Goal: Task Accomplishment & Management: Use online tool/utility

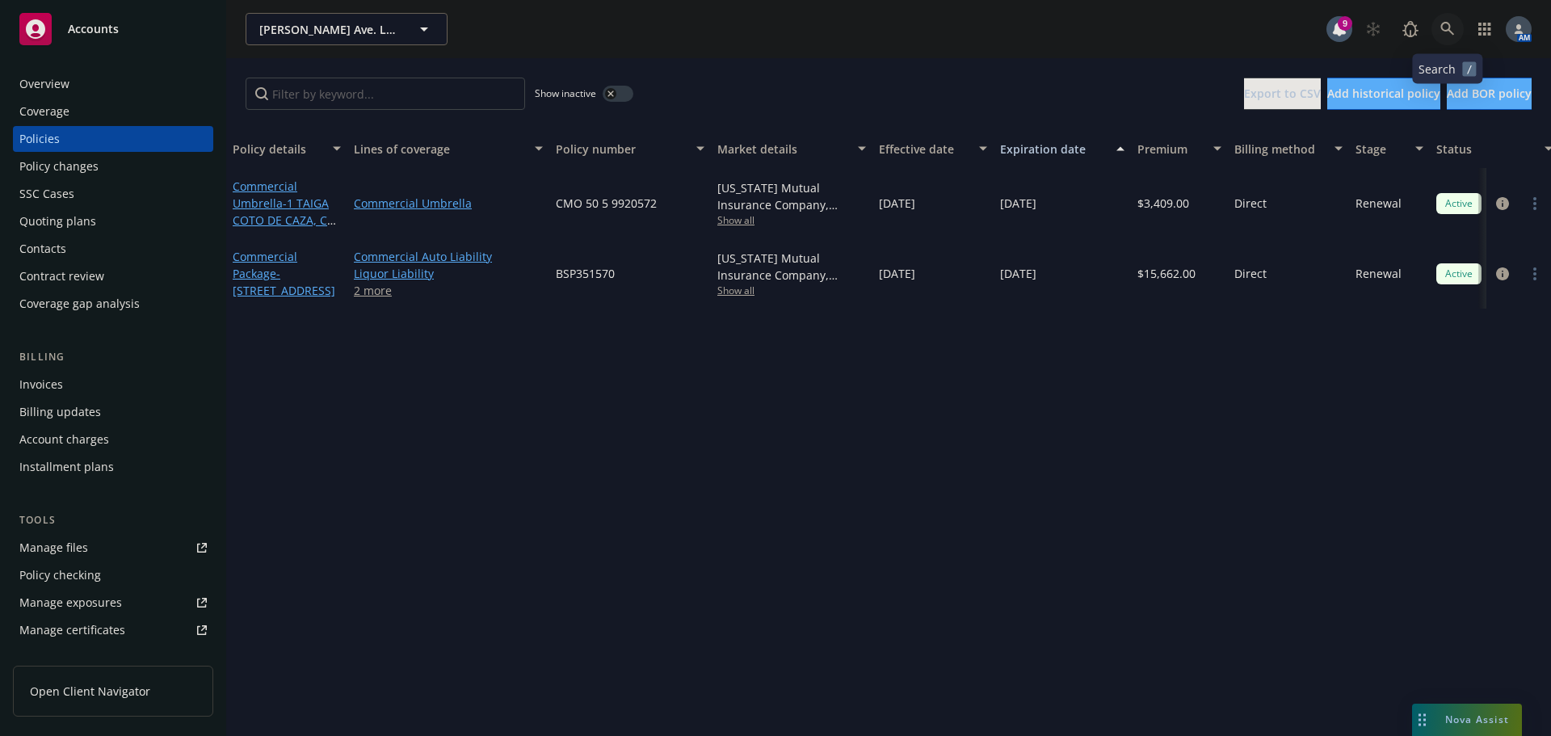
click at [1443, 31] on icon at bounding box center [1447, 29] width 15 height 15
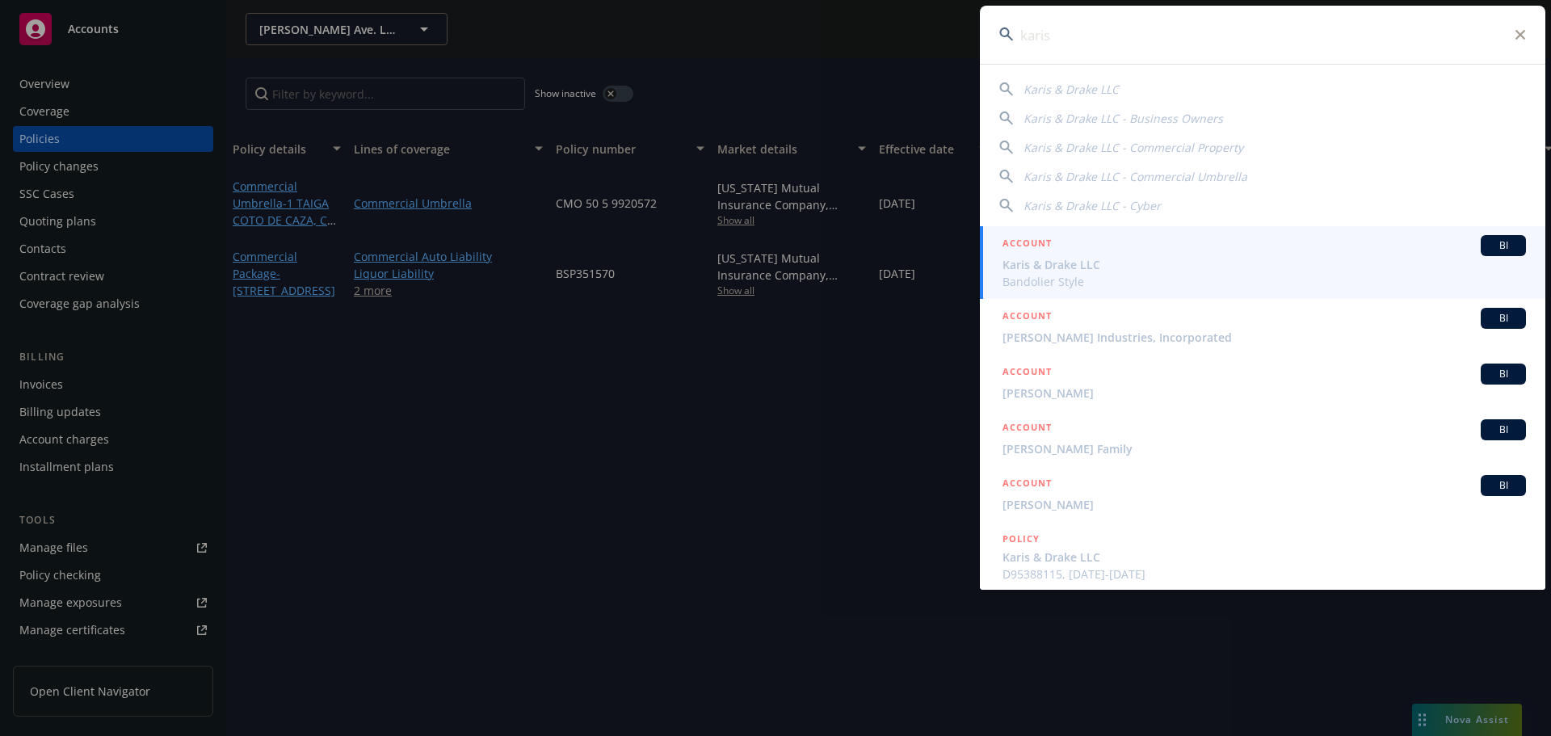
type input "karis"
click at [1071, 263] on span "Karis & Drake LLC" at bounding box center [1264, 264] width 523 height 17
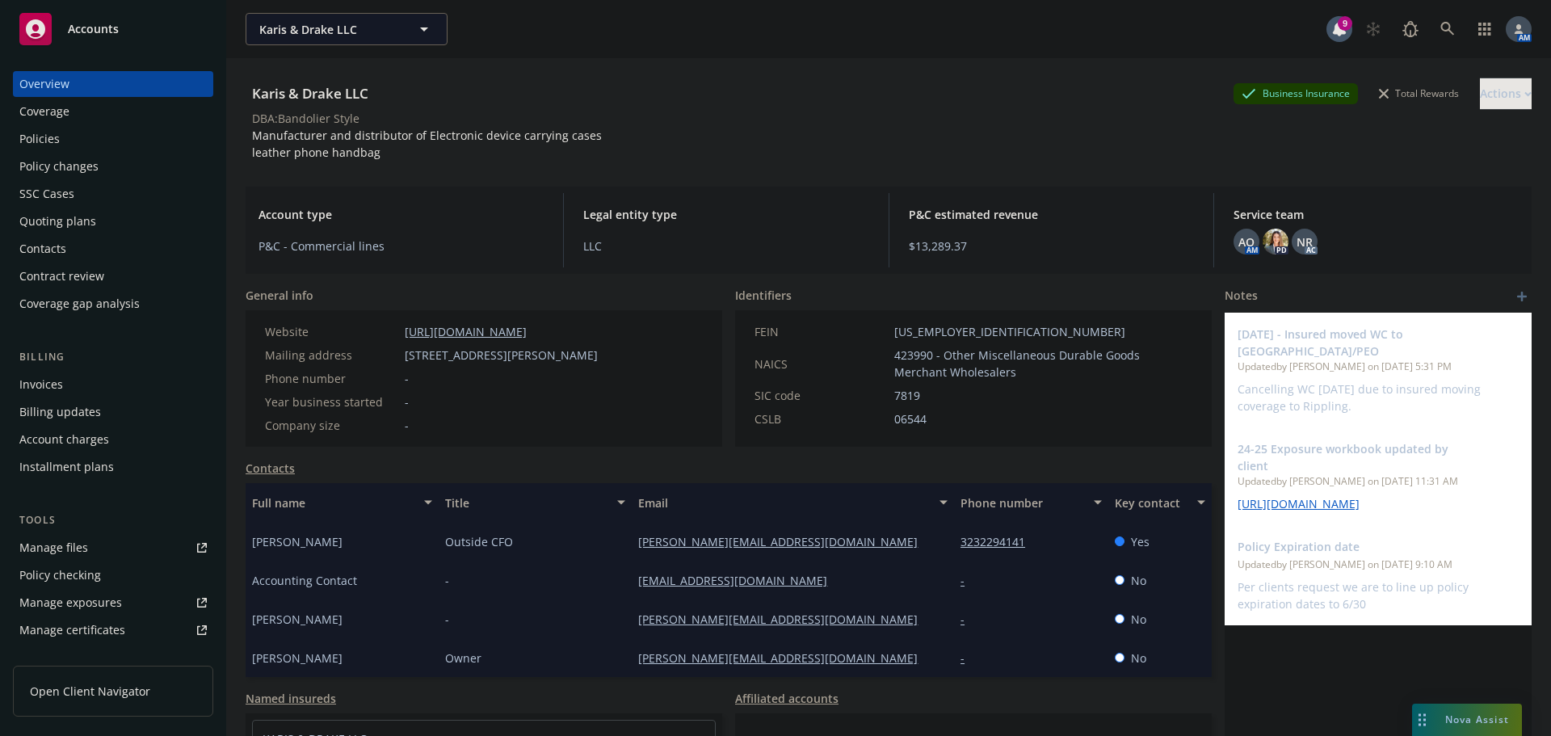
click at [83, 229] on div "Quoting plans" at bounding box center [57, 221] width 77 height 26
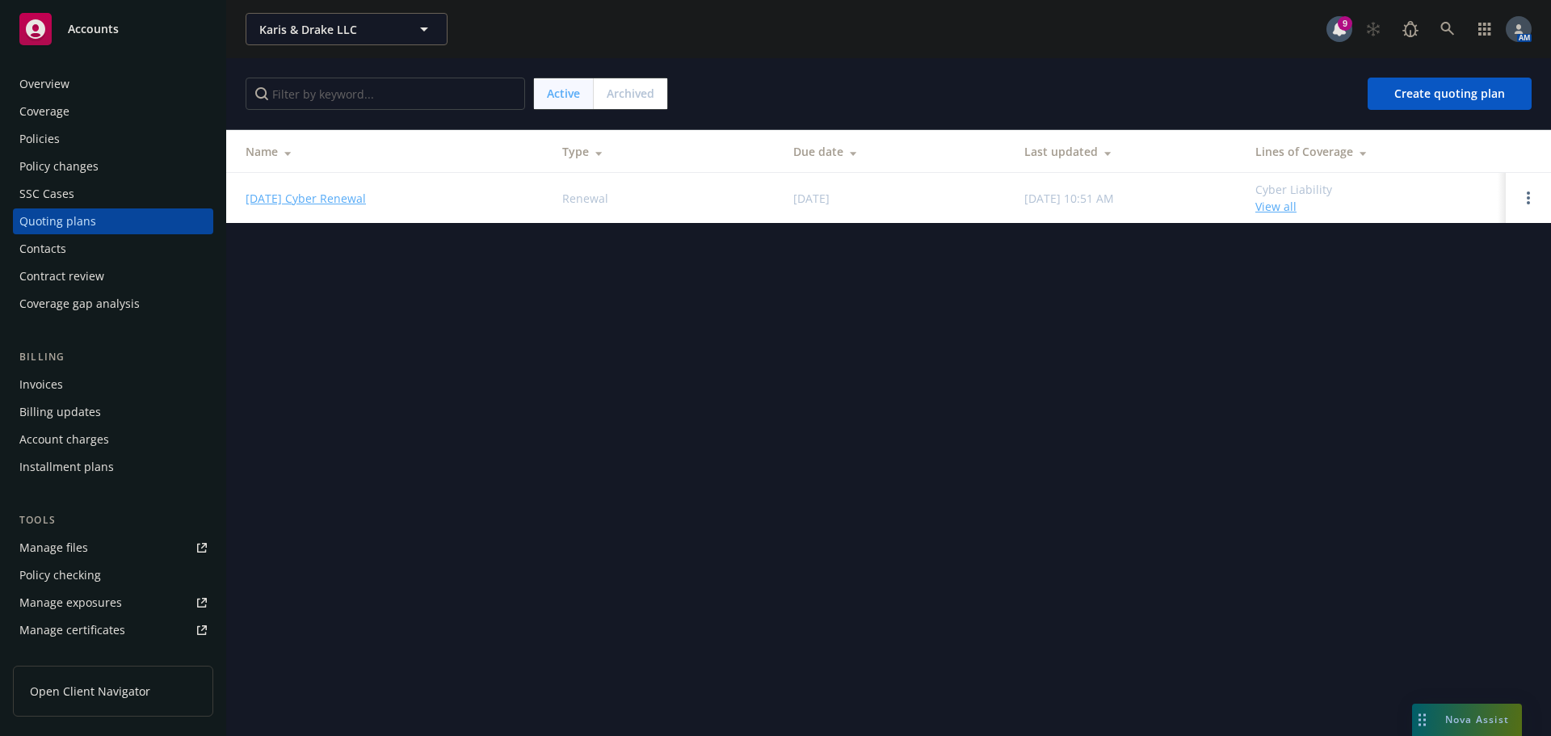
click at [305, 202] on link "09/29/25 Cyber Renewal" at bounding box center [306, 198] width 120 height 17
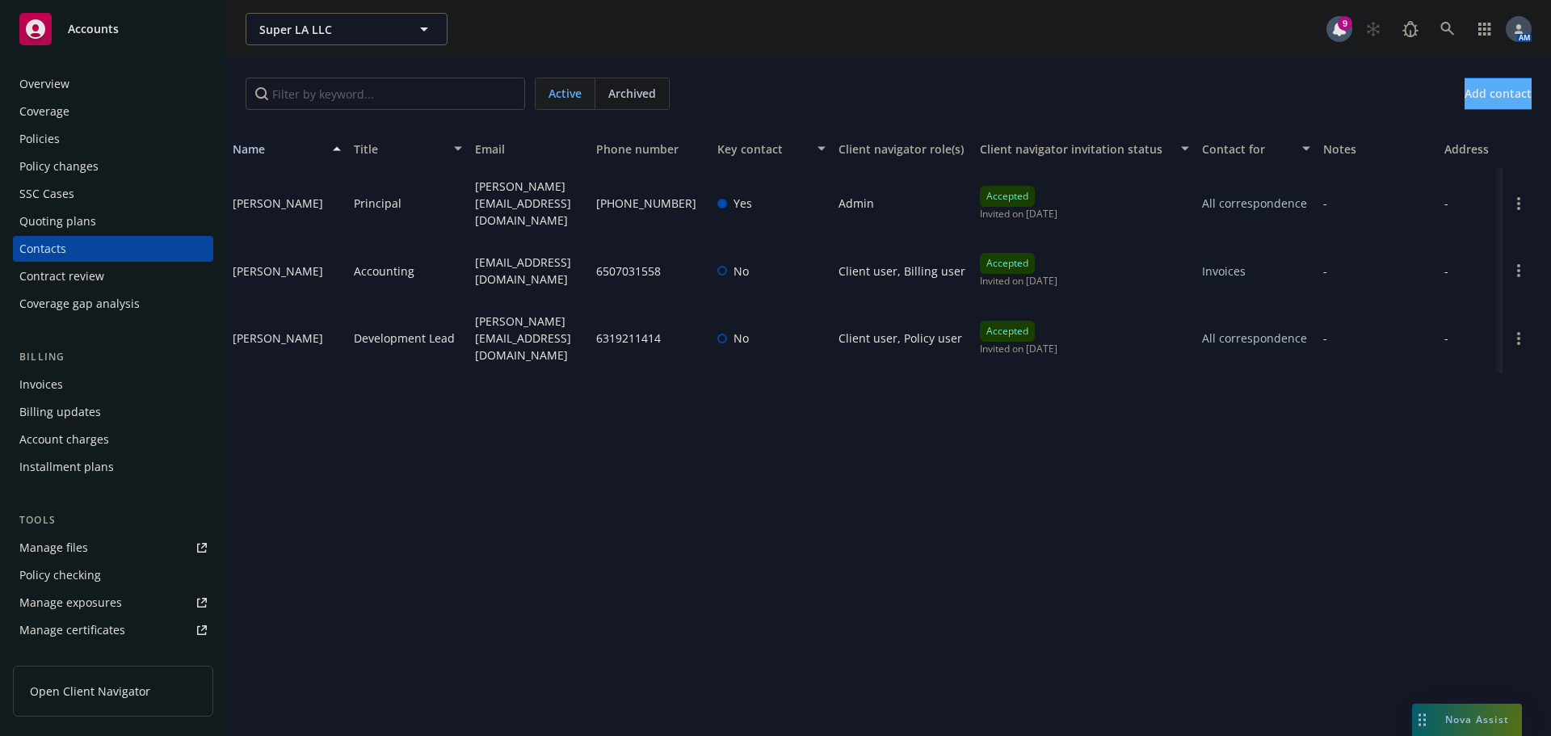
click at [106, 161] on div "Policy changes" at bounding box center [112, 166] width 187 height 26
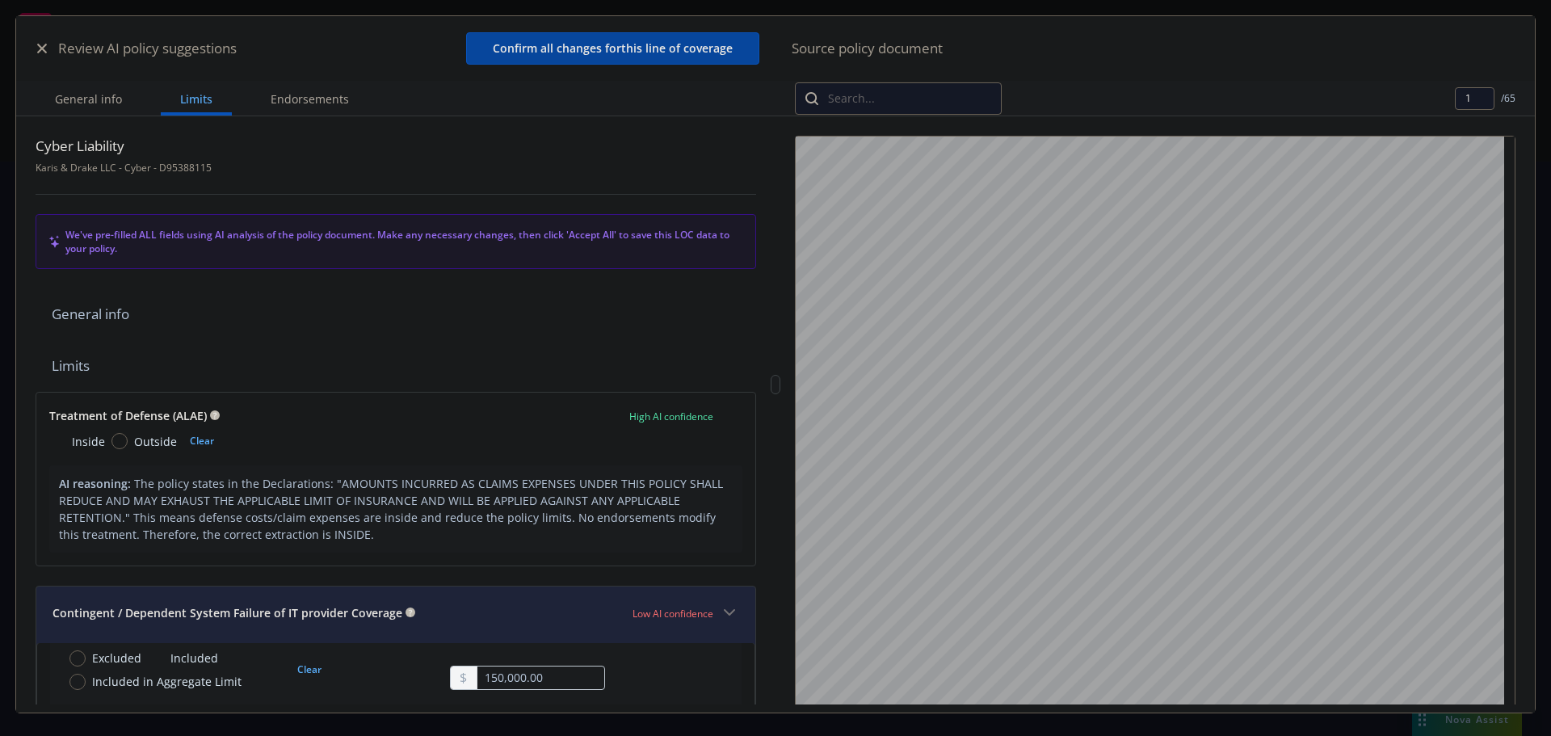
click at [40, 47] on icon "button" at bounding box center [42, 49] width 10 height 10
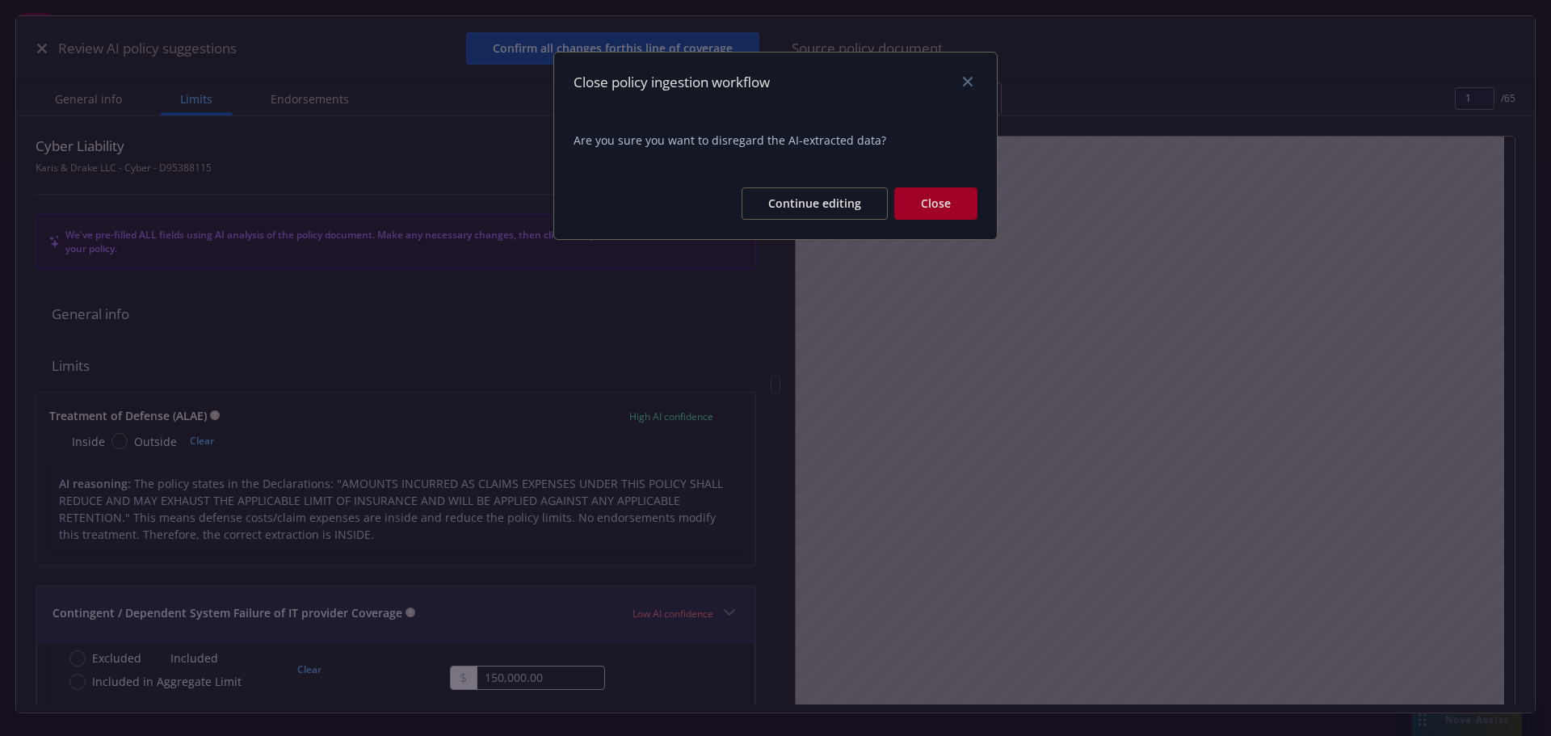
click at [967, 204] on button "Close" at bounding box center [935, 203] width 83 height 32
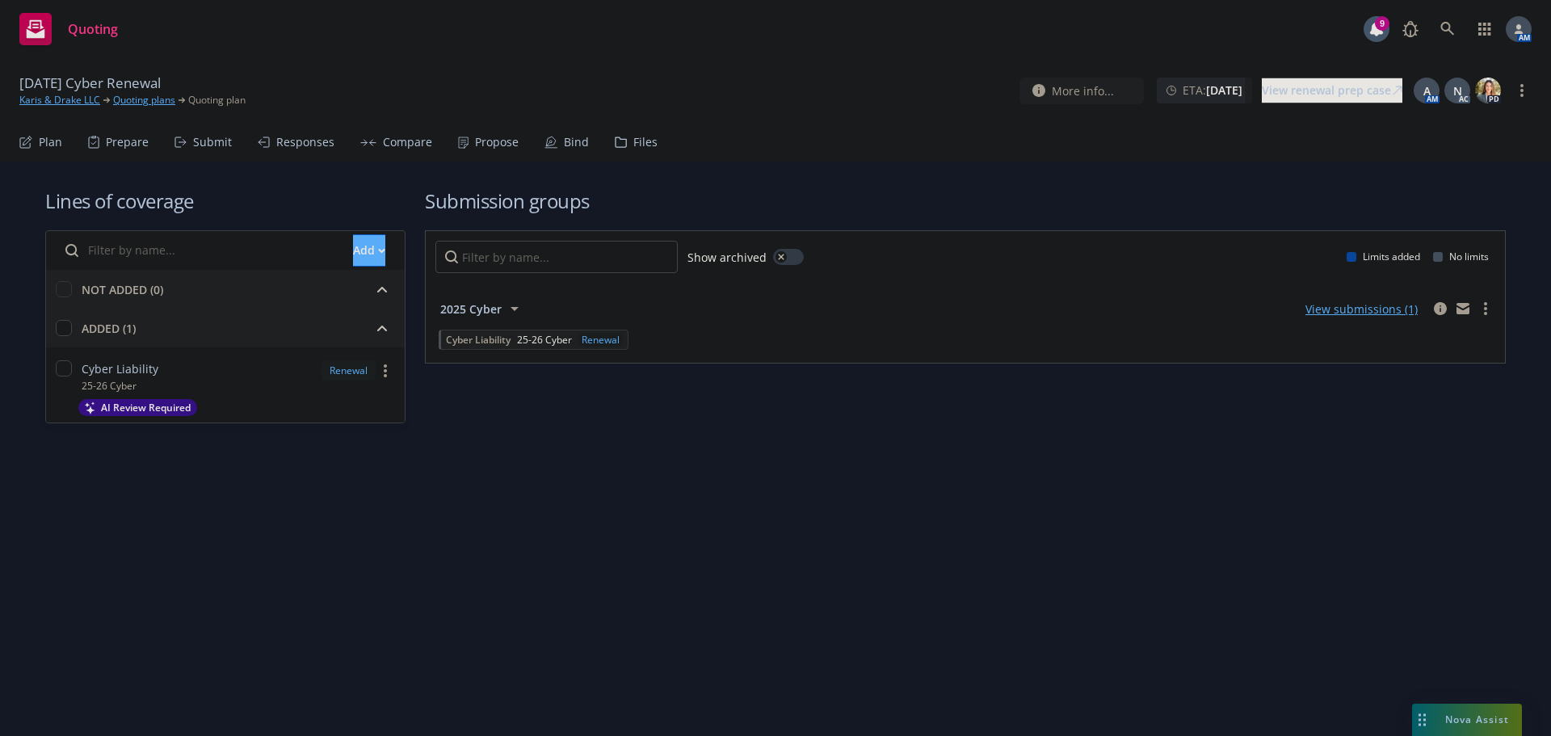
click at [207, 142] on div "Submit" at bounding box center [212, 142] width 39 height 13
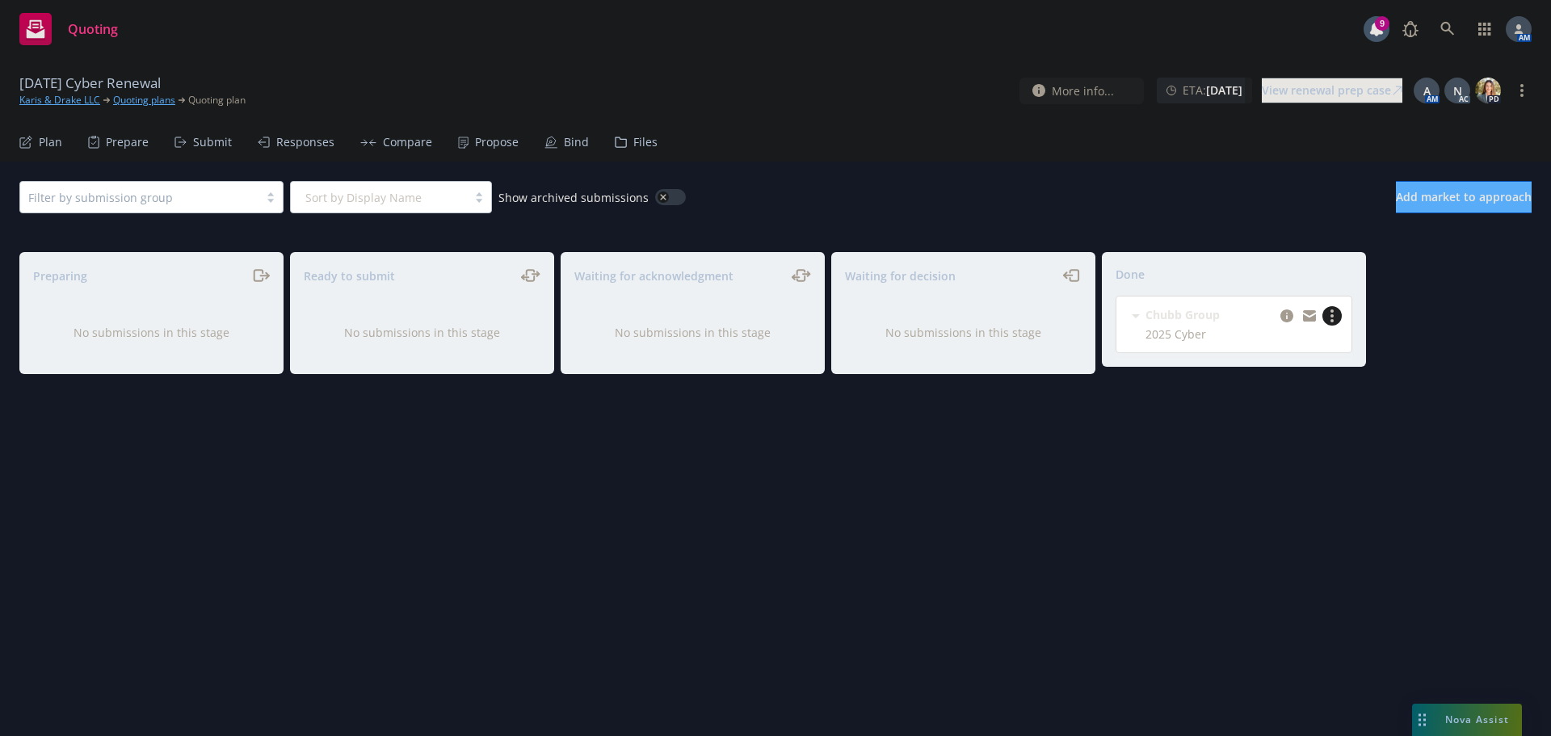
click at [1331, 313] on icon "more" at bounding box center [1331, 315] width 3 height 13
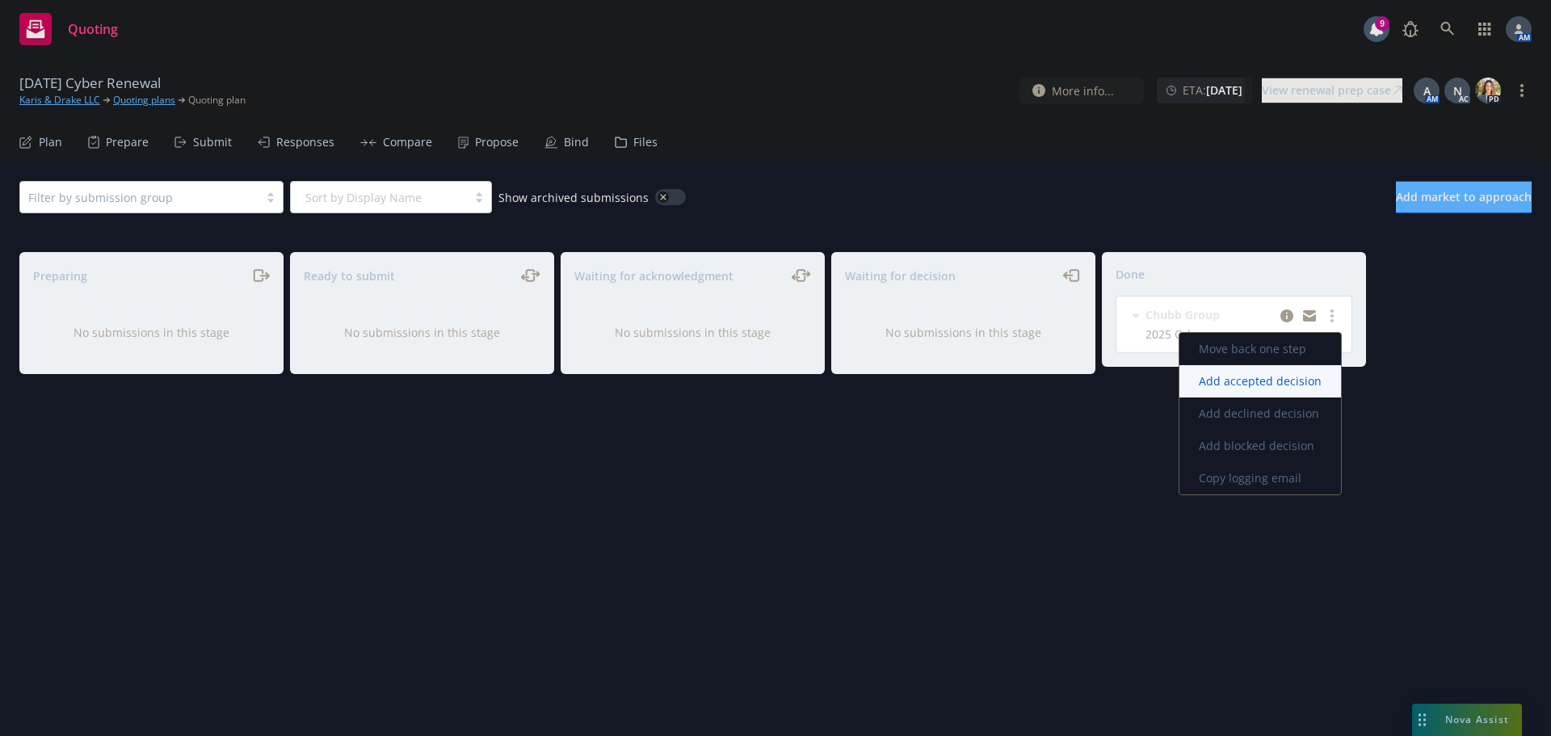
click at [1244, 380] on span "Add accepted decision" at bounding box center [1260, 380] width 162 height 15
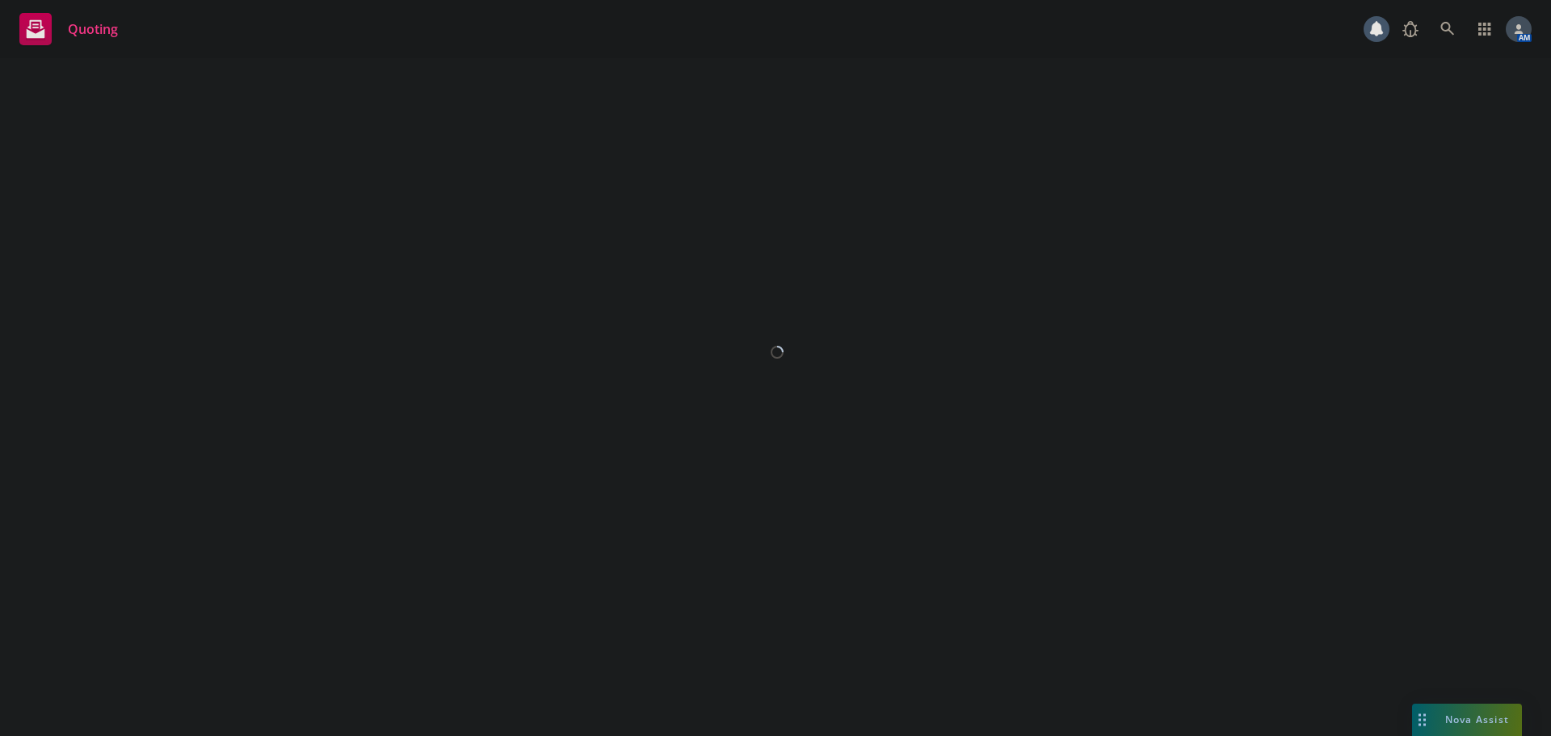
select select "12"
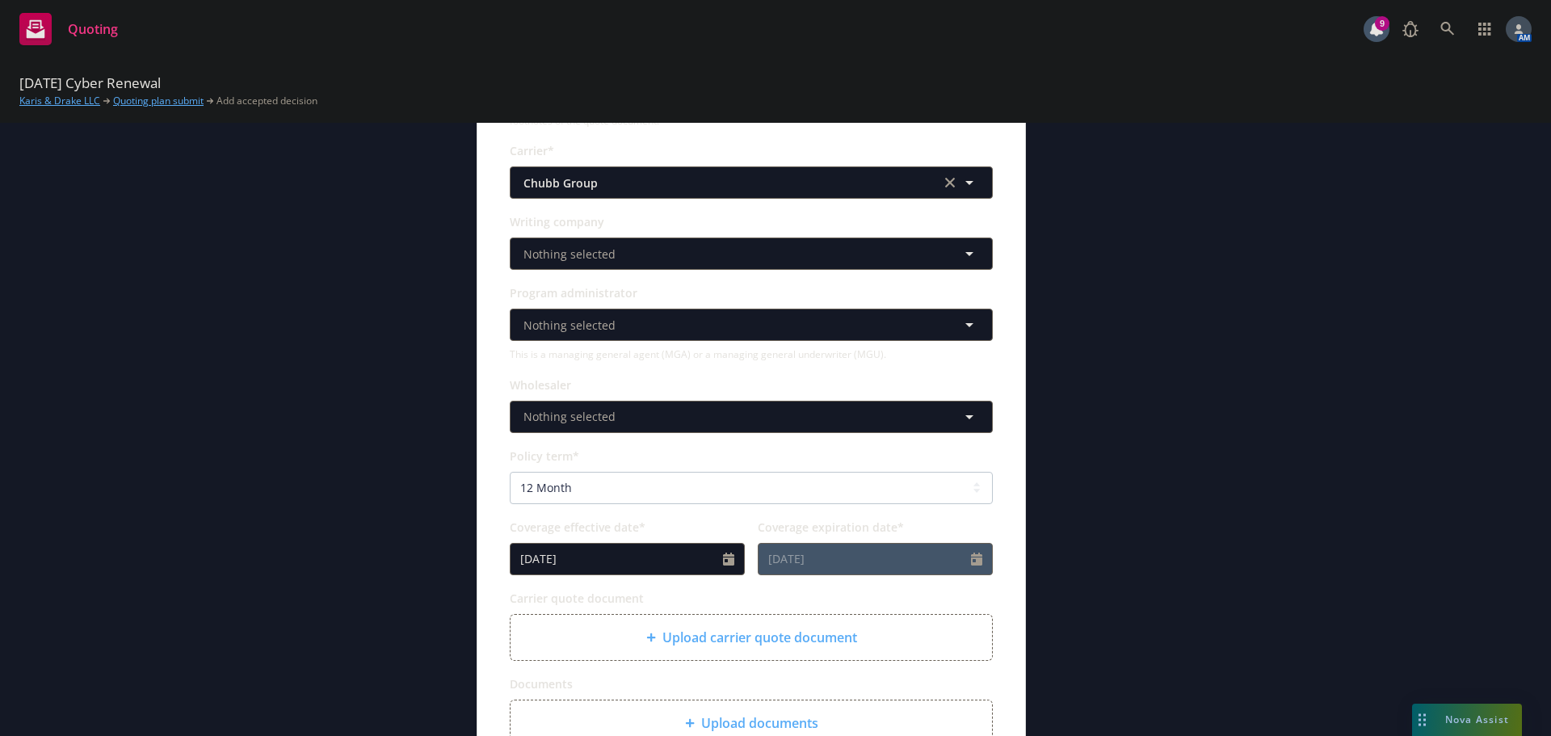
scroll to position [323, 0]
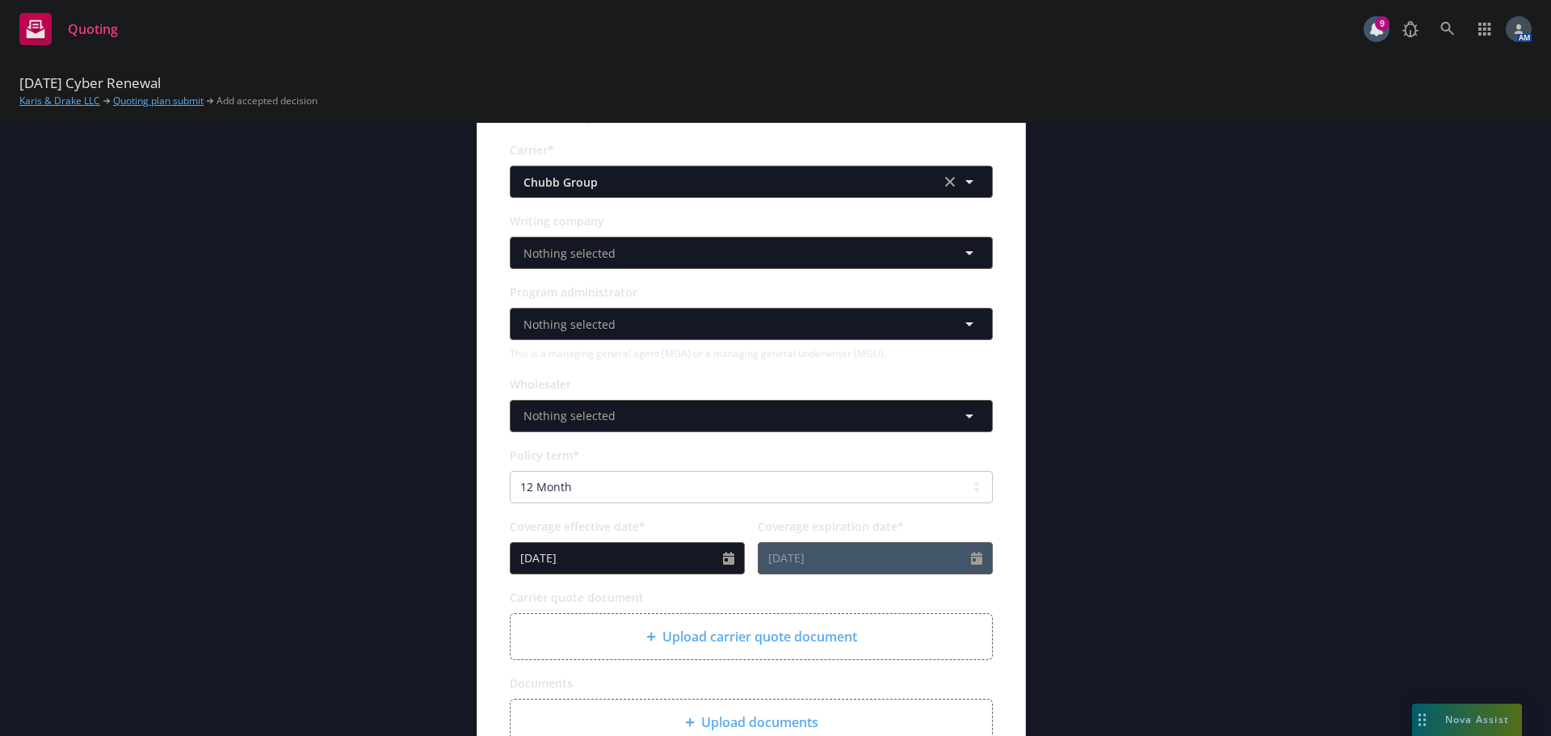
click at [633, 633] on div "Upload carrier quote document" at bounding box center [751, 636] width 456 height 19
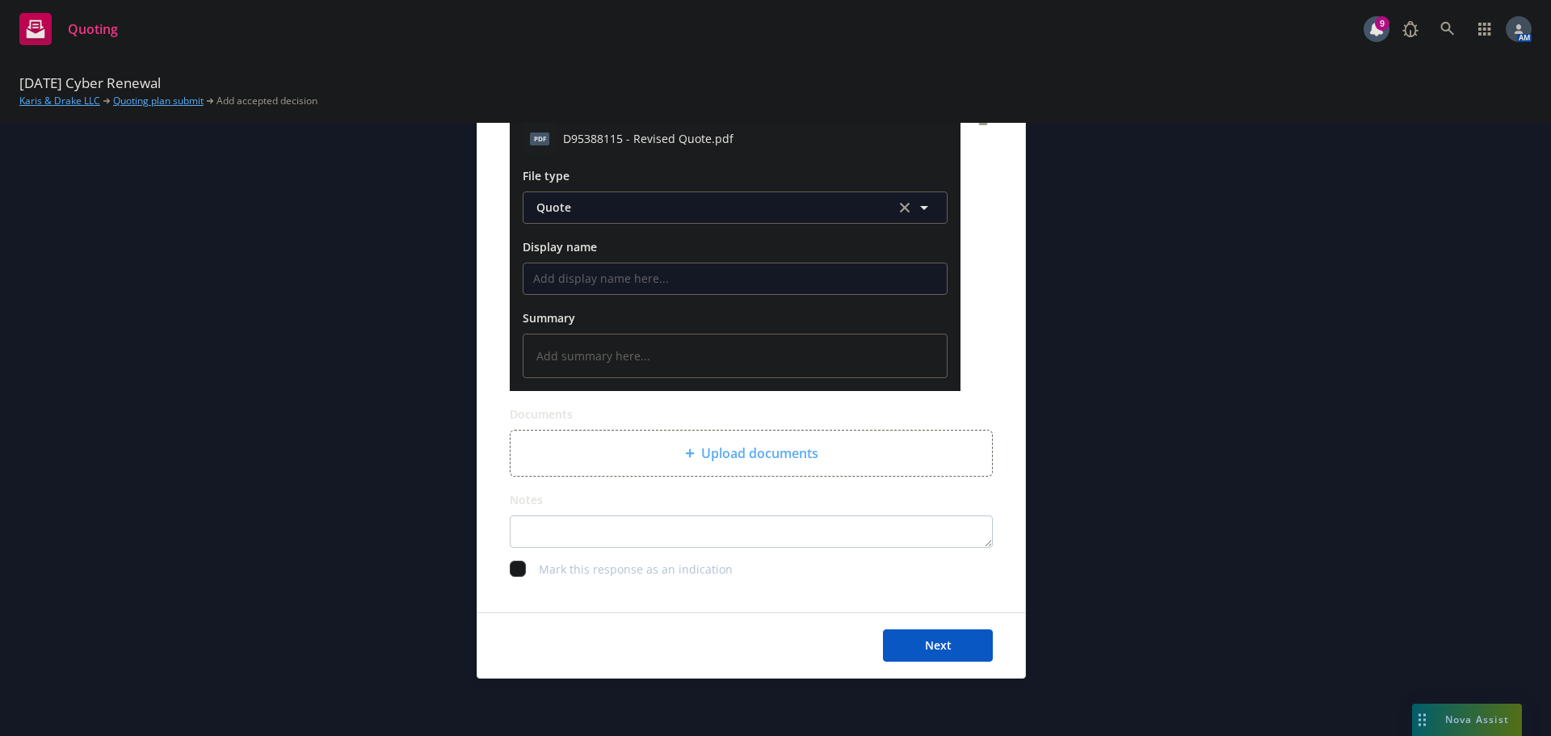
scroll to position [834, 0]
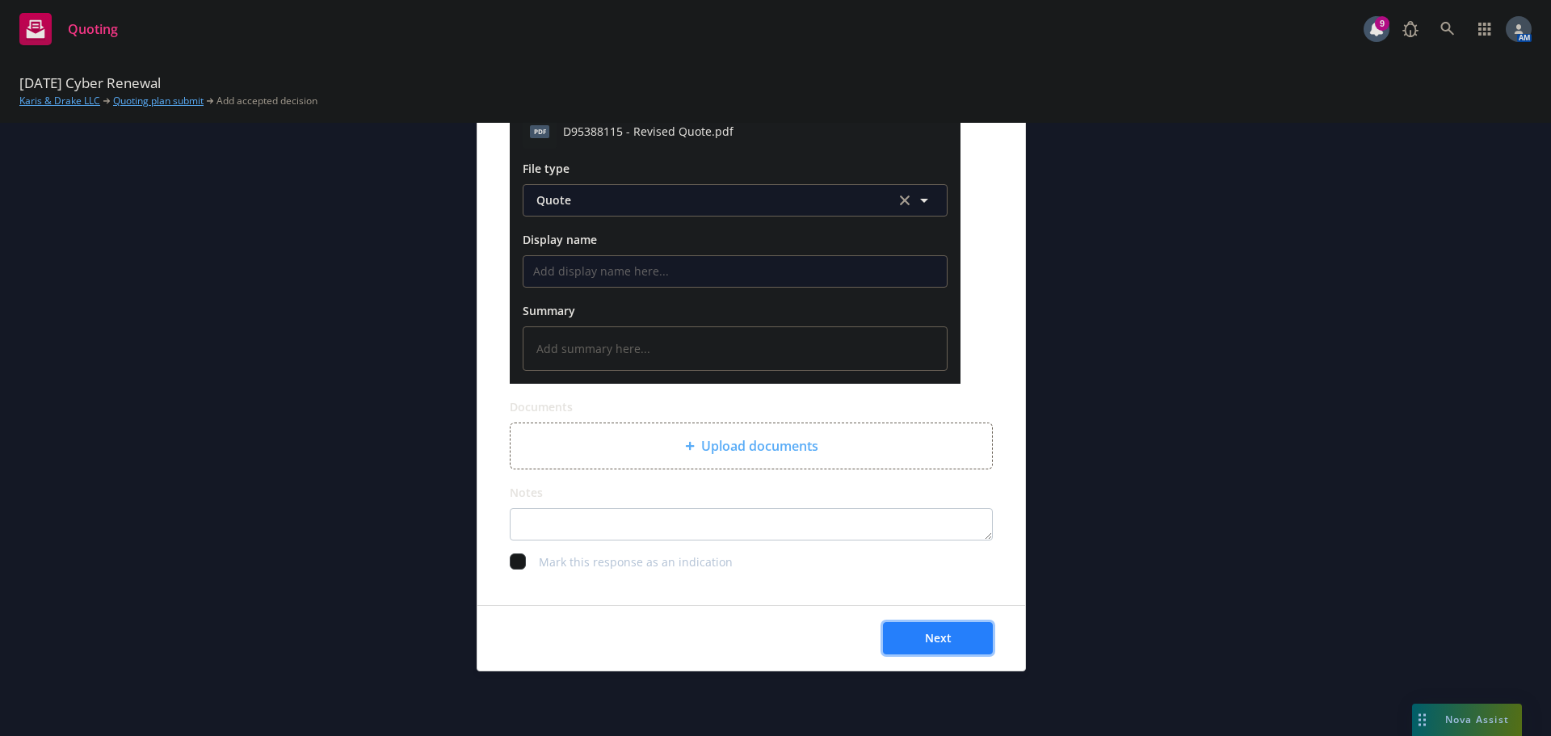
click at [925, 640] on span "Next" at bounding box center [938, 637] width 27 height 15
type textarea "x"
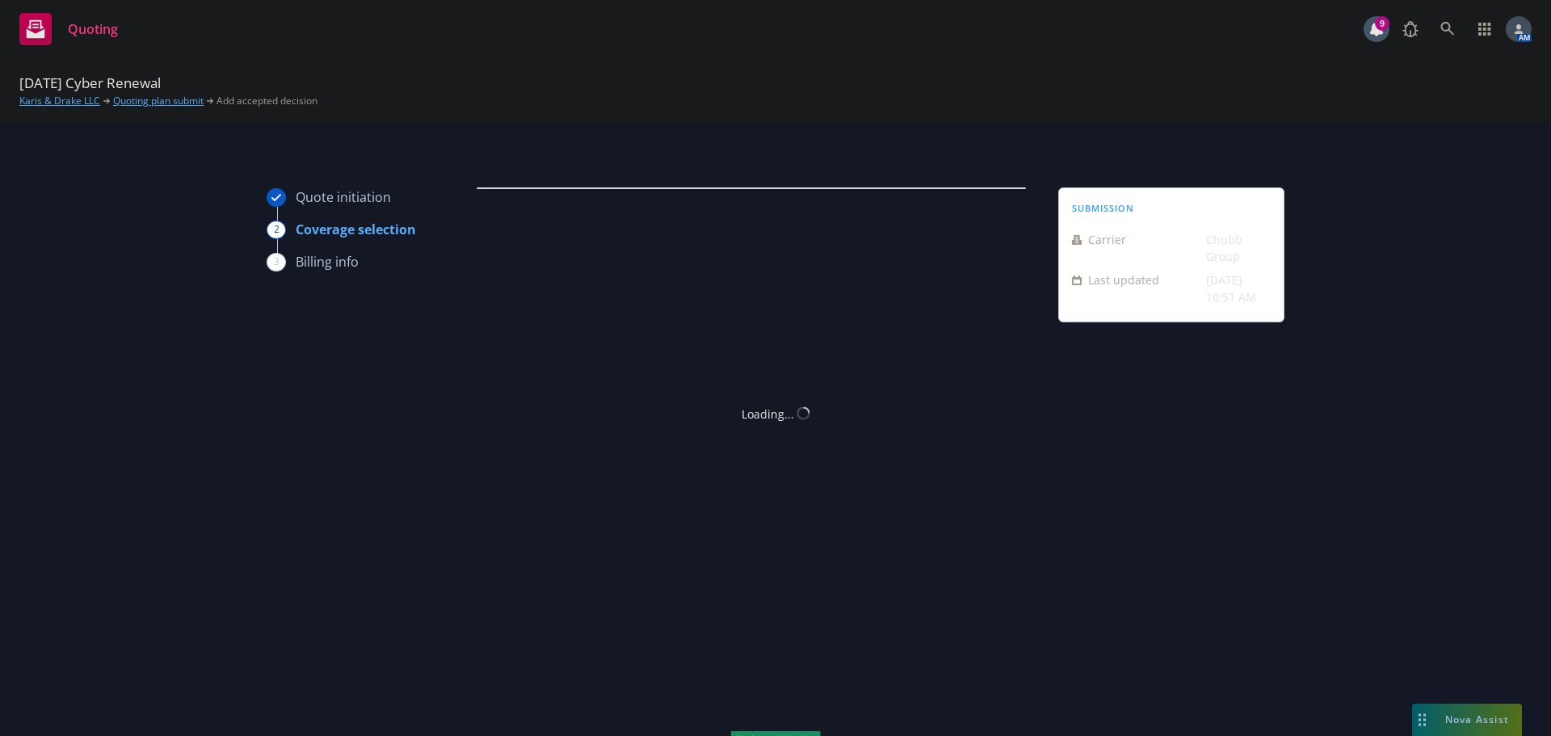
scroll to position [0, 0]
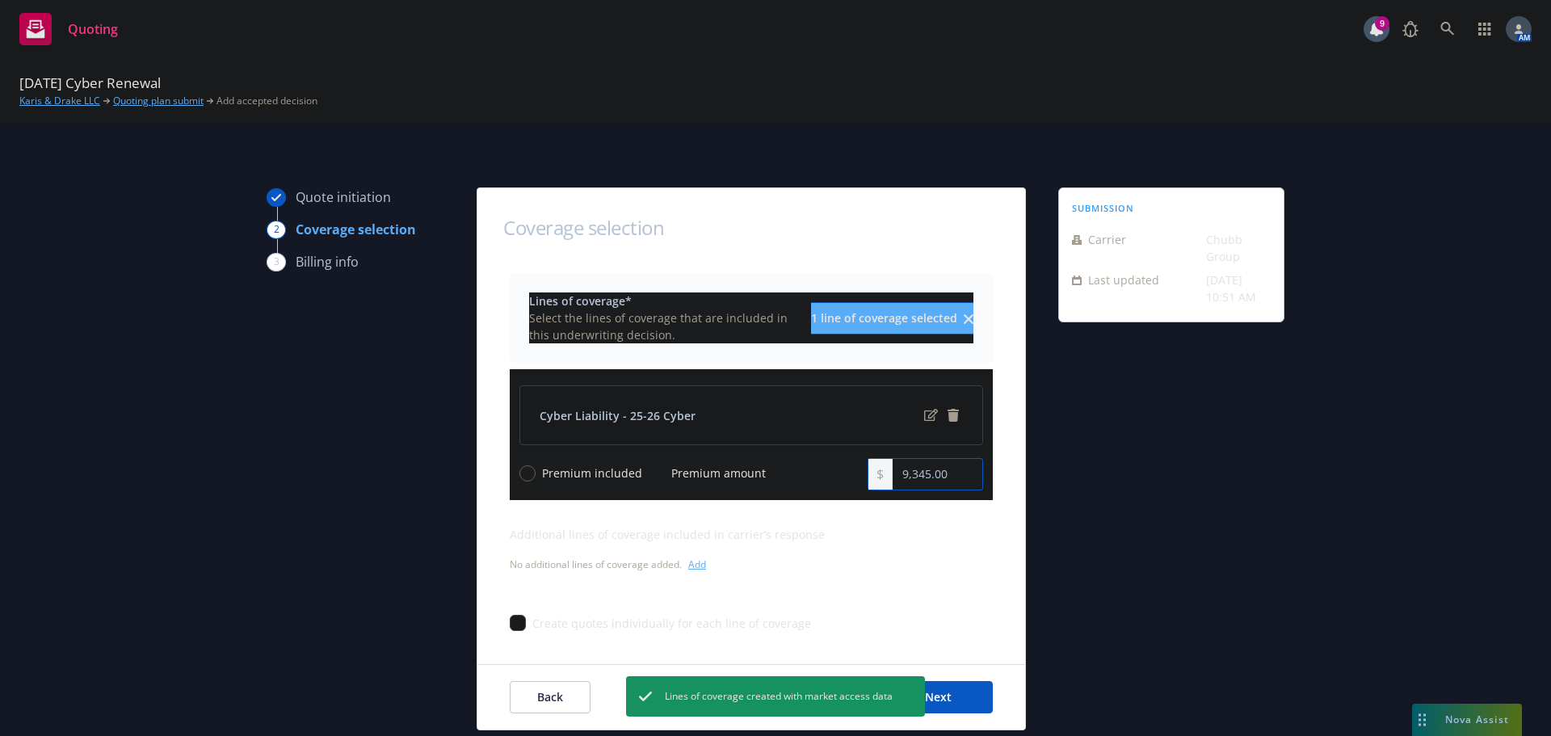
drag, startPoint x: 921, startPoint y: 474, endPoint x: 832, endPoint y: 485, distance: 89.5
click at [832, 485] on div "Premium included Premium amount 9,345.00" at bounding box center [751, 474] width 464 height 32
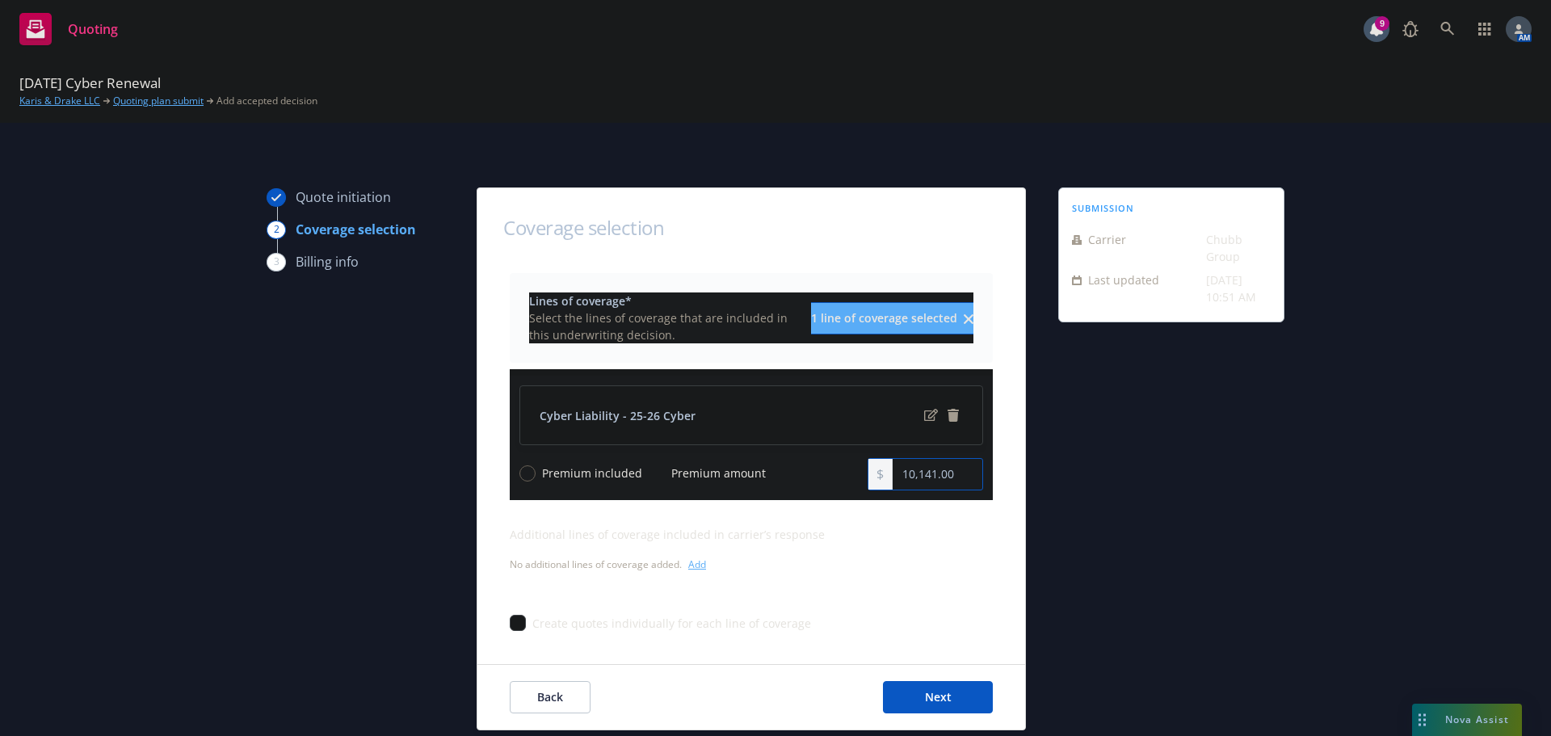
type input "10,141.00"
click at [903, 697] on button "Next" at bounding box center [938, 697] width 110 height 32
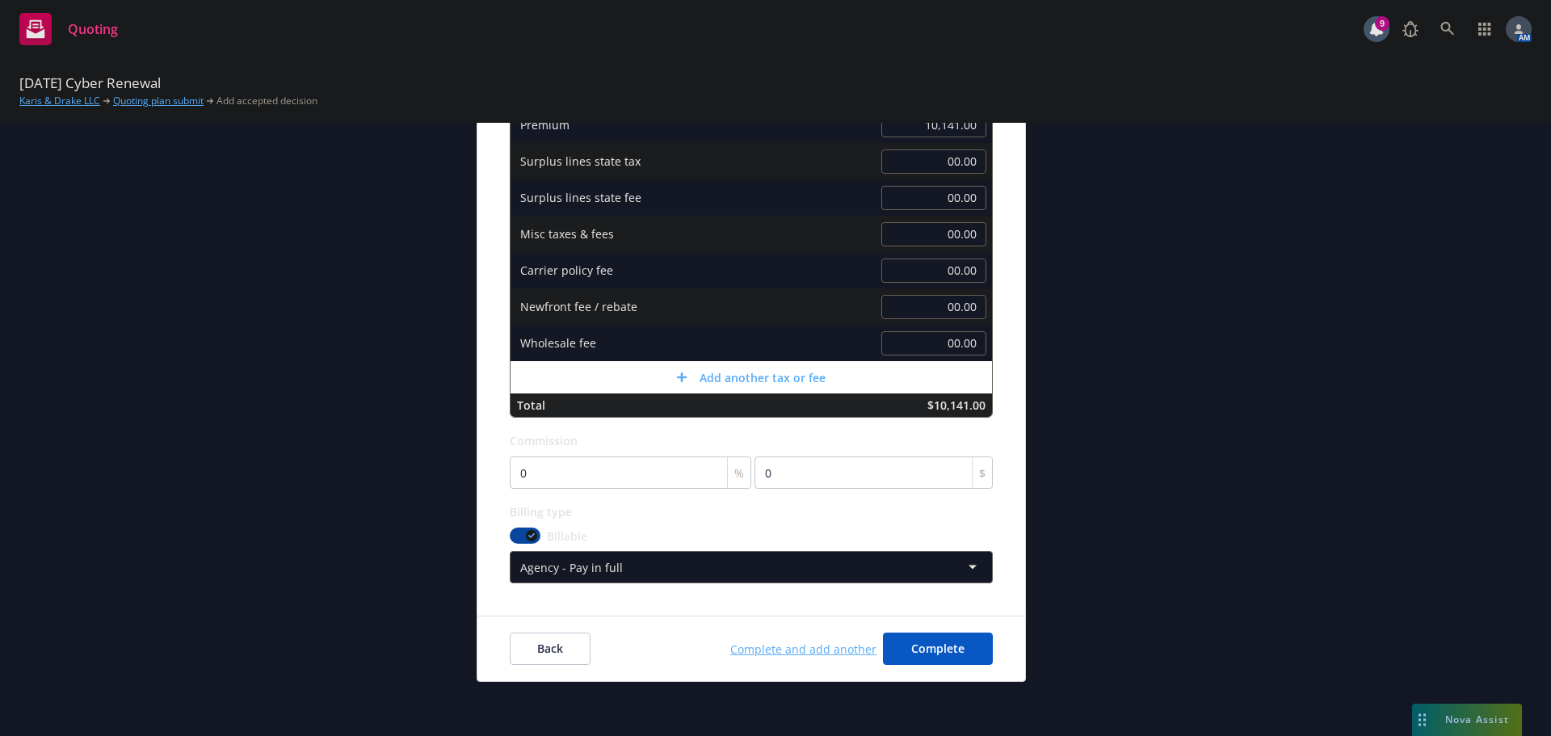
scroll to position [298, 0]
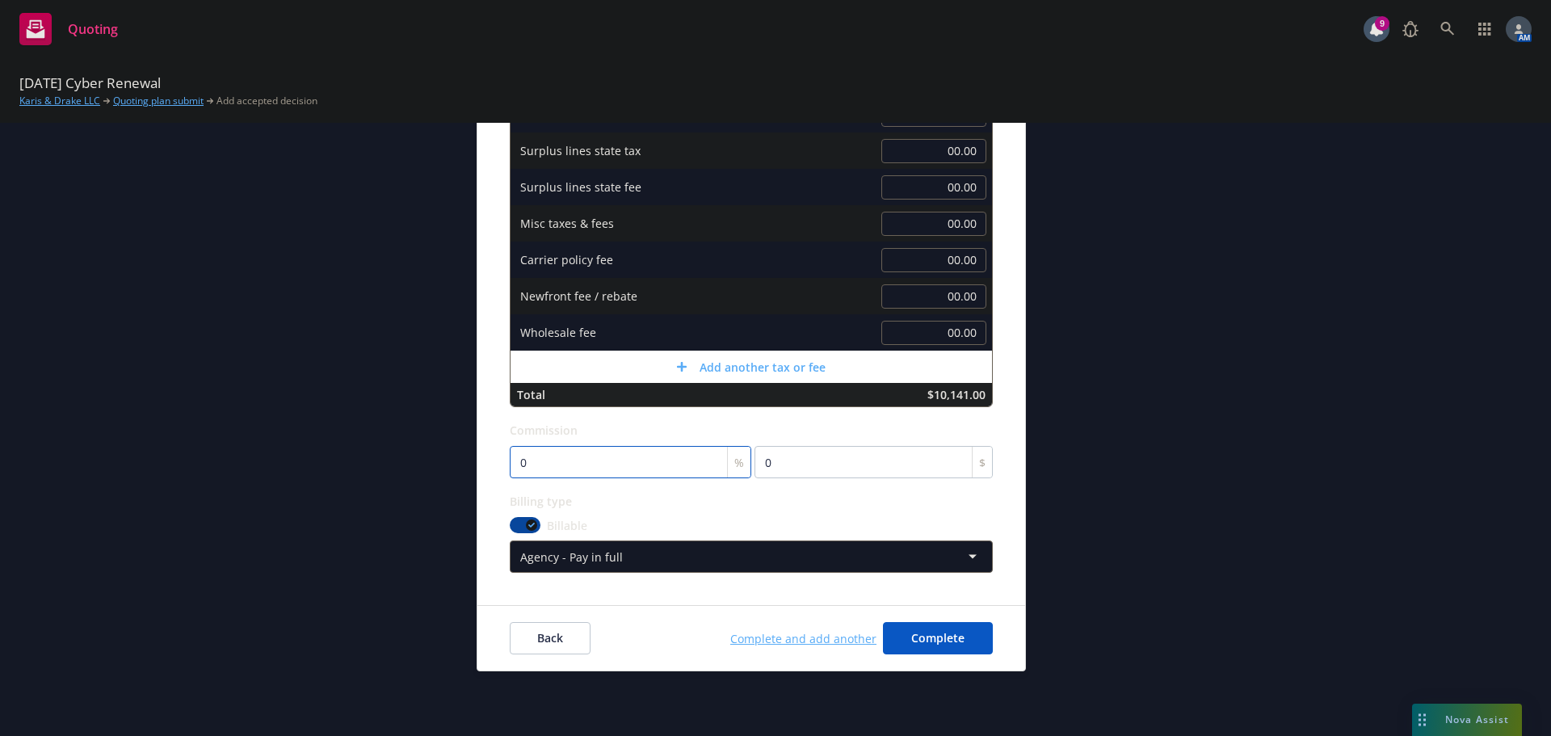
click at [565, 462] on input "0" at bounding box center [631, 462] width 242 height 32
type input "1"
type input "101.41"
type input "18"
type input "1825.38"
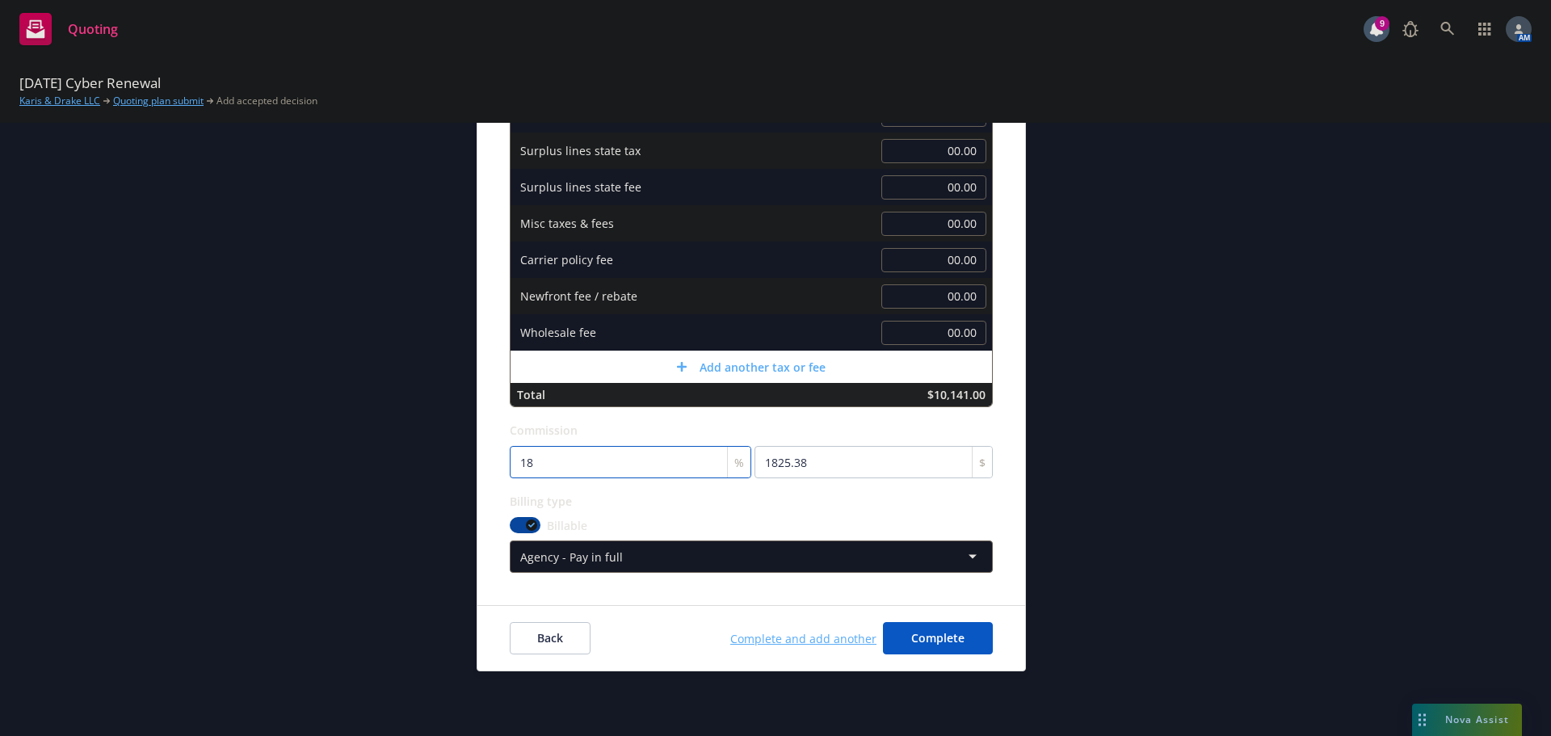
type input "18"
click at [585, 558] on html "Quoting 9 AM 09/29/25 Cyber Renewal Karis & Drake LLC Quoting plan submit Add a…" at bounding box center [775, 368] width 1551 height 736
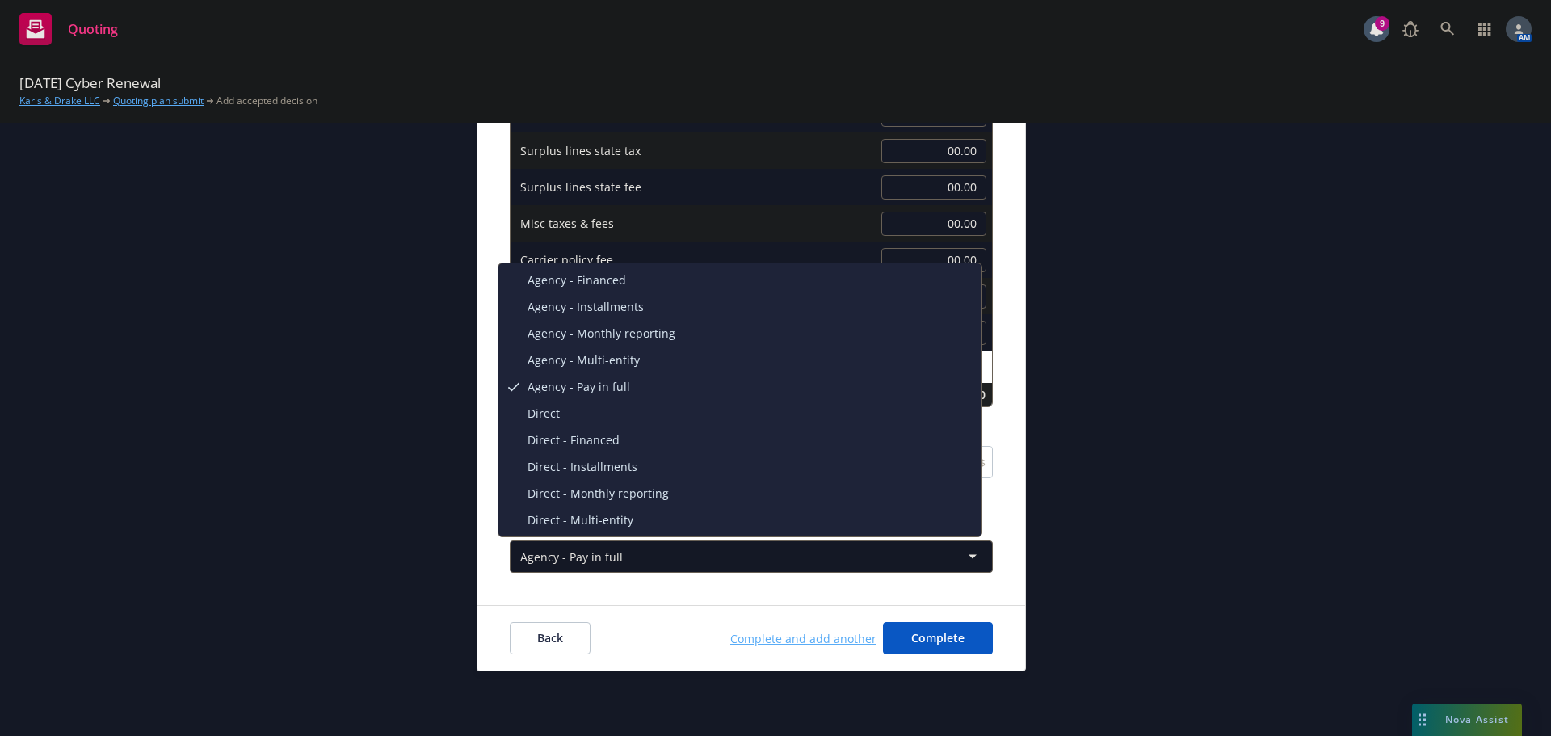
select select "DIRECT_INSTALLMENTS"
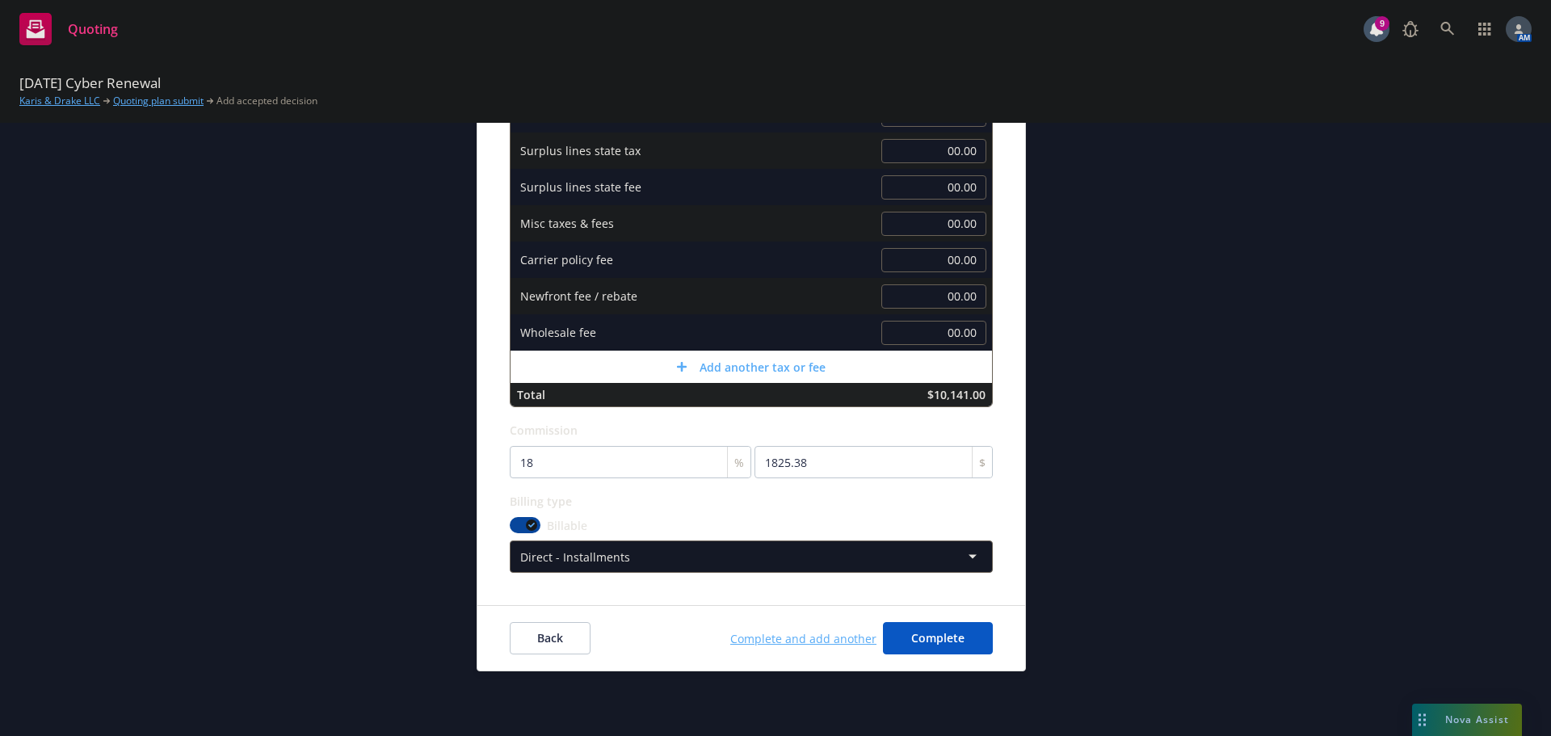
click at [1158, 389] on div "submission Carrier Chubb Group Last updated 9/23, 10:51 AM" at bounding box center [1171, 280] width 226 height 782
click at [923, 638] on span "Complete" at bounding box center [937, 637] width 53 height 15
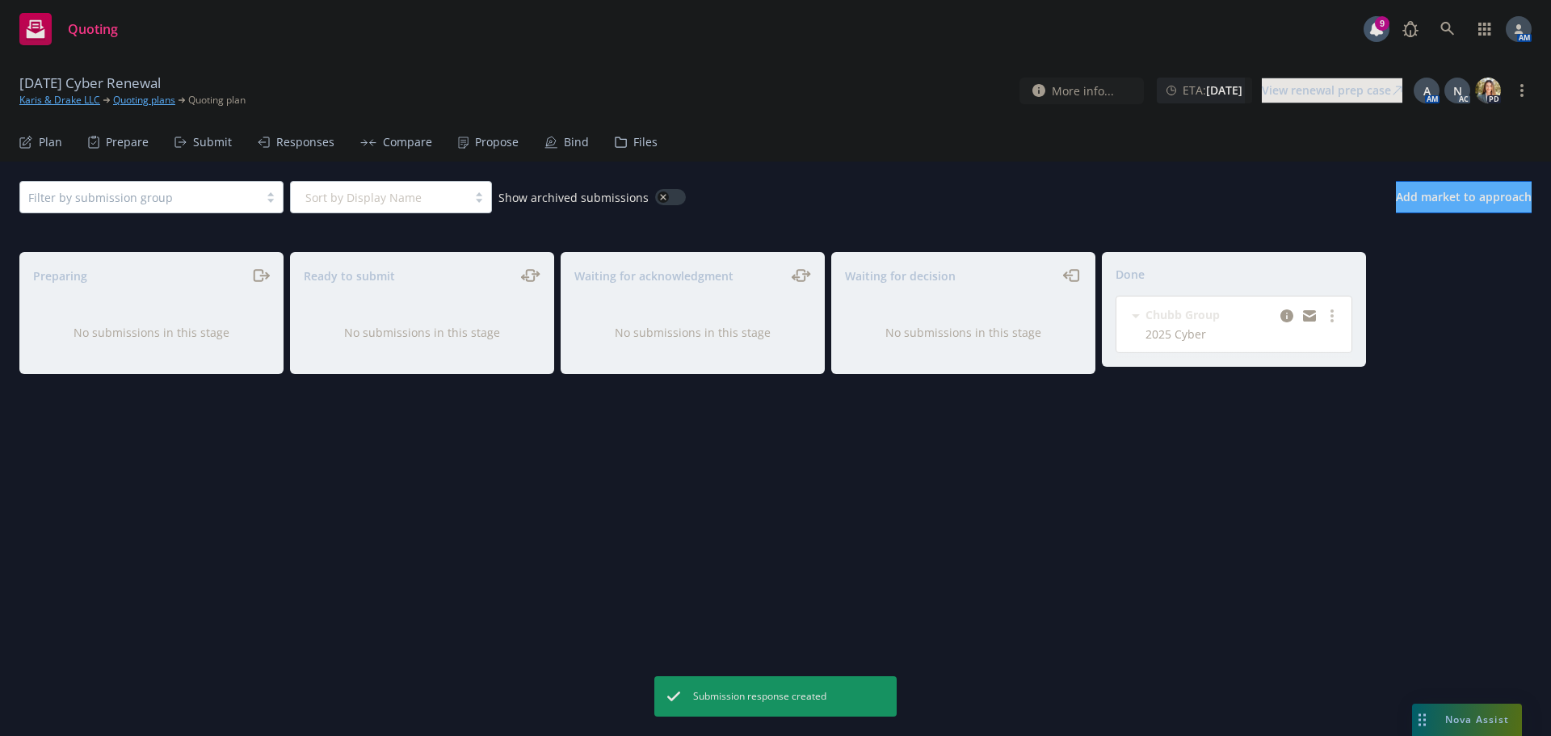
click at [494, 146] on div "Propose" at bounding box center [497, 142] width 44 height 13
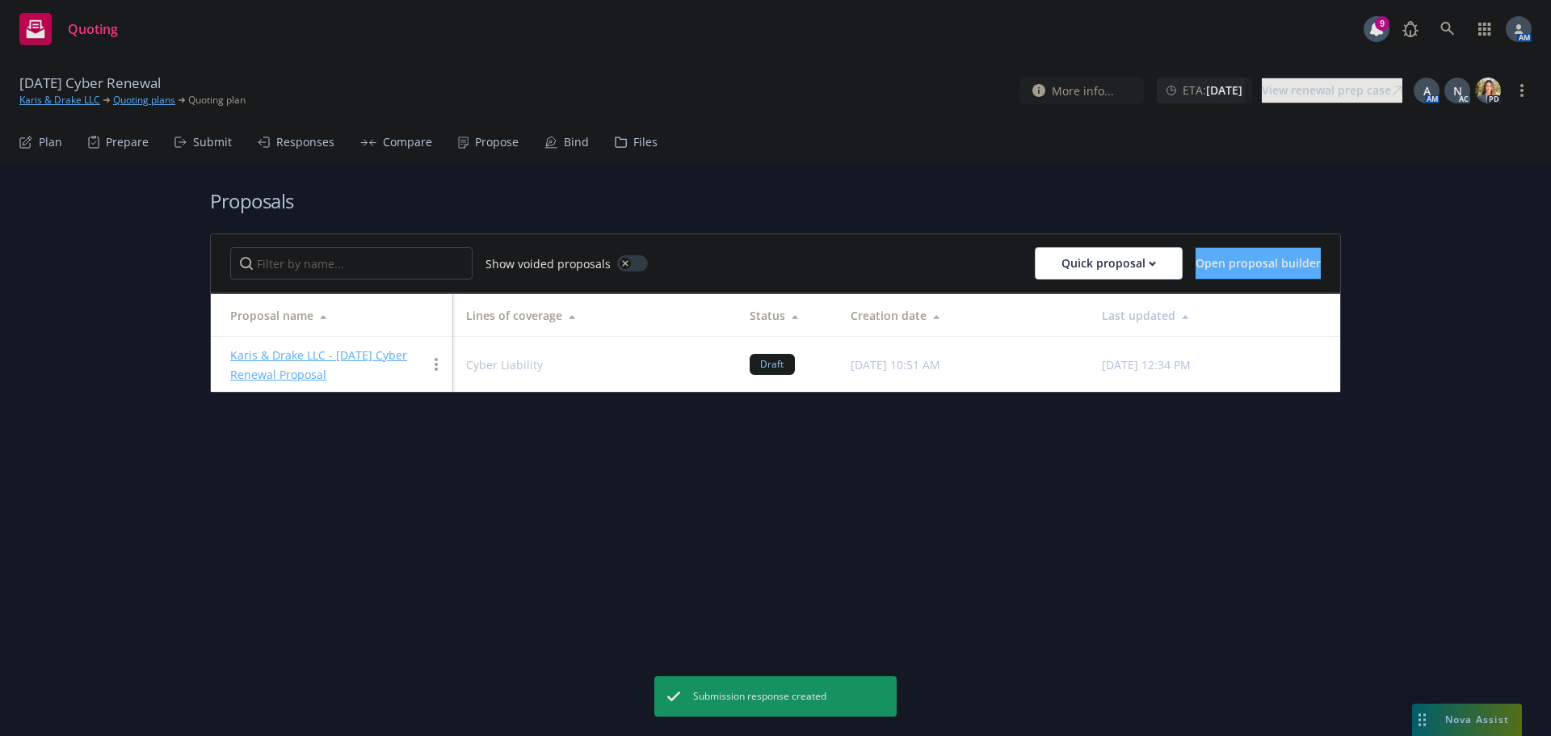
click at [360, 354] on link "Karis & Drake LLC - 9/29/2025 Cyber Renewal Proposal" at bounding box center [318, 364] width 177 height 35
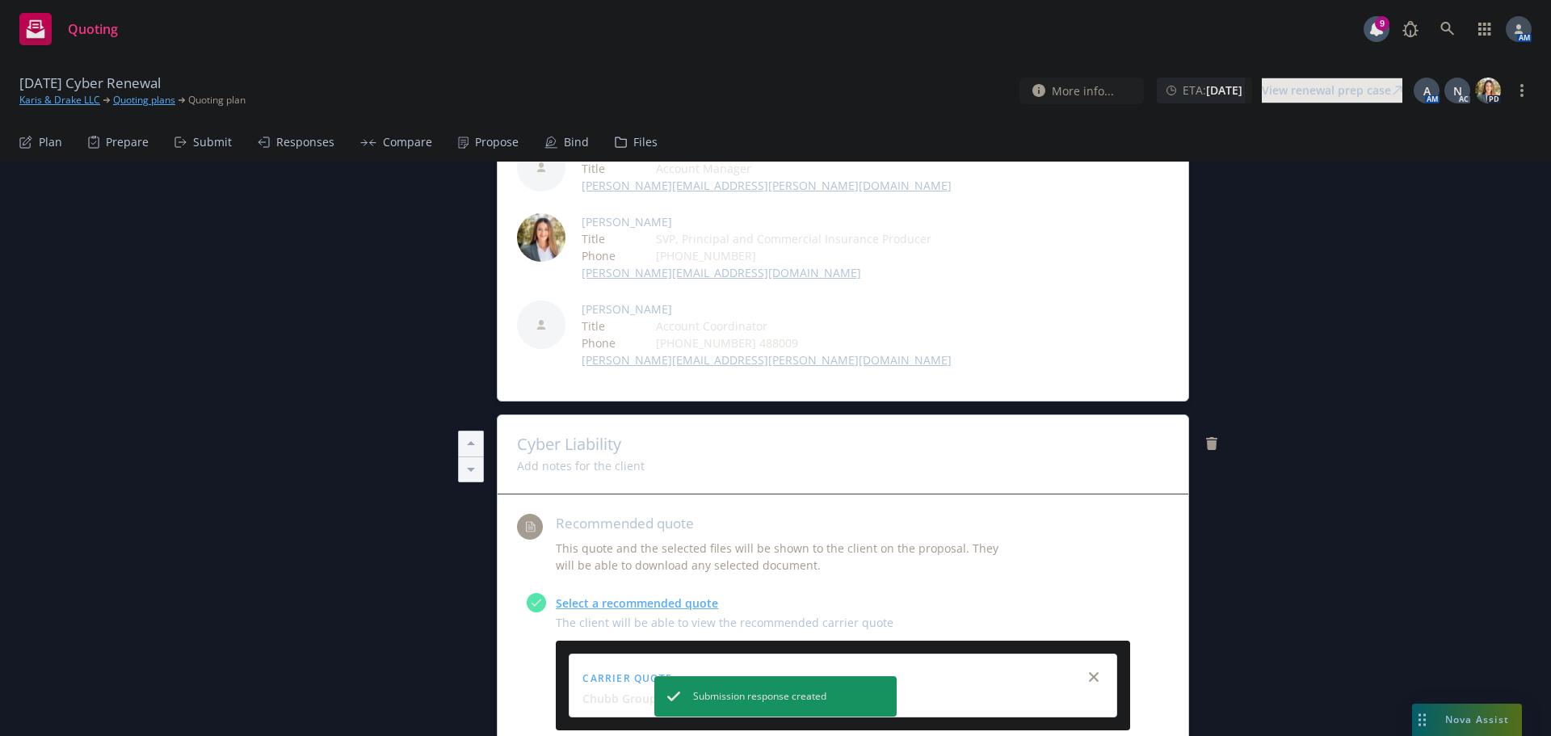
scroll to position [323, 0]
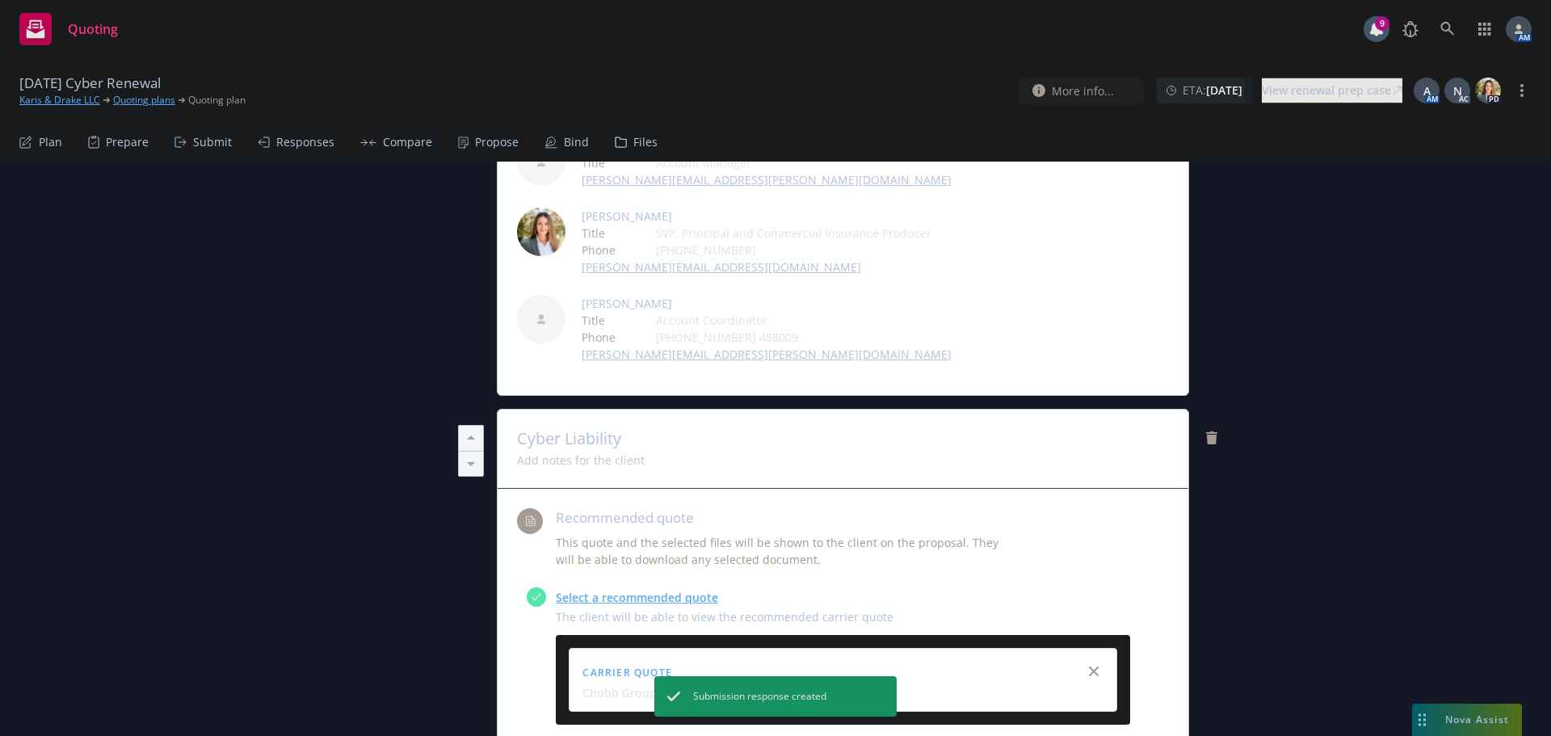
click at [614, 594] on link "Select a recommended quote" at bounding box center [637, 597] width 162 height 15
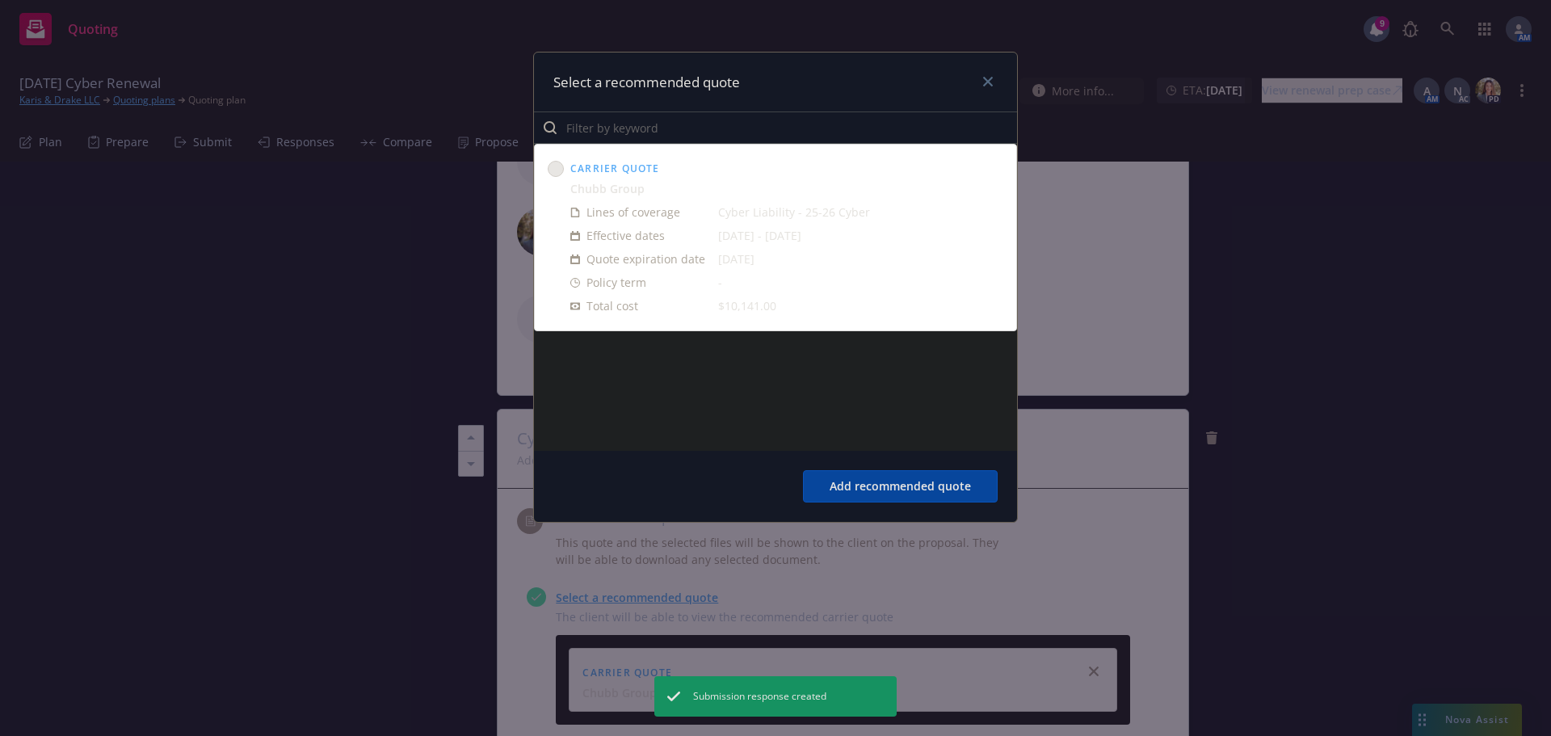
click at [560, 171] on circle at bounding box center [556, 169] width 15 height 15
click at [887, 481] on button "Add recommended quote" at bounding box center [900, 486] width 195 height 32
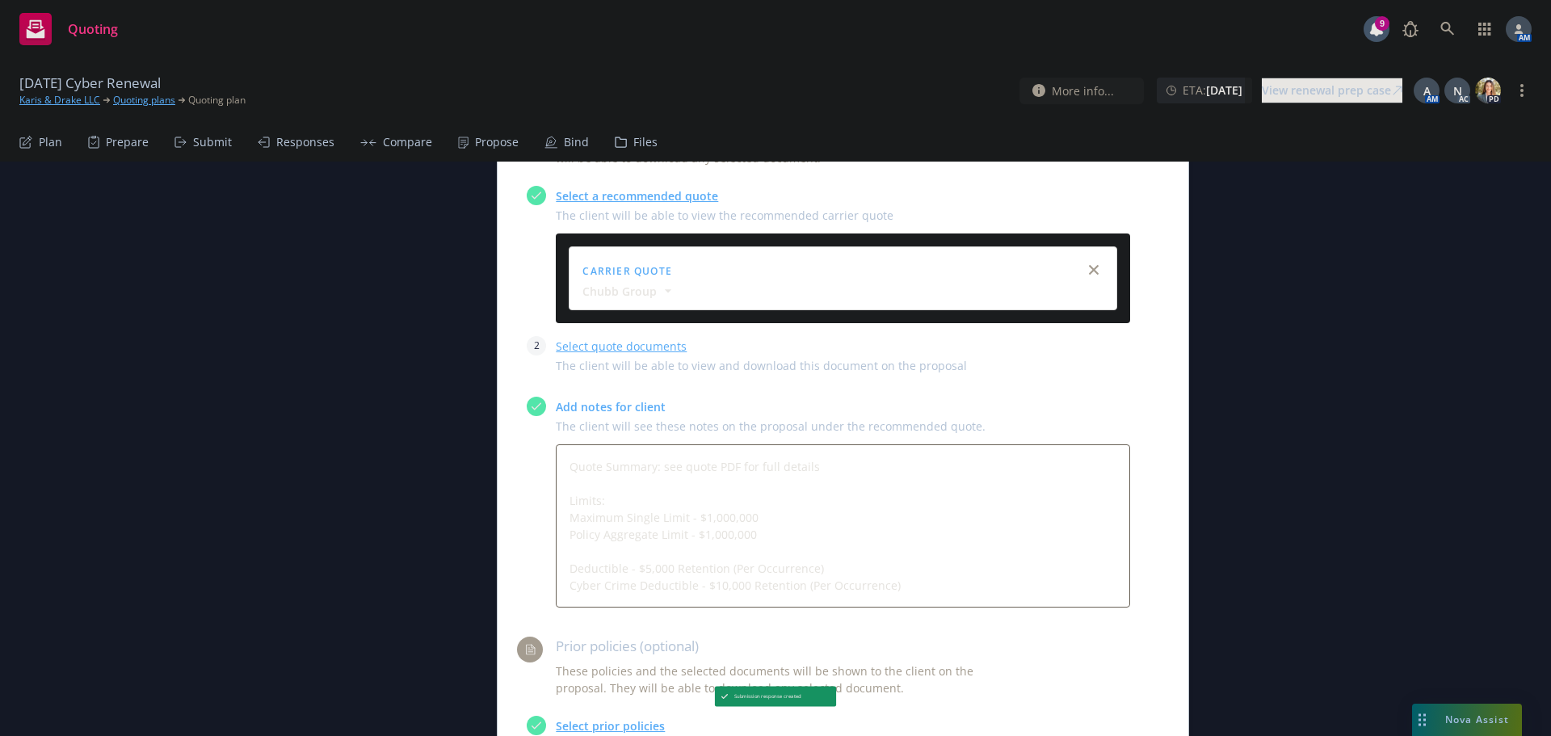
scroll to position [727, 0]
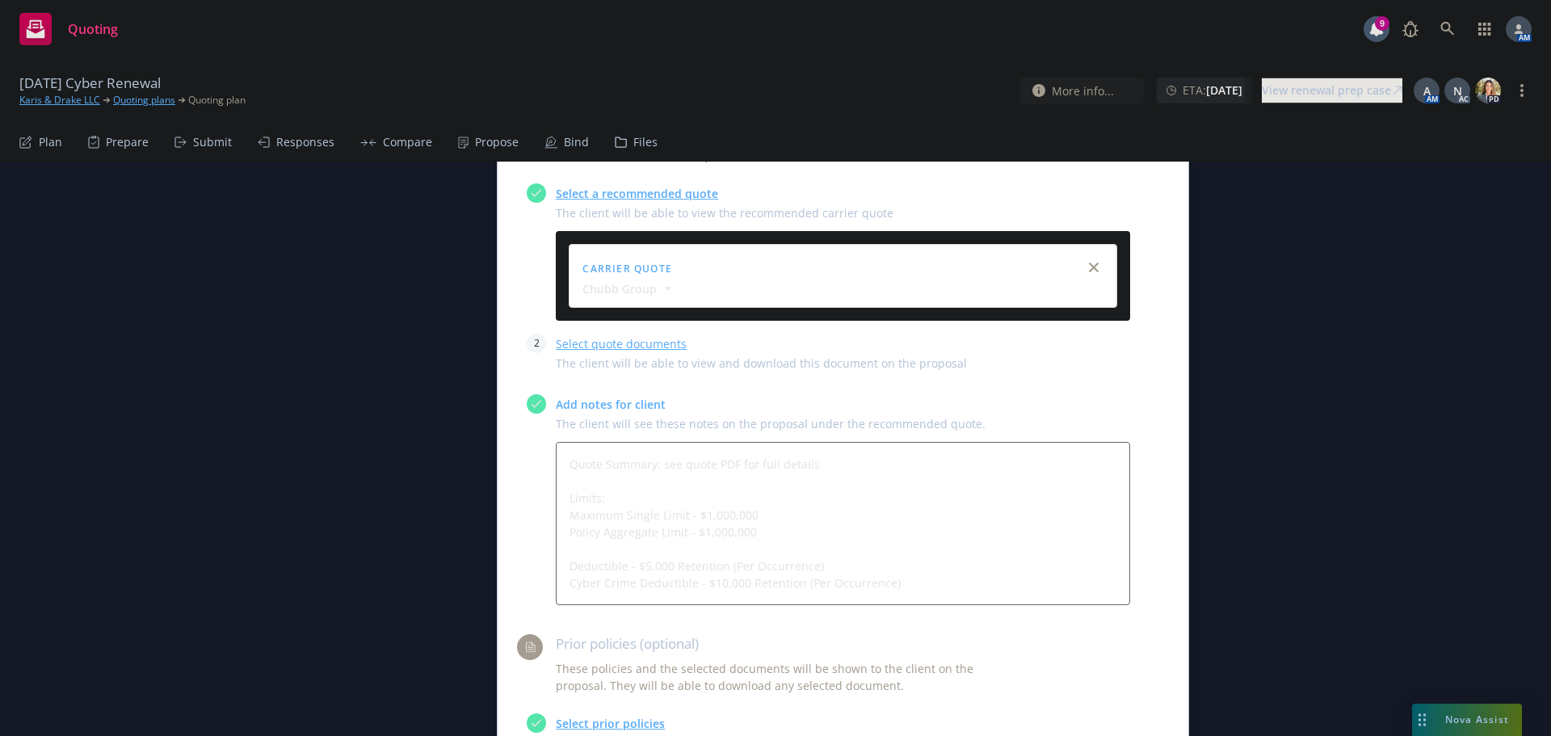
click at [624, 345] on link "Select quote documents" at bounding box center [621, 343] width 131 height 15
type textarea "x"
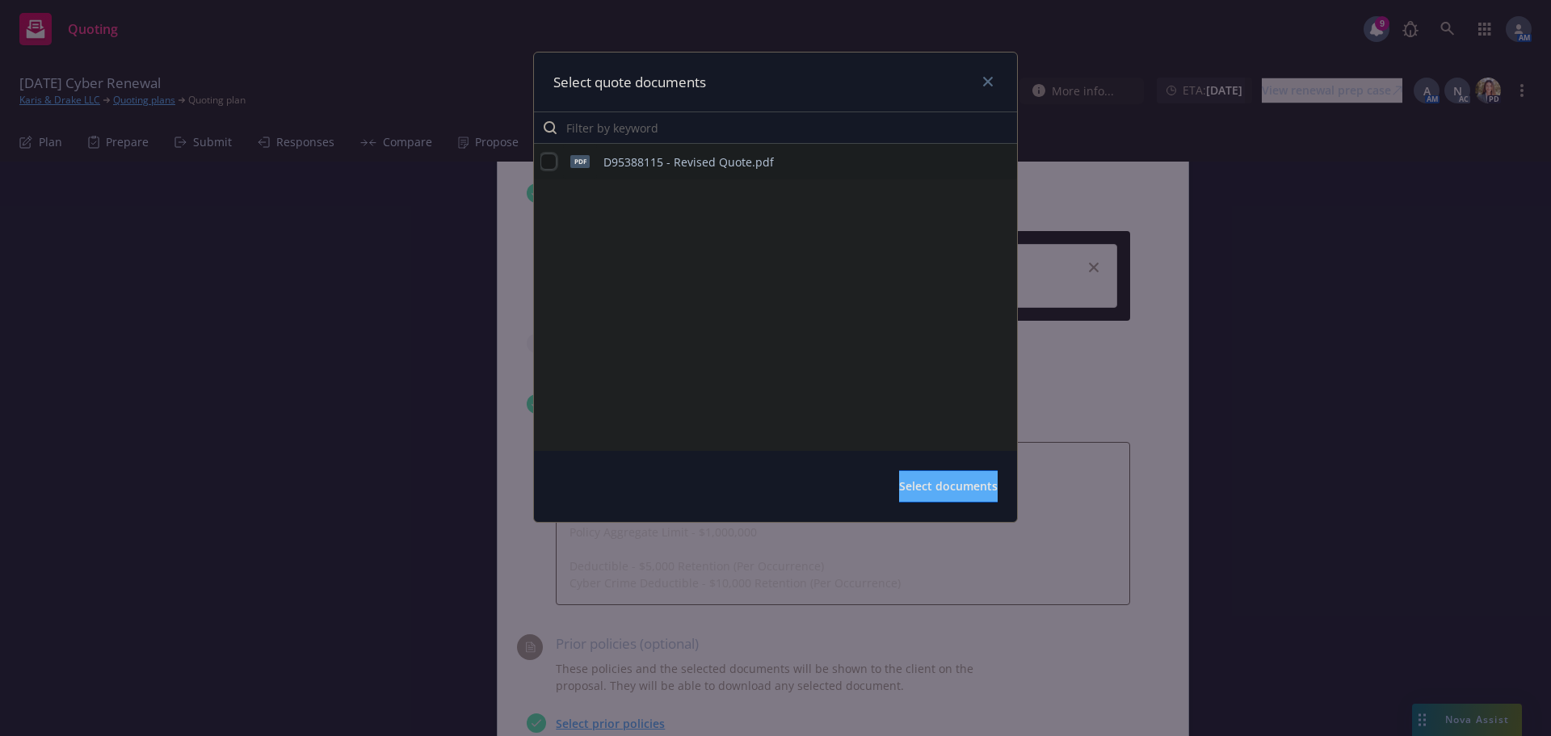
click at [549, 160] on input "checkbox" at bounding box center [548, 161] width 16 height 16
checkbox input "true"
click at [902, 476] on button "Select documents" at bounding box center [948, 486] width 99 height 32
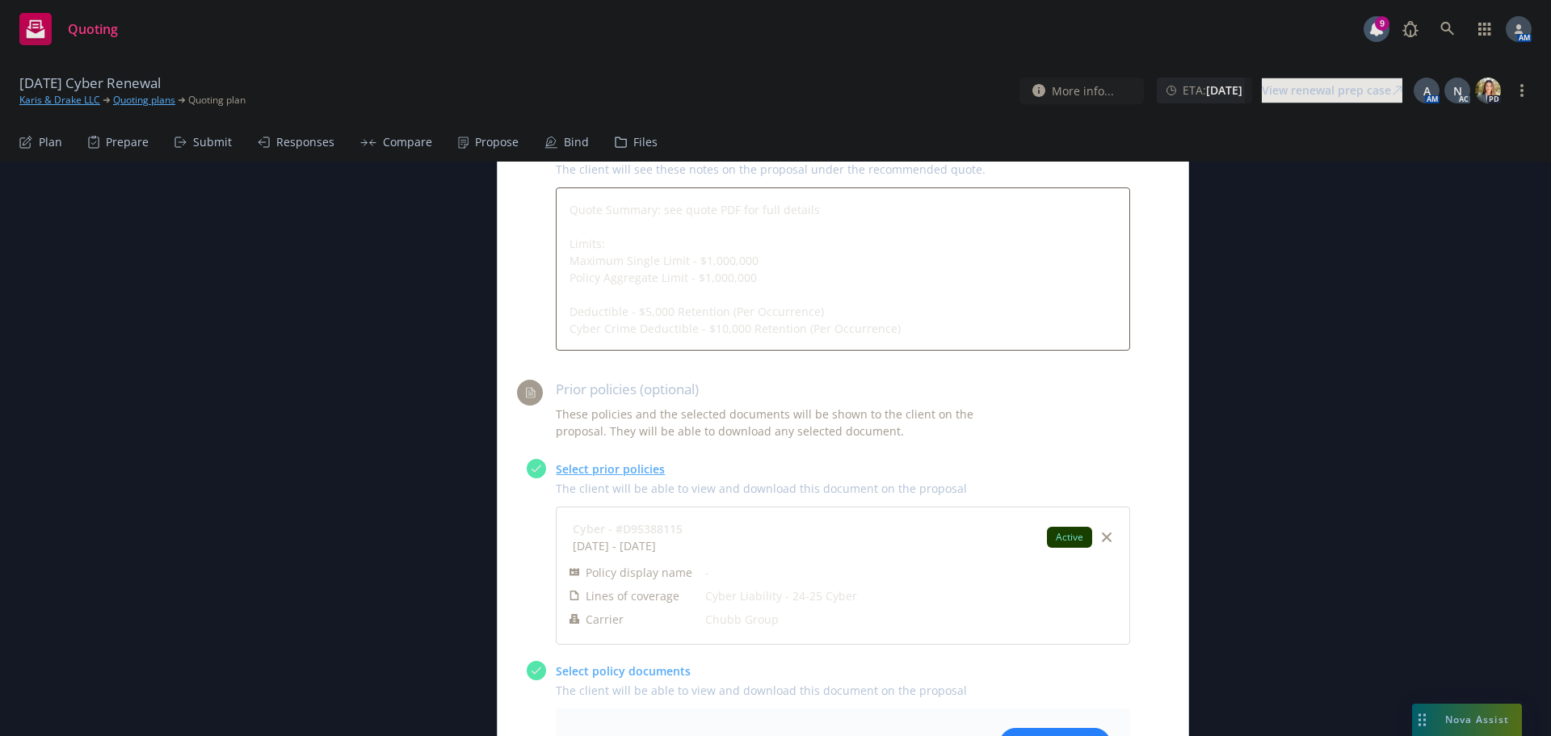
scroll to position [973, 0]
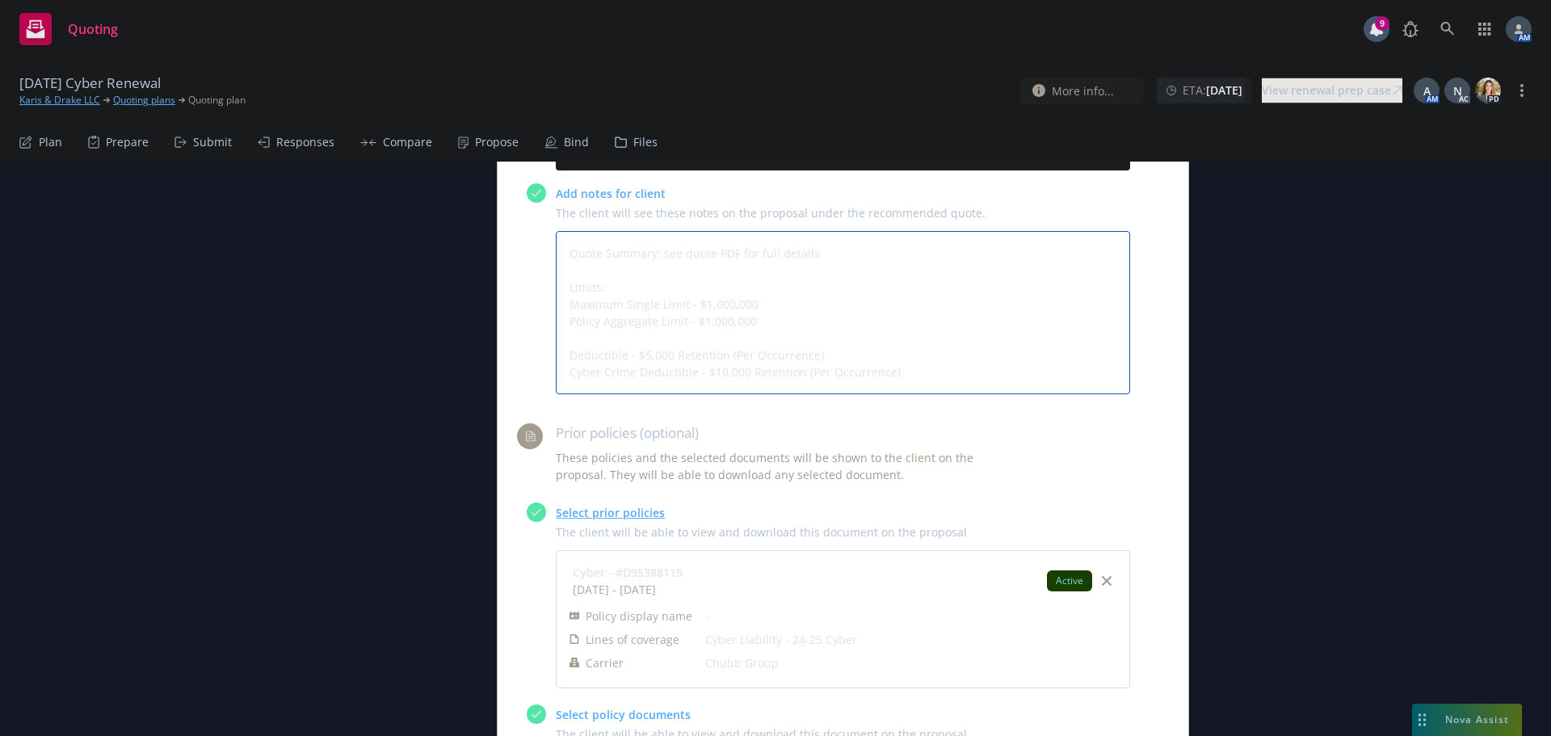
click at [924, 370] on textarea "Quote Summary: see quote PDF for full details Limits: Maximum Single Limit - $1…" at bounding box center [843, 312] width 574 height 163
type textarea "x"
type textarea "Quote Summary: see quote PDF for full details Limits: Maximum Single Limit - $1…"
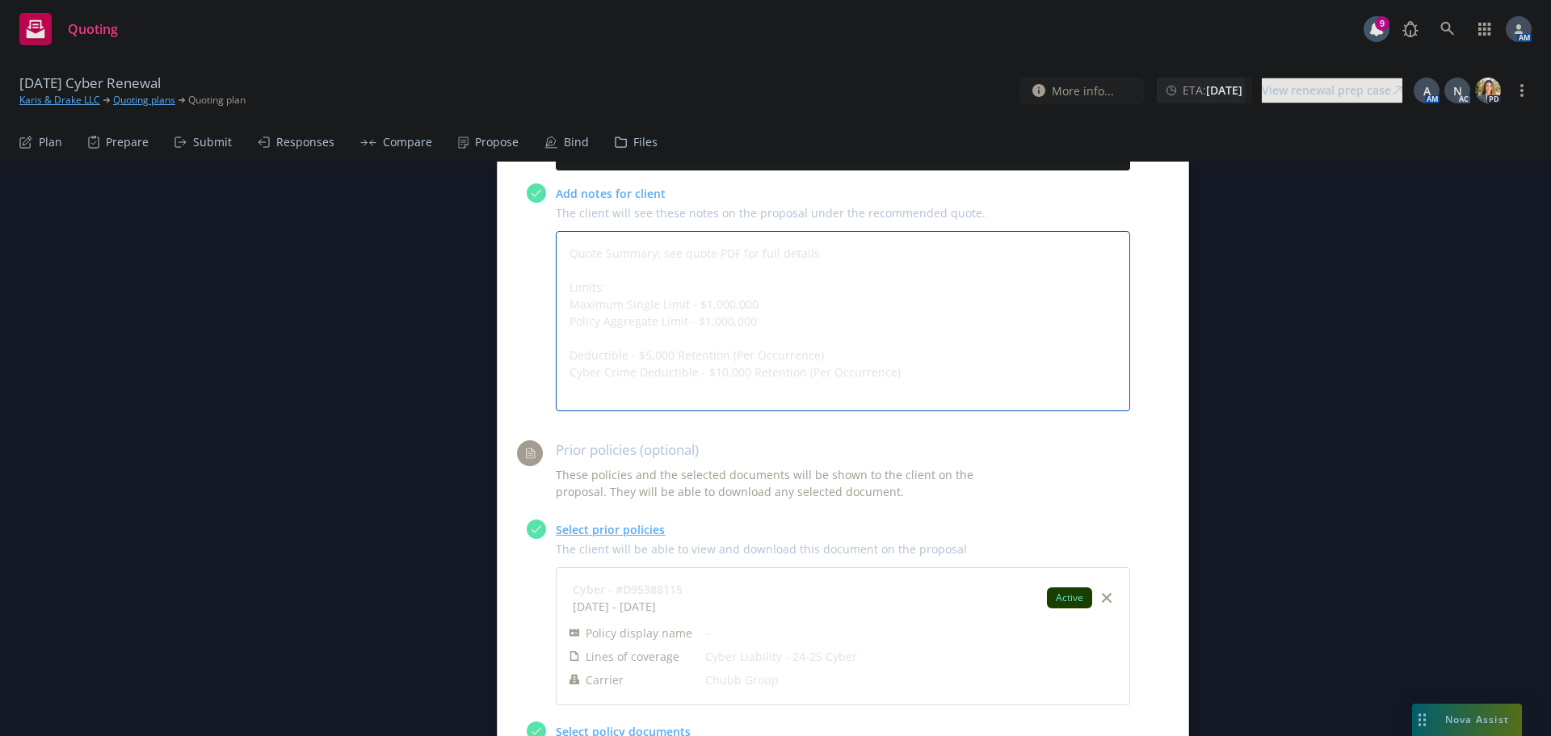
type textarea "x"
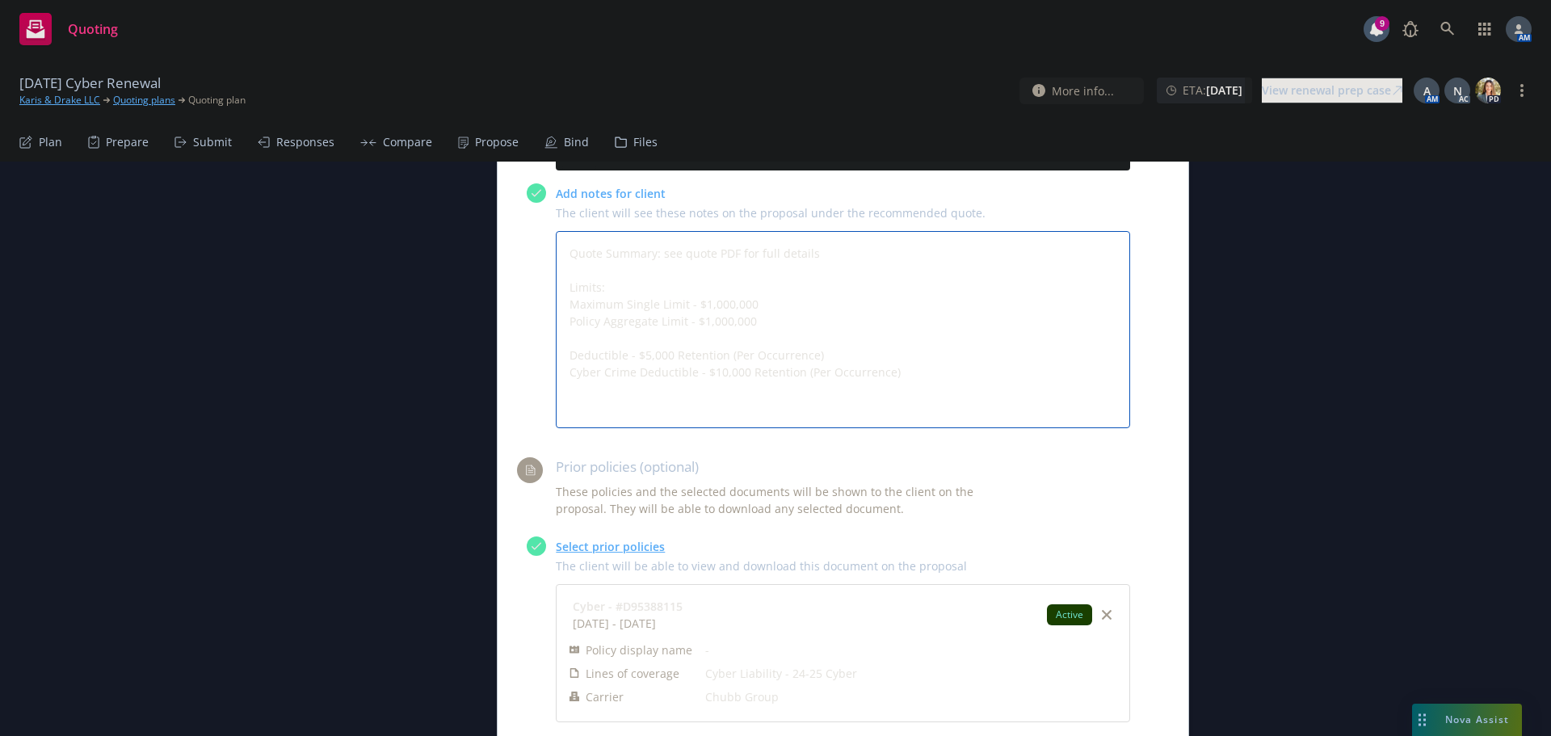
type textarea "Quote Summary: see quote PDF for full details Limits: Maximum Single Limit - $1…"
type textarea "x"
type textarea "Quote Summary: see quote PDF for full details Limits: Maximum Single Limit - $1…"
type textarea "x"
type textarea "Quote Summary: see quote PDF for full details Limits: Maximum Single Limit - $1…"
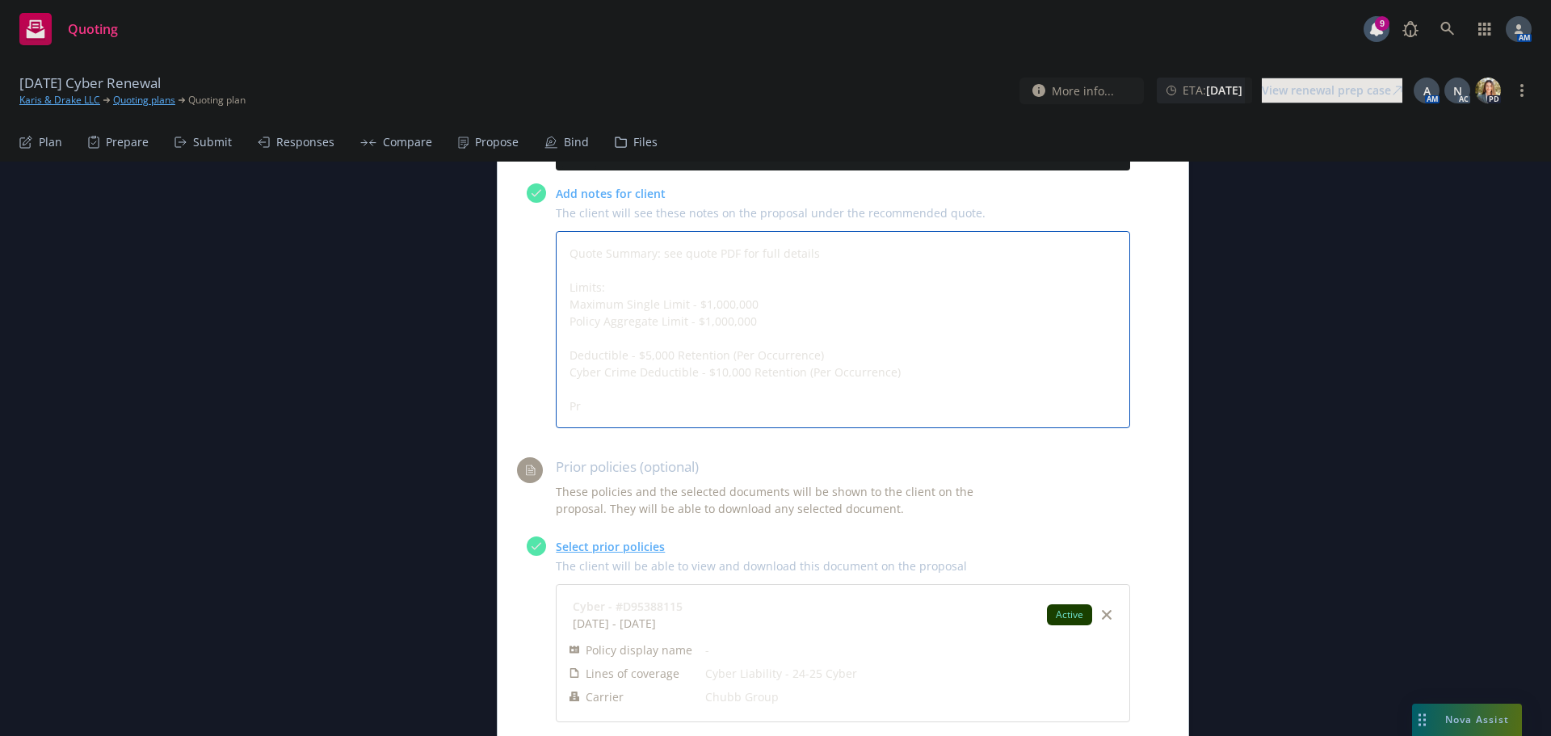
type textarea "x"
type textarea "Quote Summary: see quote PDF for full details Limits: Maximum Single Limit - $1…"
type textarea "x"
type textarea "Quote Summary: see quote PDF for full details Limits: Maximum Single Limit - $1…"
type textarea "x"
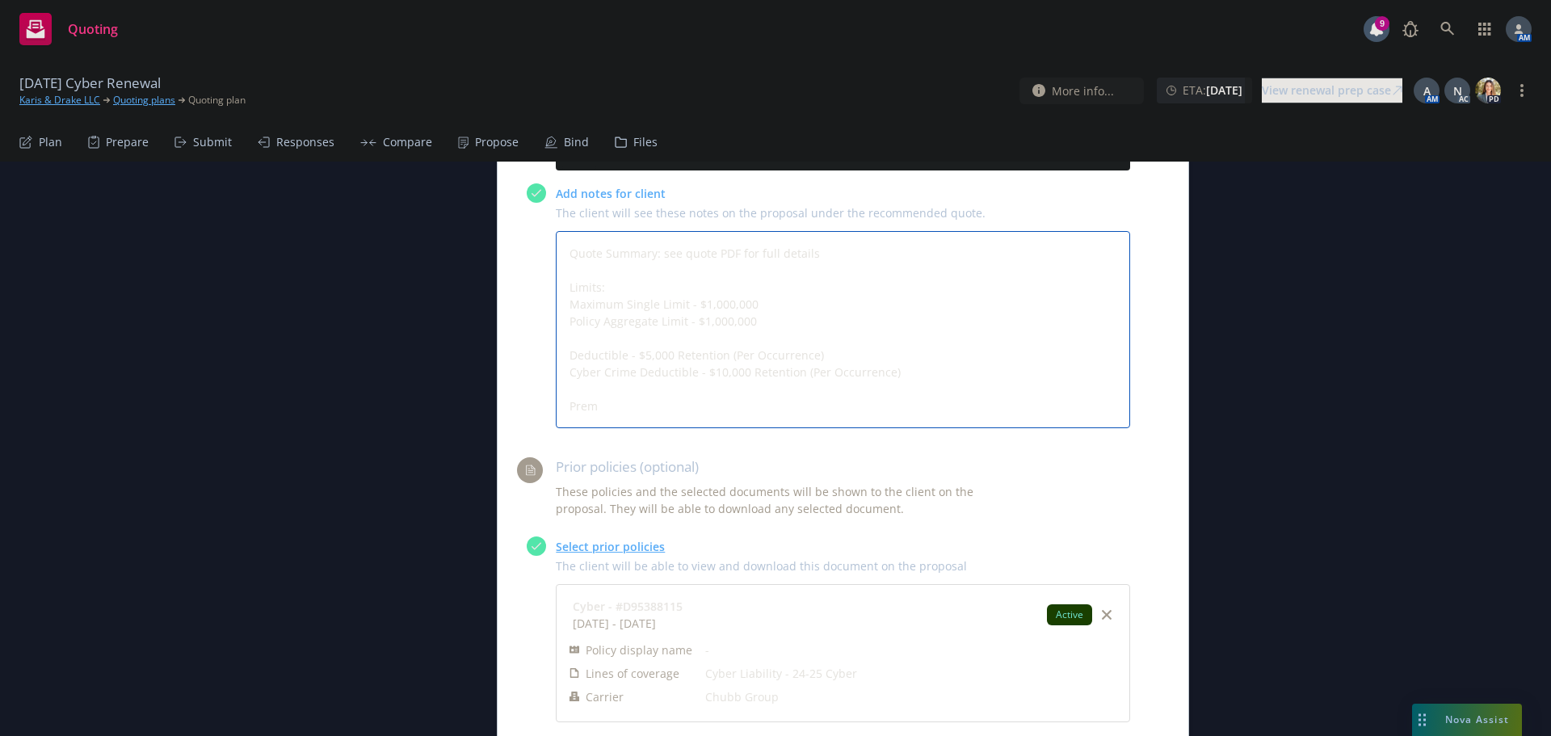
type textarea "Quote Summary: see quote PDF for full details Limits: Maximum Single Limit - $1…"
type textarea "x"
type textarea "Quote Summary: see quote PDF for full details Limits: Maximum Single Limit - $1…"
type textarea "x"
type textarea "Quote Summary: see quote PDF for full details Limits: Maximum Single Limit - $1…"
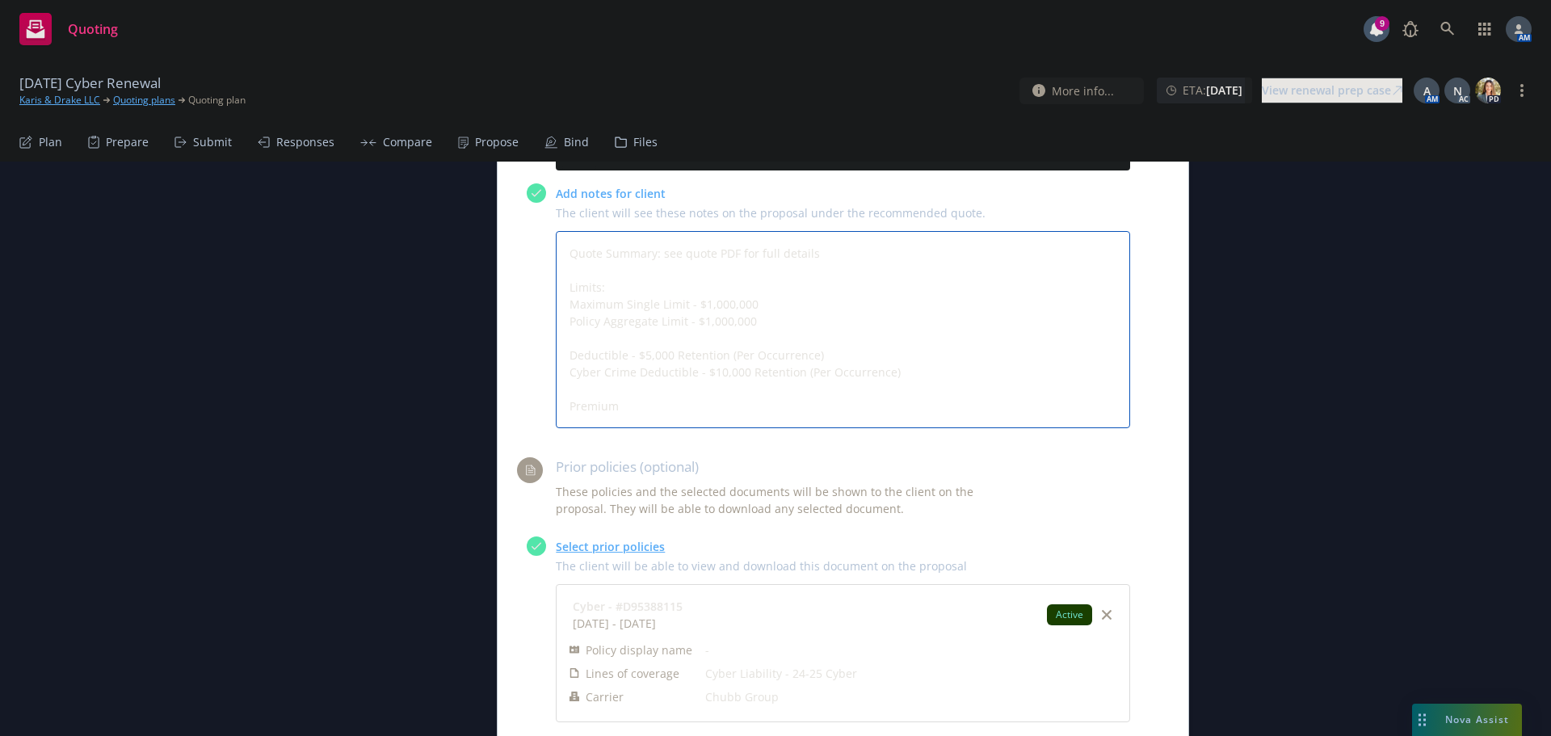
type textarea "x"
type textarea "Quote Summary: see quote PDF for full details Limits: Maximum Single Limit - $1…"
type textarea "x"
type textarea "Quote Summary: see quote PDF for full details Limits: Maximum Single Limit - $1…"
type textarea "x"
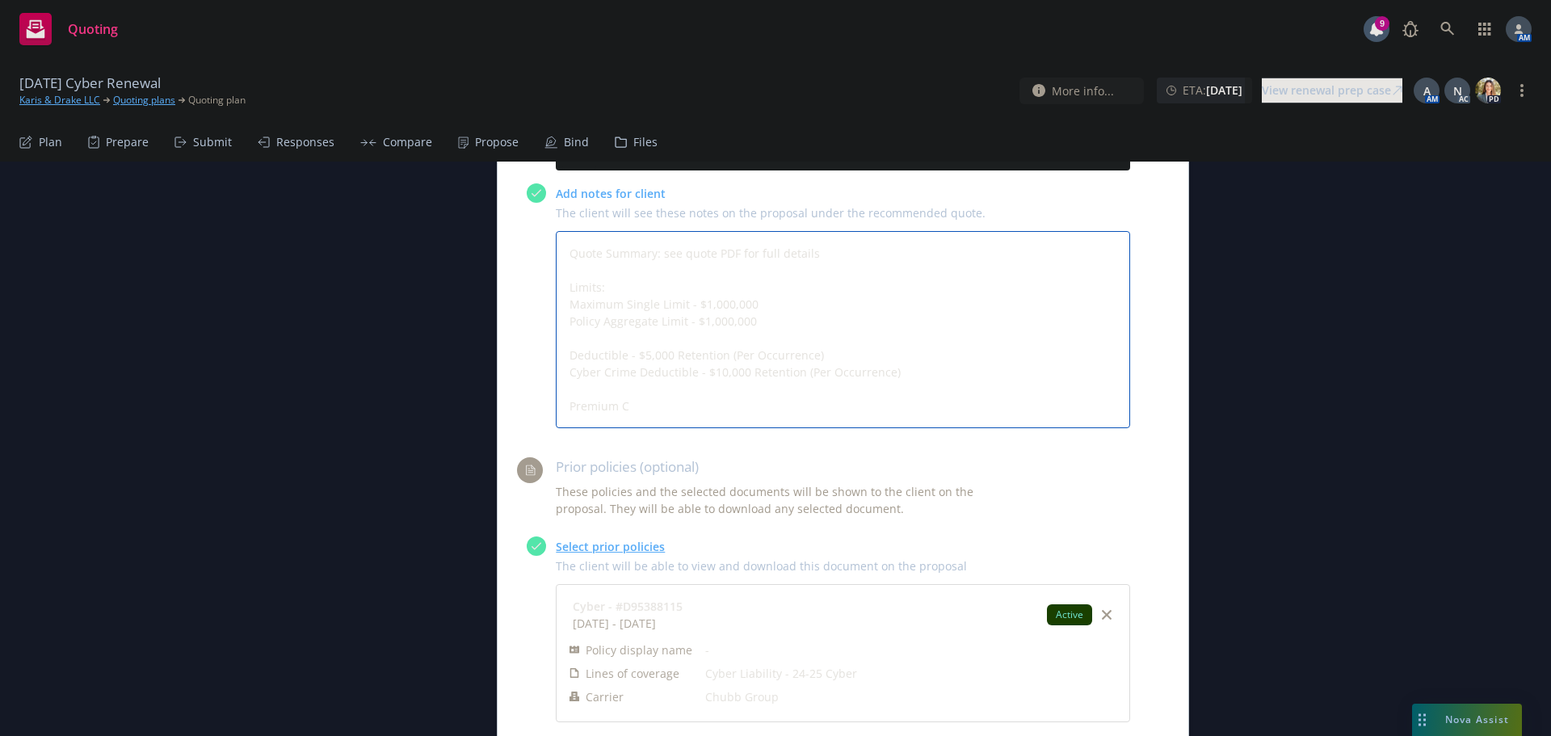
type textarea "Quote Summary: see quote PDF for full details Limits: Maximum Single Limit - $1…"
type textarea "x"
type textarea "Quote Summary: see quote PDF for full details Limits: Maximum Single Limit - $1…"
type textarea "x"
type textarea "Quote Summary: see quote PDF for full details Limits: Maximum Single Limit - $1…"
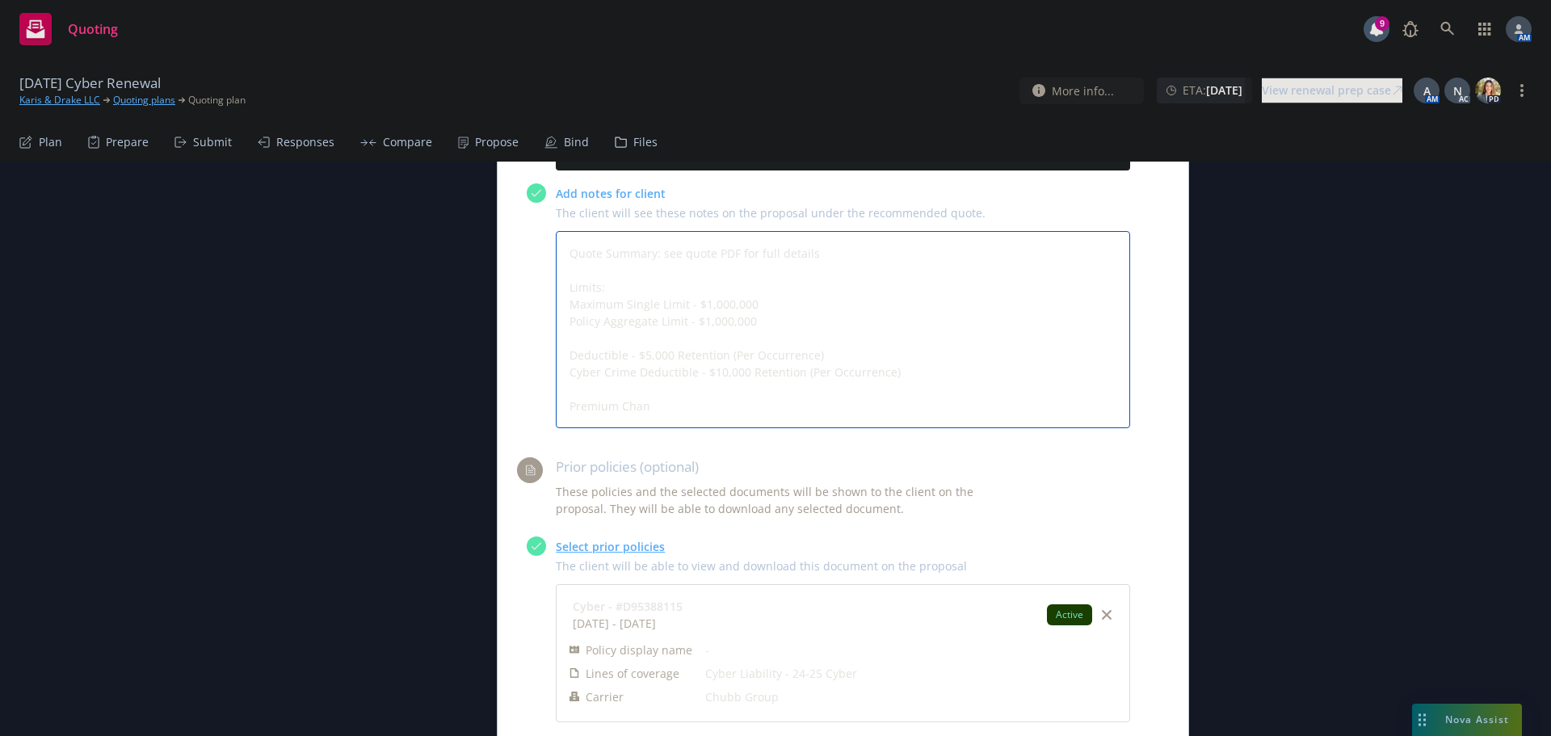
type textarea "x"
type textarea "Quote Summary: see quote PDF for full details Limits: Maximum Single Limit - $1…"
type textarea "x"
type textarea "Quote Summary: see quote PDF for full details Limits: Maximum Single Limit - $1…"
type textarea "x"
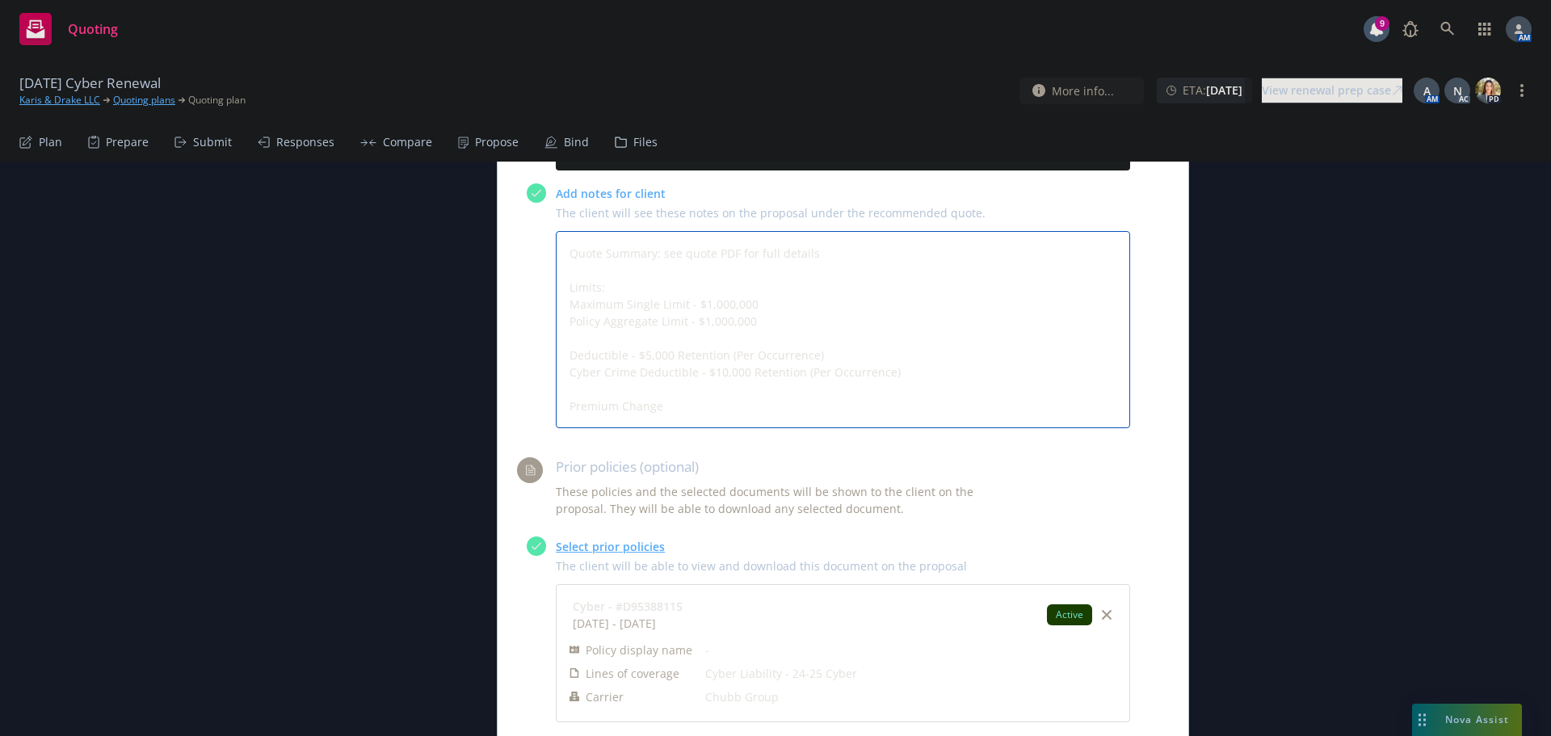
type textarea "Quote Summary: see quote PDF for full details Limits: Maximum Single Limit - $1…"
type textarea "x"
type textarea "Quote Summary: see quote PDF for full details Limits: Maximum Single Limit - $1…"
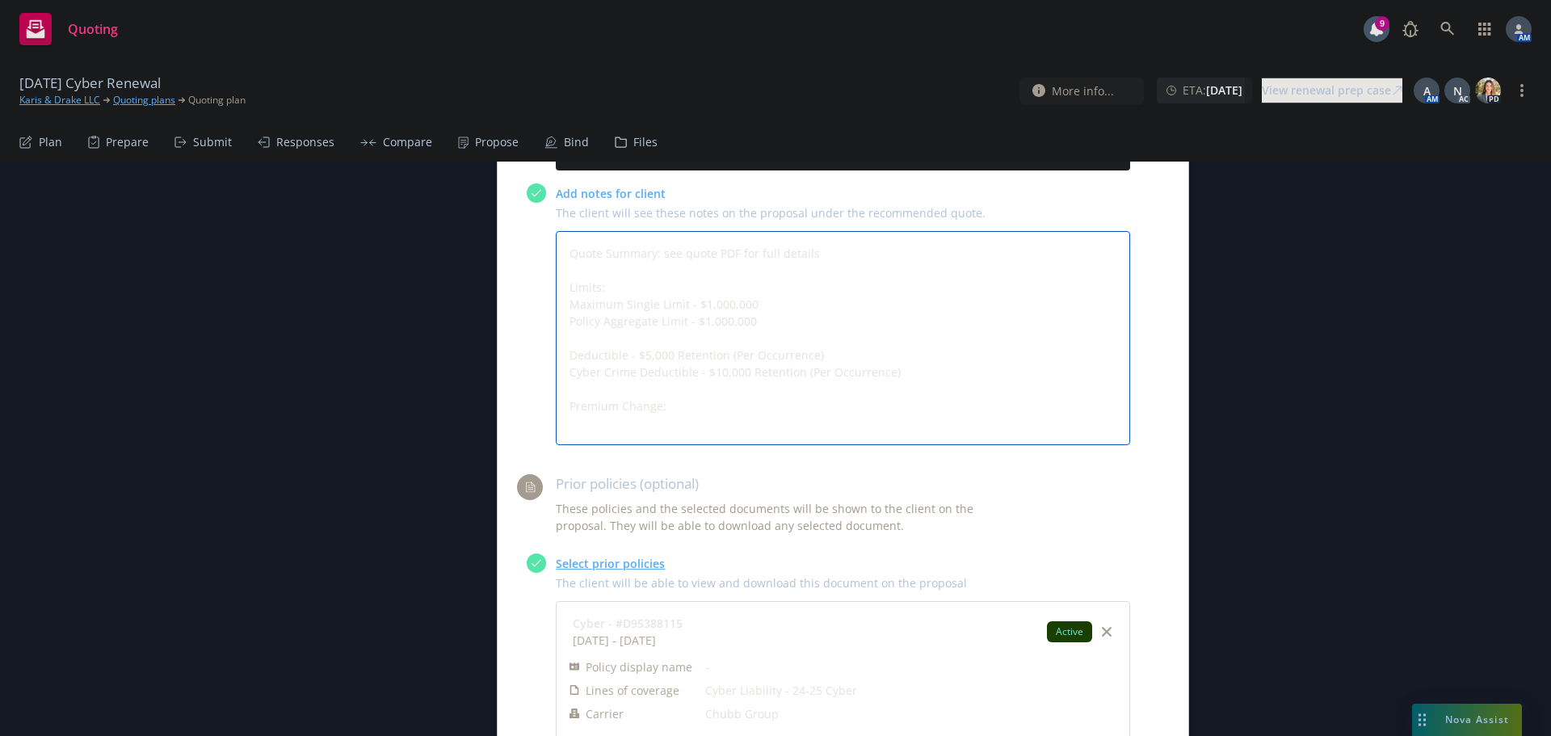
type textarea "x"
type textarea "Quote Summary: see quote PDF for full details Limits: Maximum Single Limit - $1…"
type textarea "x"
type textarea "Quote Summary: see quote PDF for full details Limits: Maximum Single Limit - $1…"
type textarea "x"
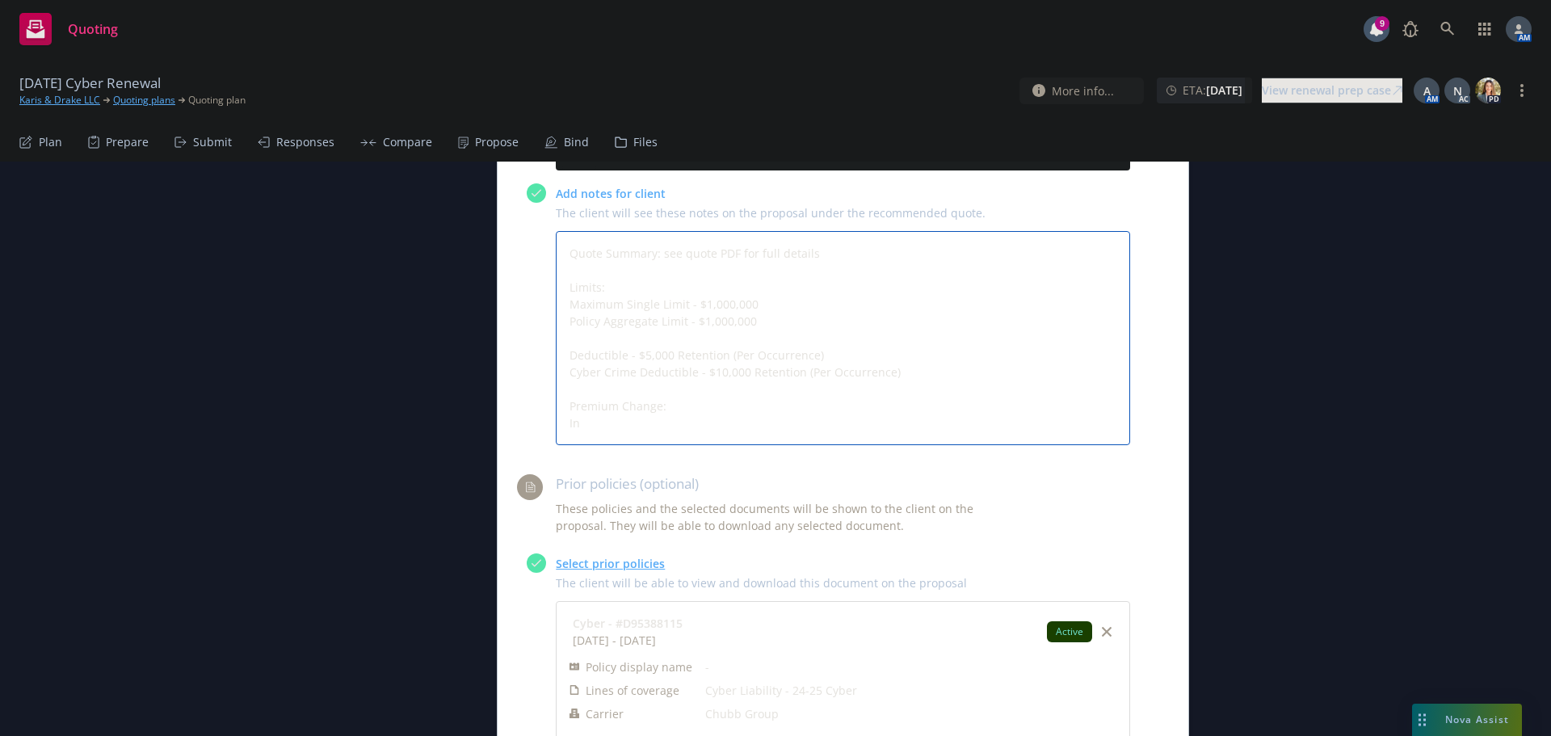
type textarea "Quote Summary: see quote PDF for full details Limits: Maximum Single Limit - $1…"
type textarea "x"
type textarea "Quote Summary: see quote PDF for full details Limits: Maximum Single Limit - $1…"
type textarea "x"
type textarea "Quote Summary: see quote PDF for full details Limits: Maximum Single Limit - $1…"
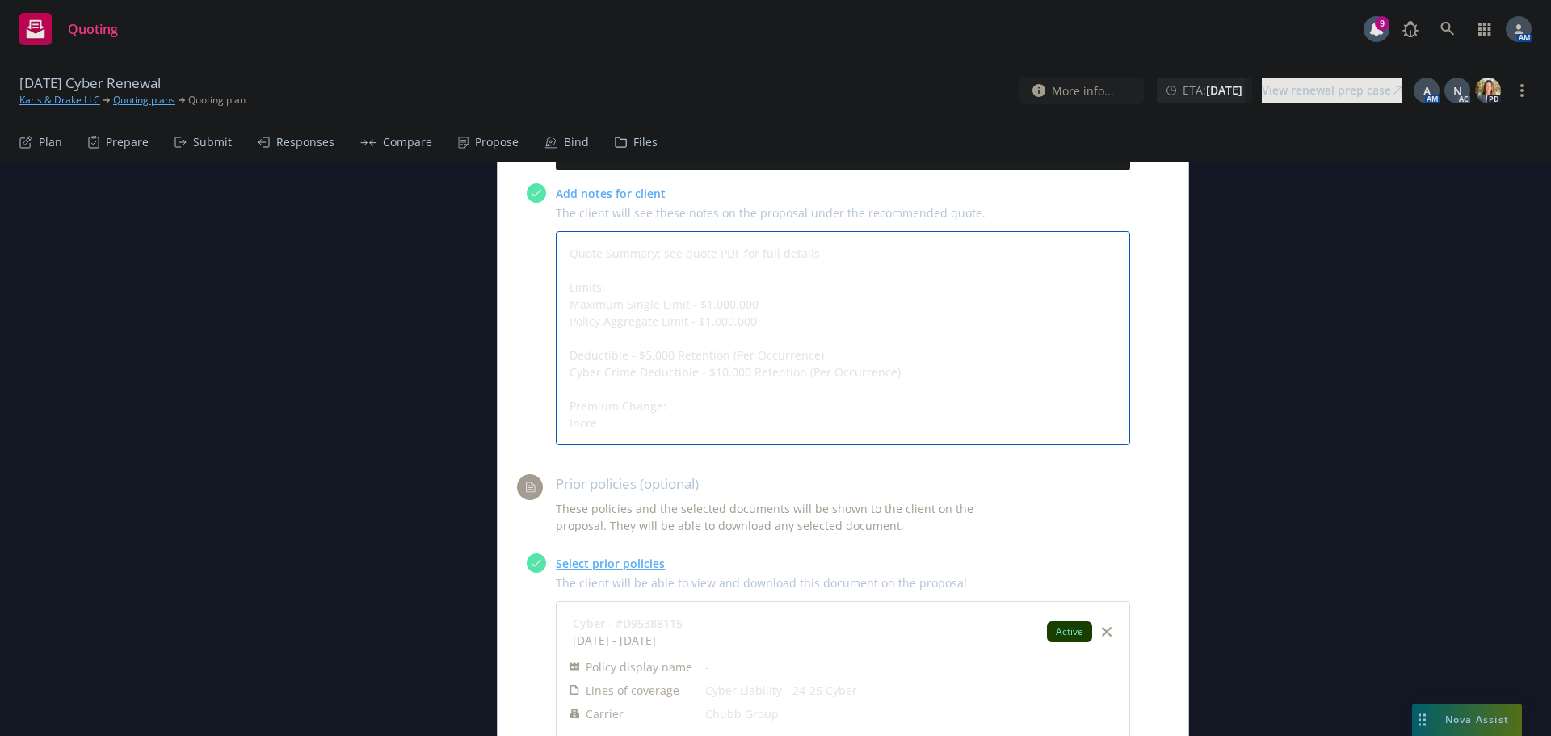
type textarea "x"
type textarea "Quote Summary: see quote PDF for full details Limits: Maximum Single Limit - $1…"
type textarea "x"
type textarea "Quote Summary: see quote PDF for full details Limits: Maximum Single Limit - $1…"
type textarea "x"
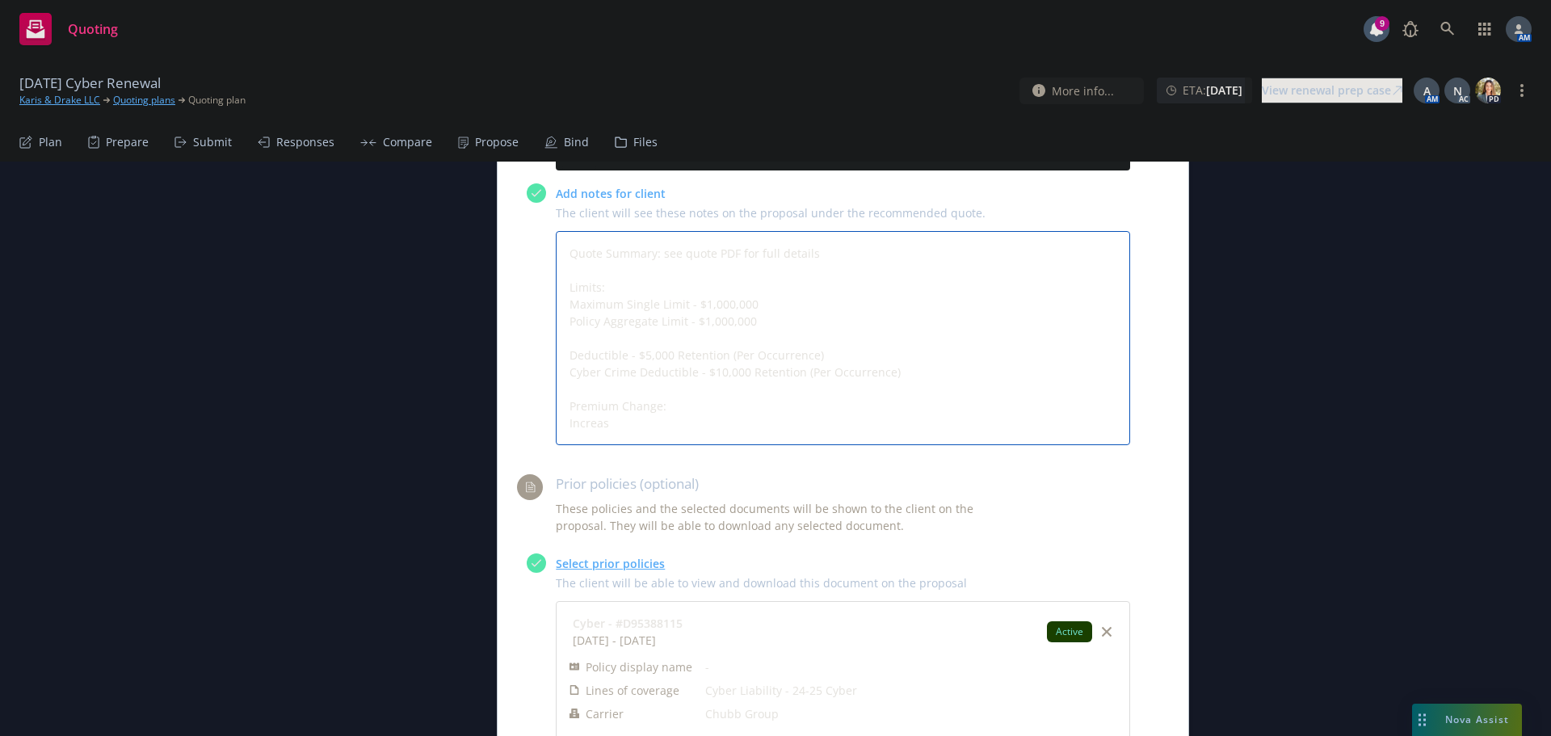
type textarea "Quote Summary: see quote PDF for full details Limits: Maximum Single Limit - $1…"
type textarea "x"
type textarea "Quote Summary: see quote PDF for full details Limits: Maximum Single Limit - $1…"
type textarea "x"
type textarea "Quote Summary: see quote PDF for full details Limits: Maximum Single Limit - $1…"
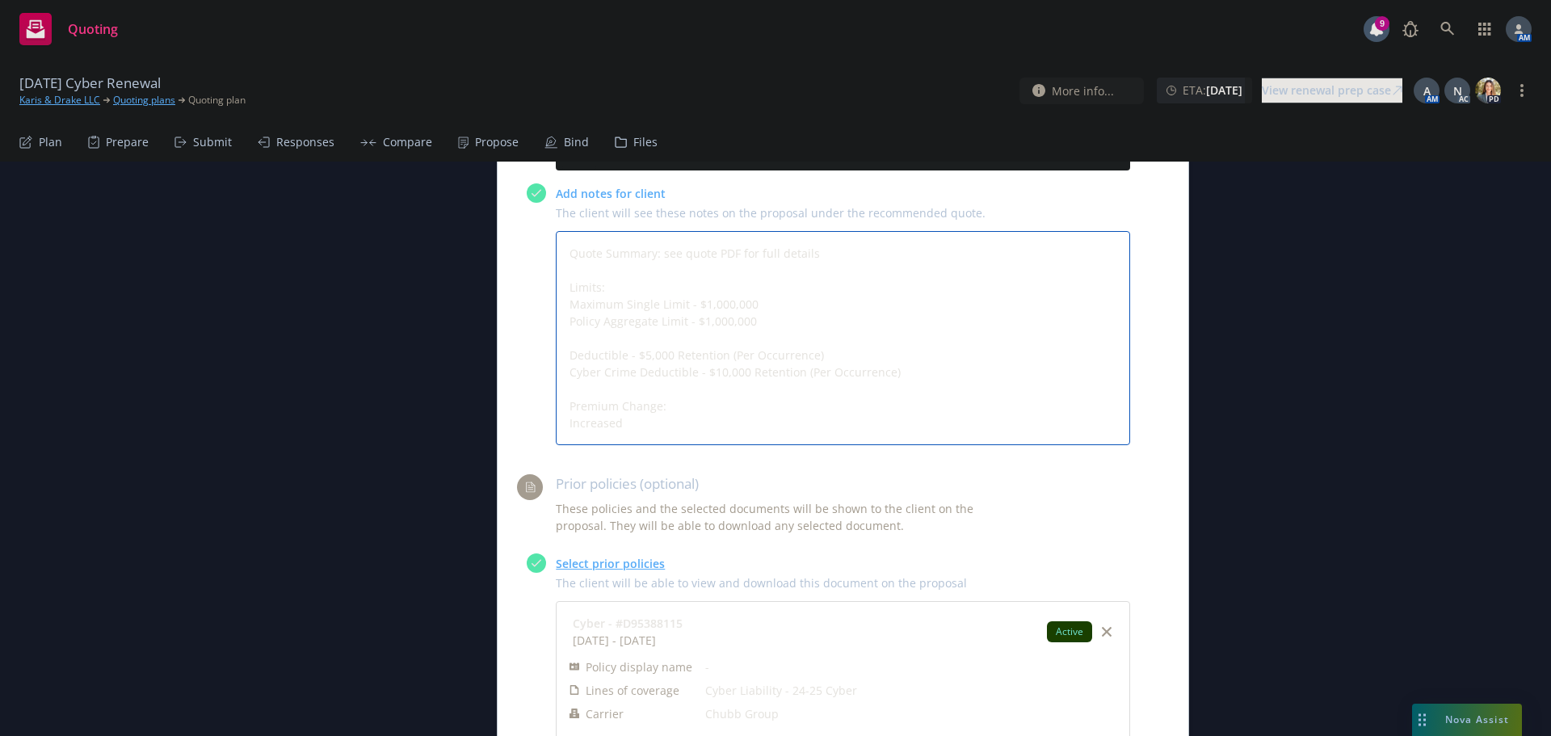
type textarea "x"
type textarea "Quote Summary: see quote PDF for full details Limits: Maximum Single Limit - $1…"
type textarea "x"
type textarea "Quote Summary: see quote PDF for full details Limits: Maximum Single Limit - $1…"
type textarea "x"
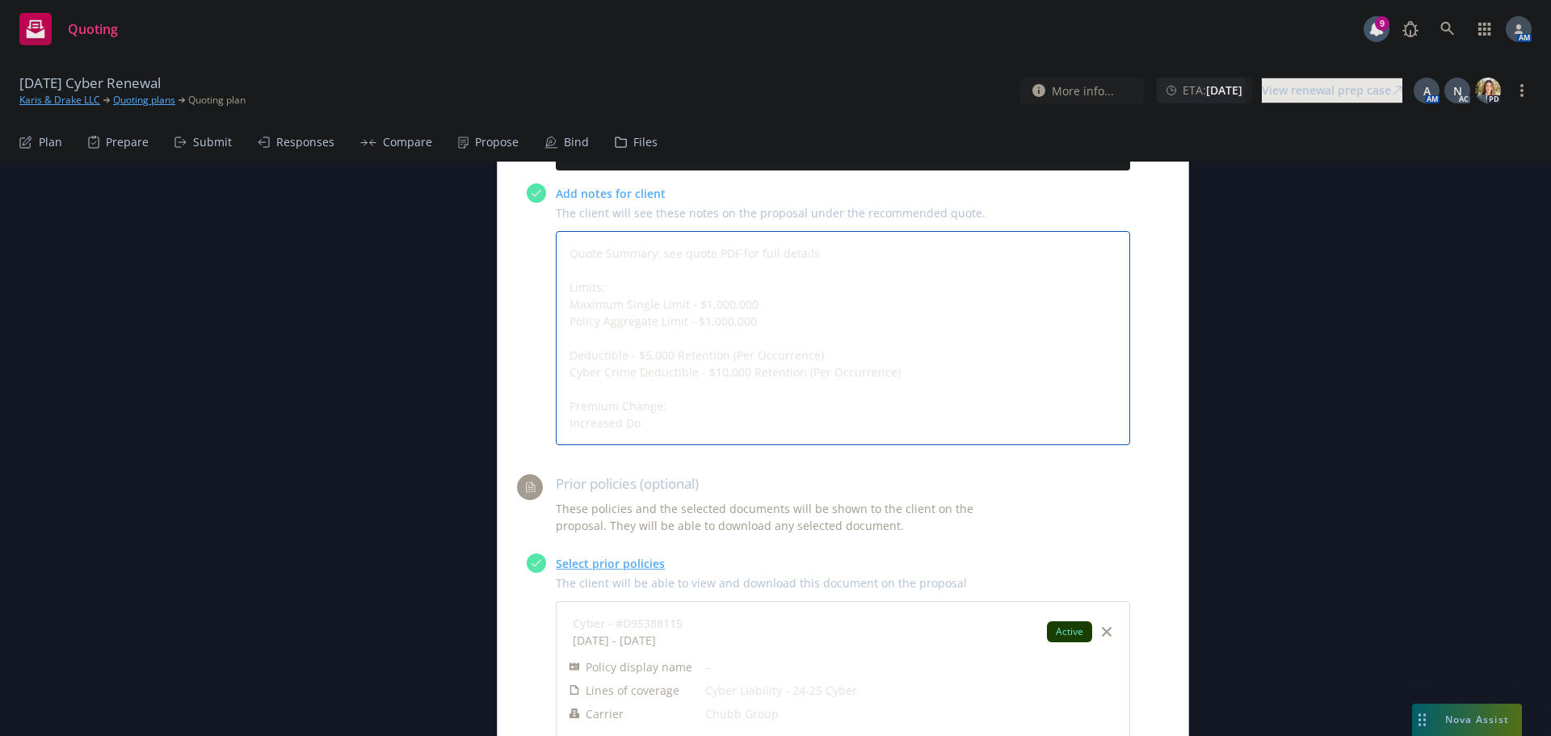
type textarea "Quote Summary: see quote PDF for full details Limits: Maximum Single Limit - $1…"
type textarea "x"
type textarea "Quote Summary: see quote PDF for full details Limits: Maximum Single Limit - $1…"
type textarea "x"
type textarea "Quote Summary: see quote PDF for full details Limits: Maximum Single Limit - $1…"
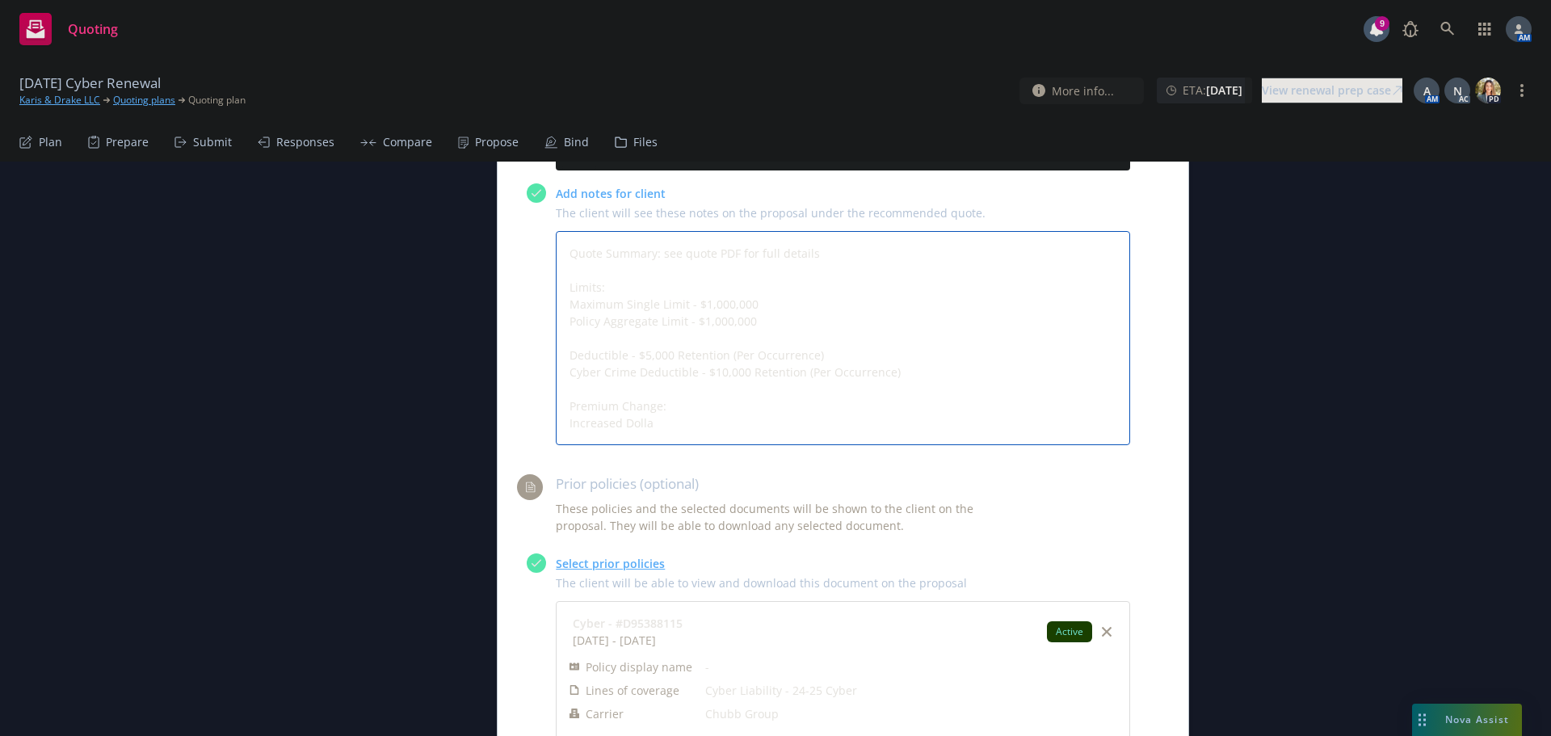
type textarea "x"
type textarea "Quote Summary: see quote PDF for full details Limits: Maximum Single Limit - $1…"
type textarea "x"
type textarea "Quote Summary: see quote PDF for full details Limits: Maximum Single Limit - $1…"
type textarea "x"
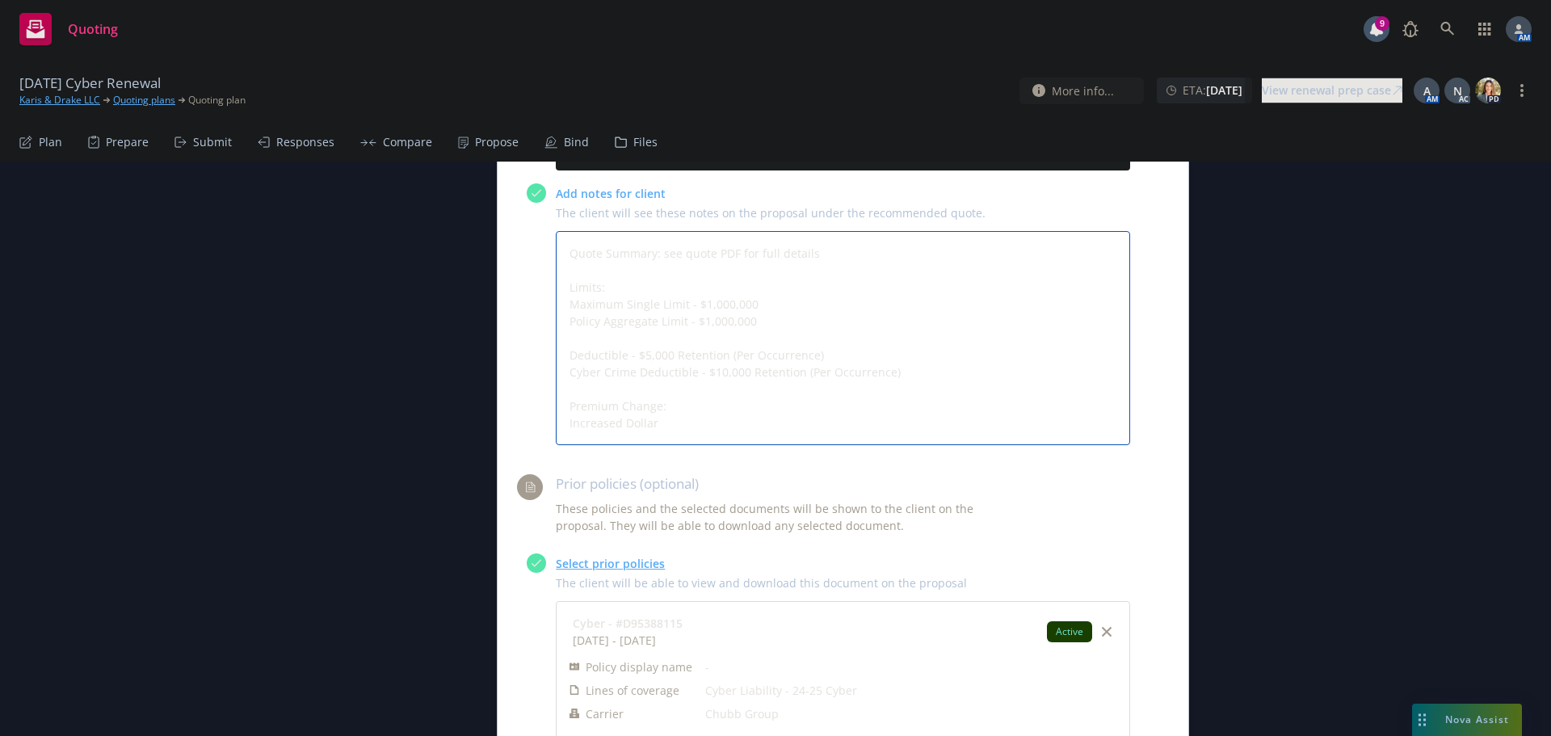
type textarea "Quote Summary: see quote PDF for full details Limits: Maximum Single Limit - $1…"
type textarea "x"
type textarea "Quote Summary: see quote PDF for full details Limits: Maximum Single Limit - $1…"
type textarea "x"
type textarea "Quote Summary: see quote PDF for full details Limits: Maximum Single Limit - $1…"
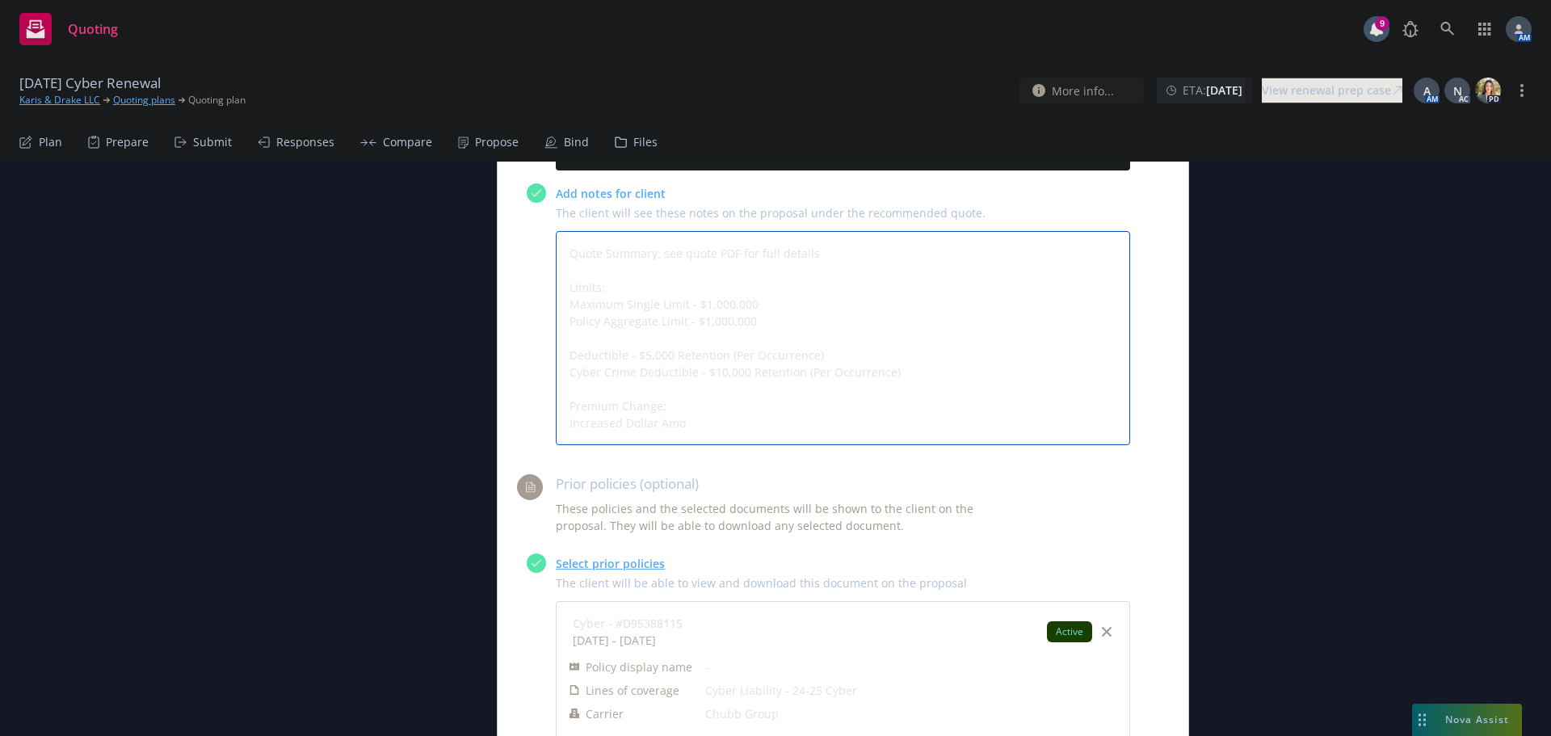
type textarea "x"
type textarea "Quote Summary: see quote PDF for full details Limits: Maximum Single Limit - $1…"
type textarea "x"
type textarea "Quote Summary: see quote PDF for full details Limits: Maximum Single Limit - $1…"
type textarea "x"
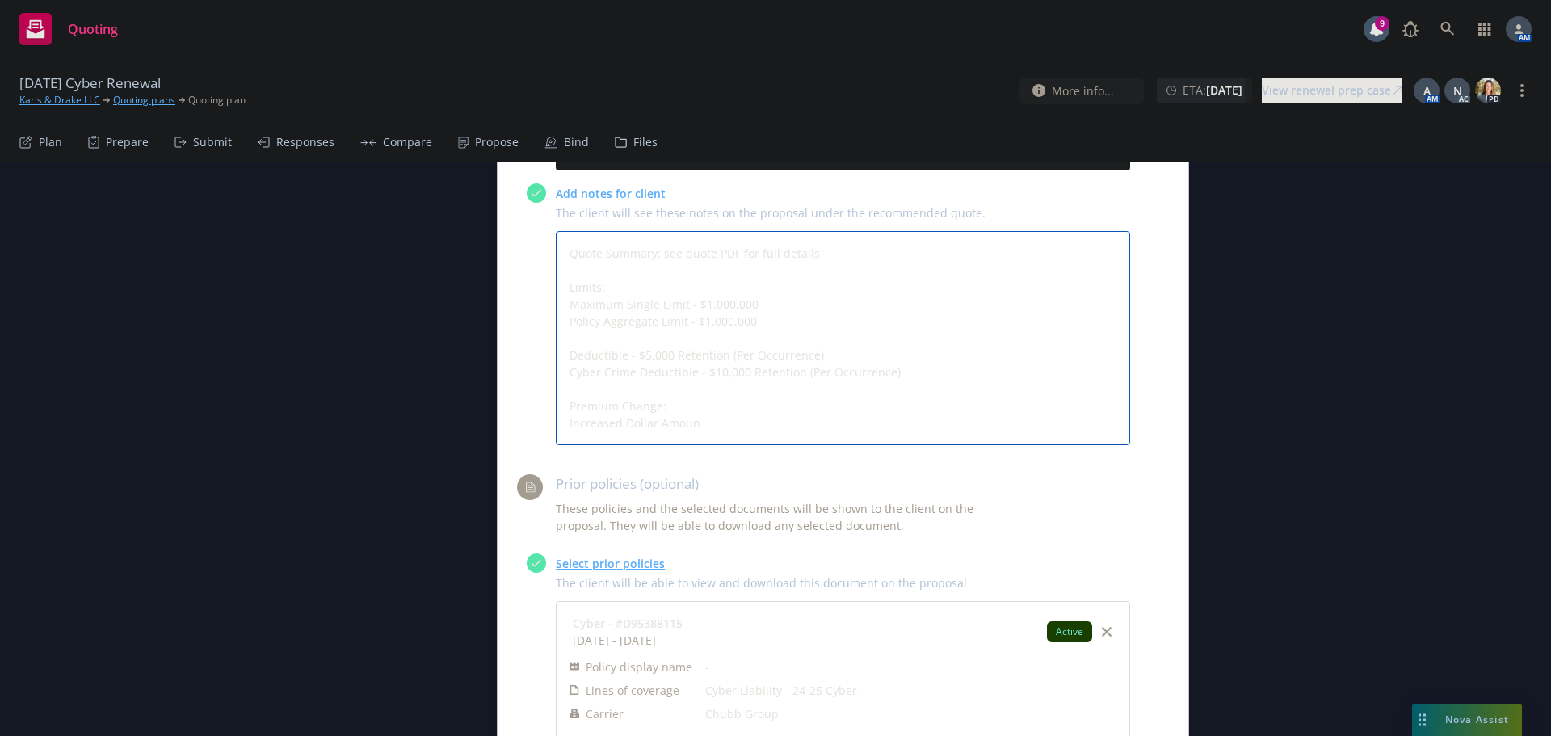
type textarea "Quote Summary: see quote PDF for full details Limits: Maximum Single Limit - $1…"
type textarea "x"
type textarea "Quote Summary: see quote PDF for full details Limits: Maximum Single Limit - $1…"
type textarea "x"
type textarea "Quote Summary: see quote PDF for full details Limits: Maximum Single Limit - $1…"
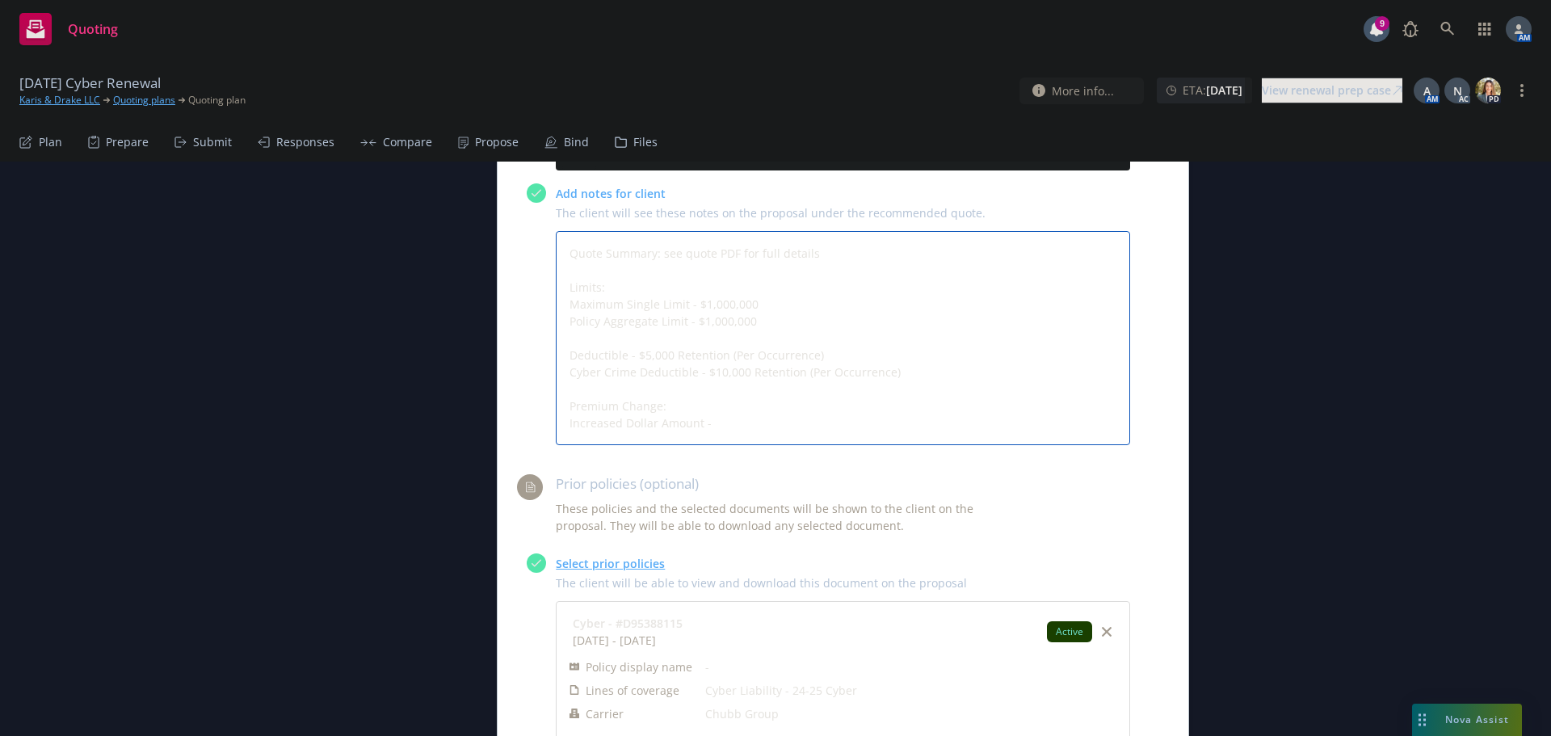
type textarea "x"
type textarea "Quote Summary: see quote PDF for full details Limits: Maximum Single Limit - $1…"
type textarea "x"
type textarea "Quote Summary: see quote PDF for full details Limits: Maximum Single Limit - $1…"
type textarea "x"
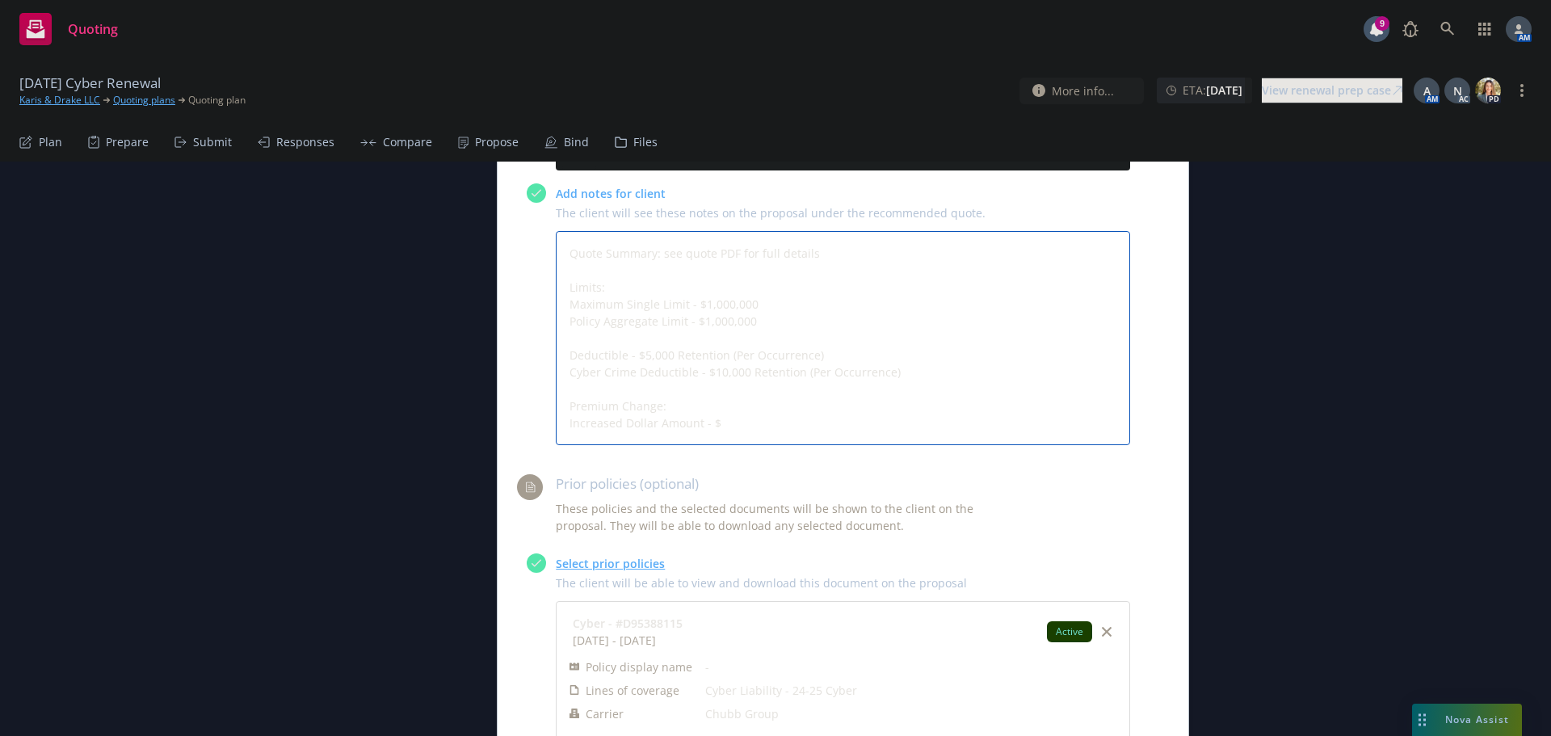
type textarea "Quote Summary: see quote PDF for full details Limits: Maximum Single Limit - $1…"
type textarea "x"
type textarea "Quote Summary: see quote PDF for full details Limits: Maximum Single Limit - $1…"
type textarea "x"
type textarea "Quote Summary: see quote PDF for full details Limits: Maximum Single Limit - $1…"
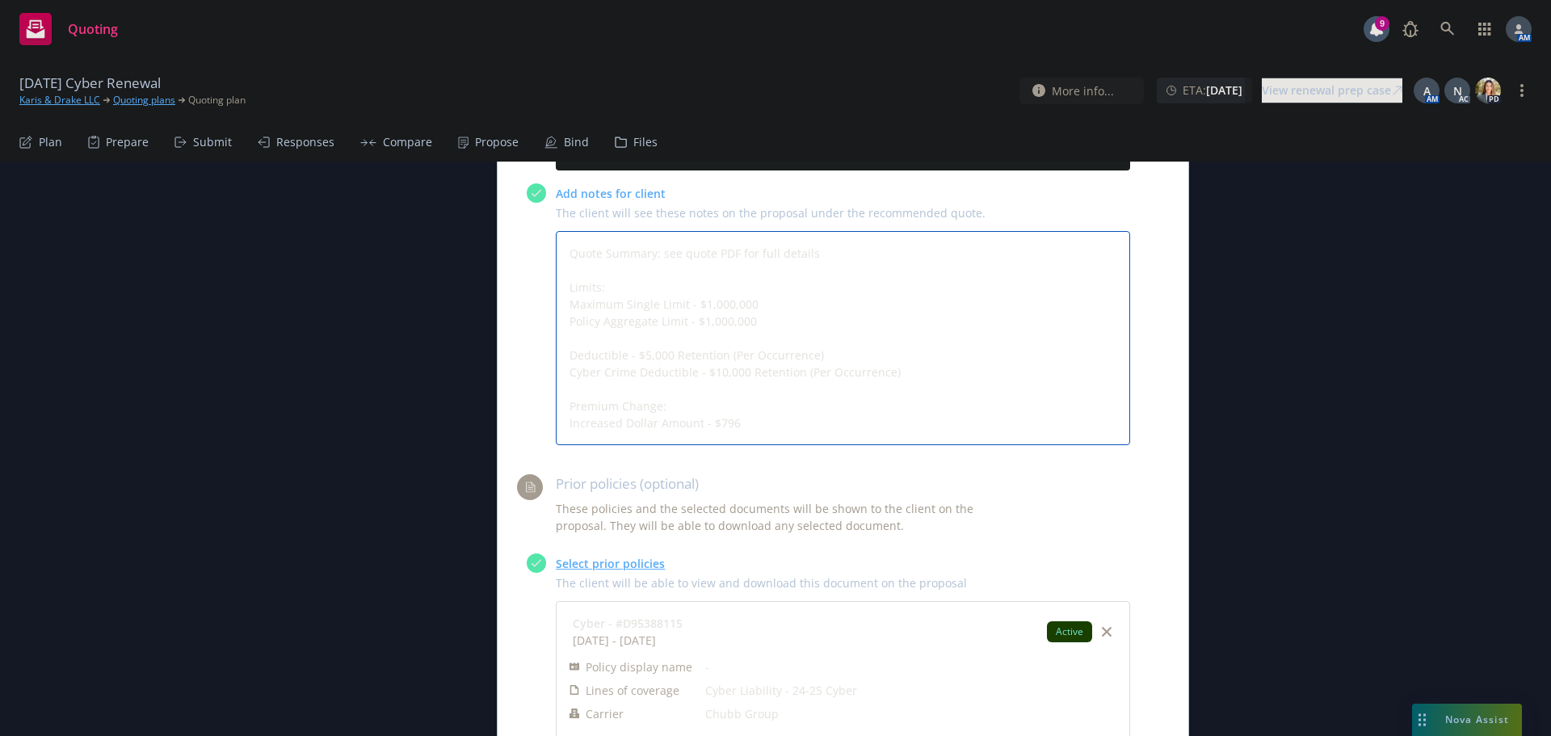
type textarea "x"
type textarea "Quote Summary: see quote PDF for full details Limits: Maximum Single Limit - $1…"
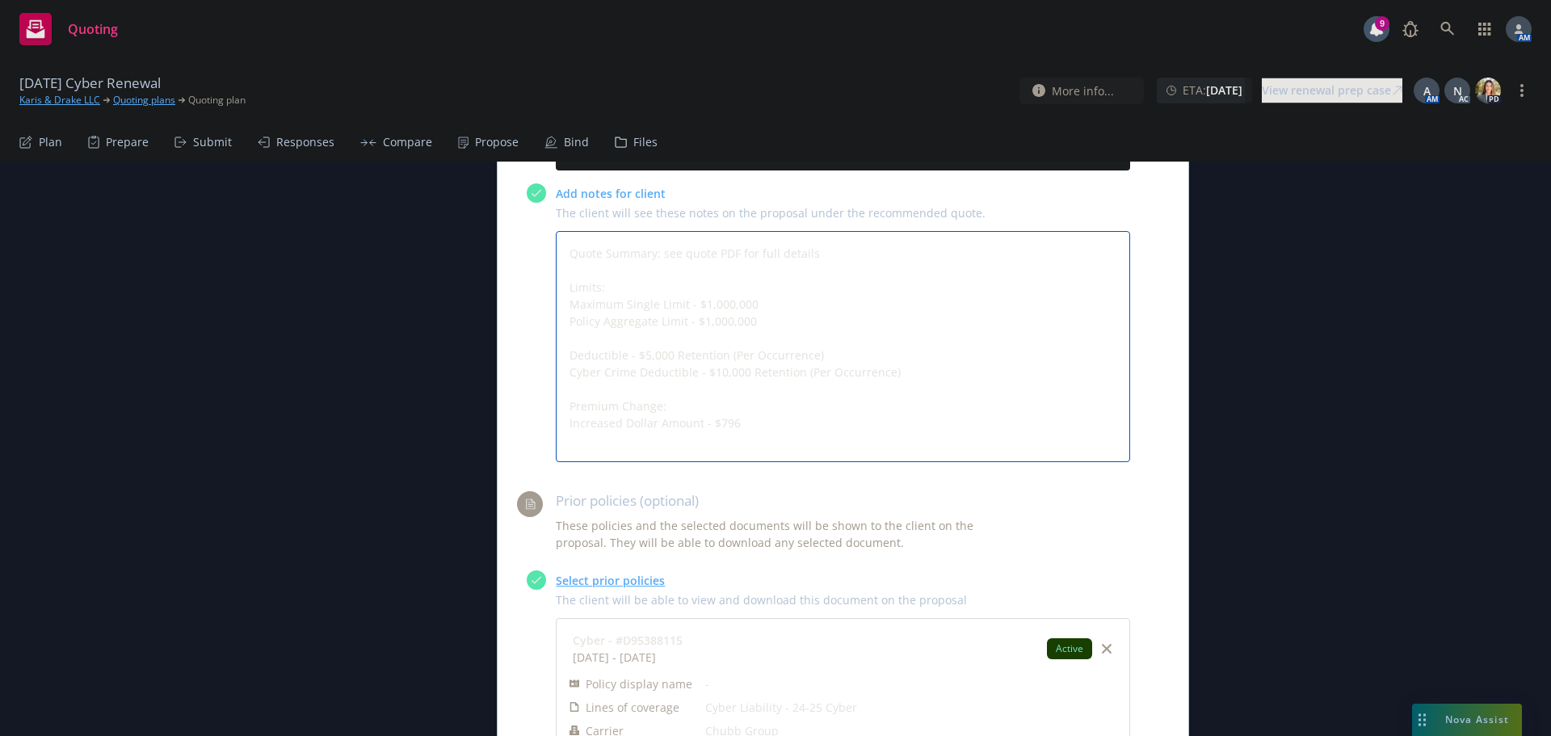
type textarea "x"
type textarea "Quote Summary: see quote PDF for full details Limits: Maximum Single Limit - $1…"
type textarea "x"
type textarea "Quote Summary: see quote PDF for full details Limits: Maximum Single Limit - $1…"
type textarea "x"
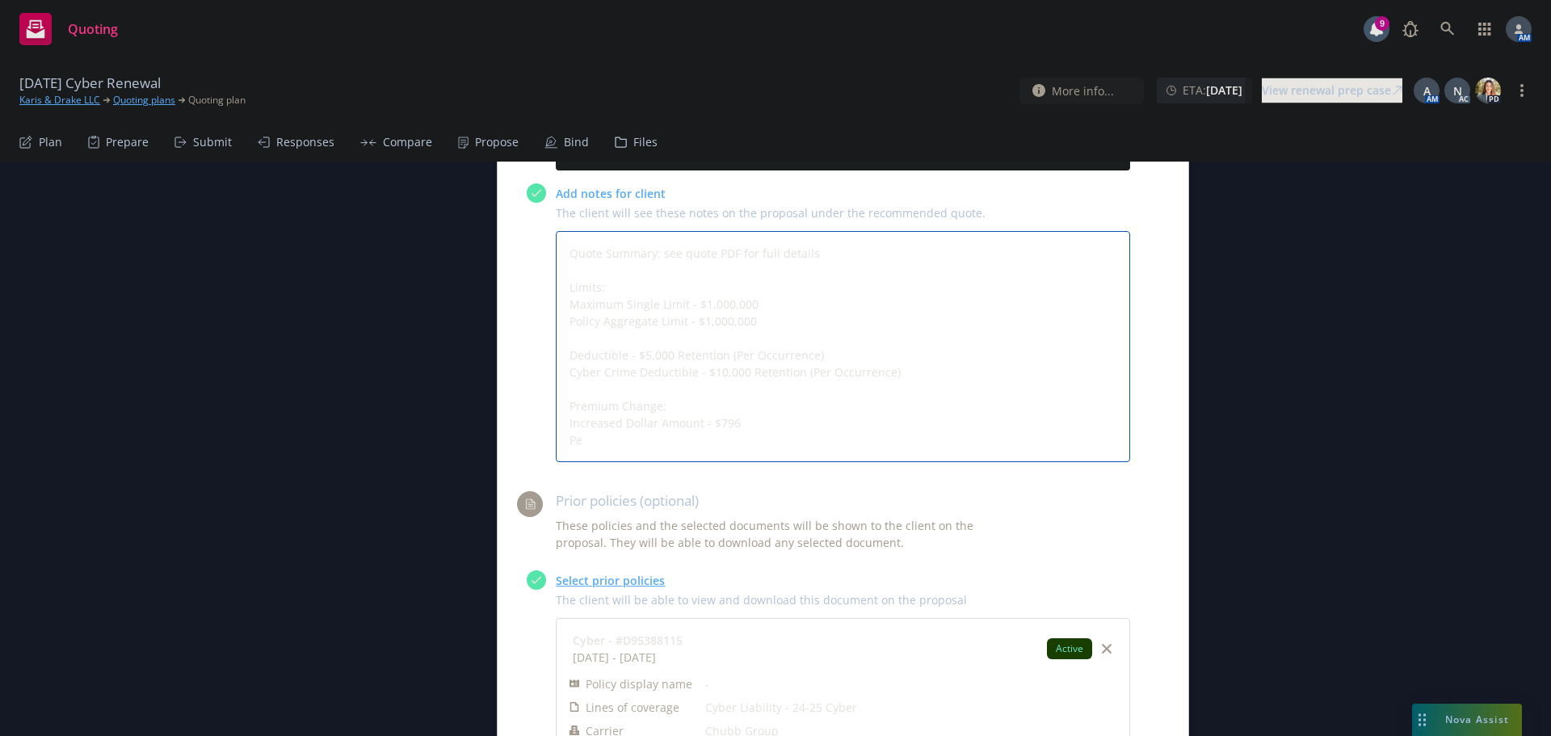
type textarea "Quote Summary: see quote PDF for full details Limits: Maximum Single Limit - $1…"
type textarea "x"
type textarea "Quote Summary: see quote PDF for full details Limits: Maximum Single Limit - $1…"
type textarea "x"
type textarea "Quote Summary: see quote PDF for full details Limits: Maximum Single Limit - $1…"
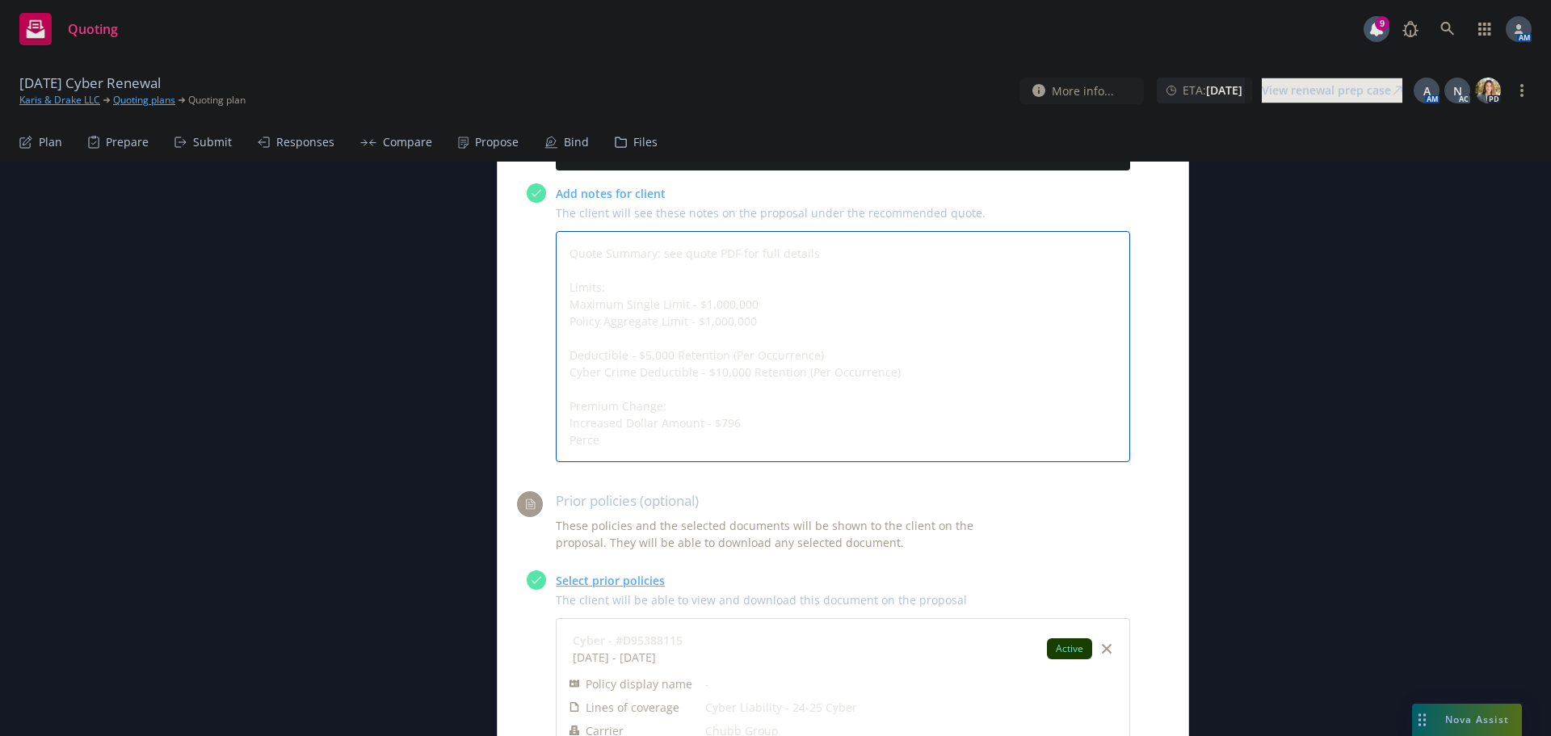
type textarea "x"
type textarea "Quote Summary: see quote PDF for full details Limits: Maximum Single Limit - $1…"
type textarea "x"
type textarea "Quote Summary: see quote PDF for full details Limits: Maximum Single Limit - $1…"
type textarea "x"
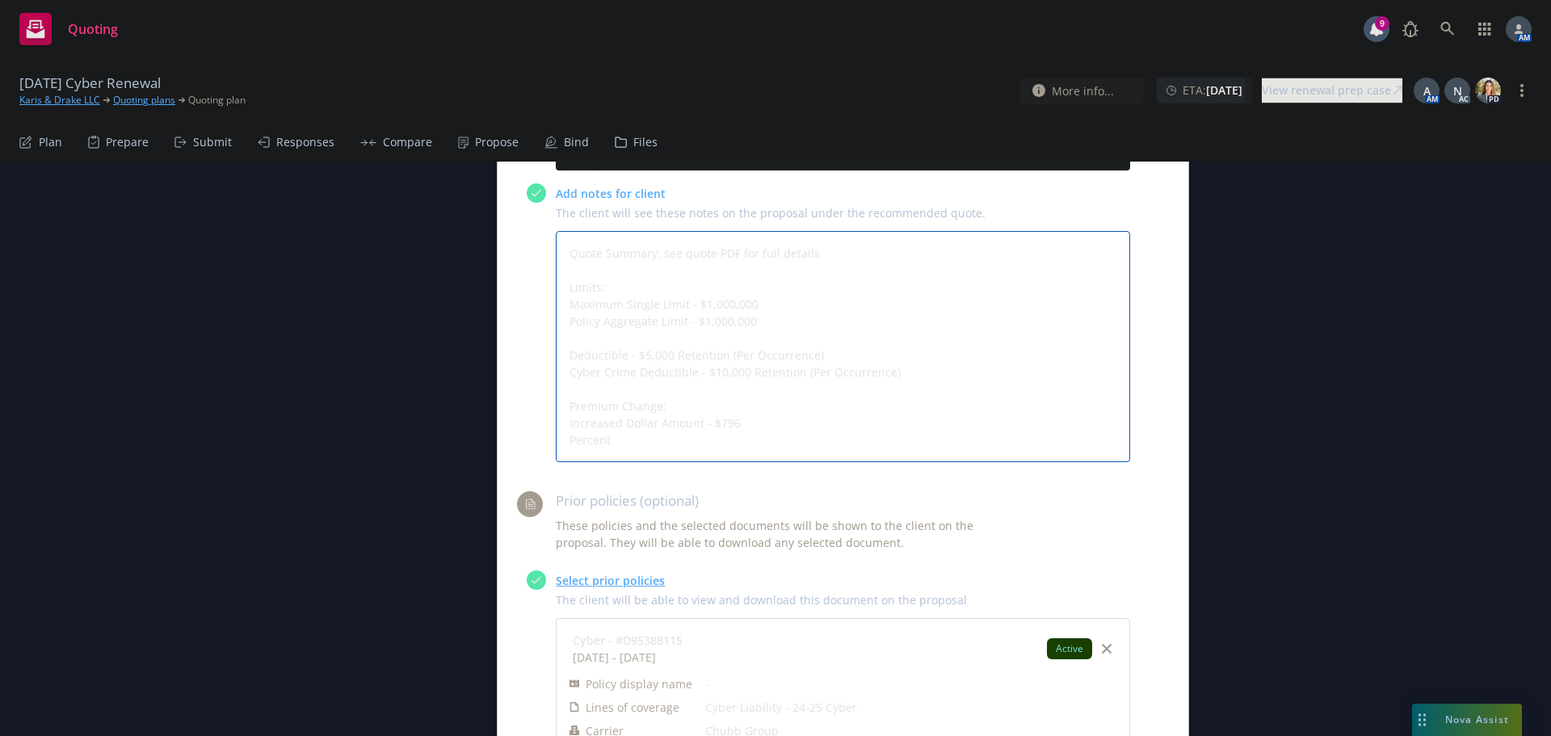
type textarea "Quote Summary: see quote PDF for full details Limits: Maximum Single Limit - $1…"
type textarea "x"
type textarea "Quote Summary: see quote PDF for full details Limits: Maximum Single Limit - $1…"
type textarea "x"
type textarea "Quote Summary: see quote PDF for full details Limits: Maximum Single Limit - $1…"
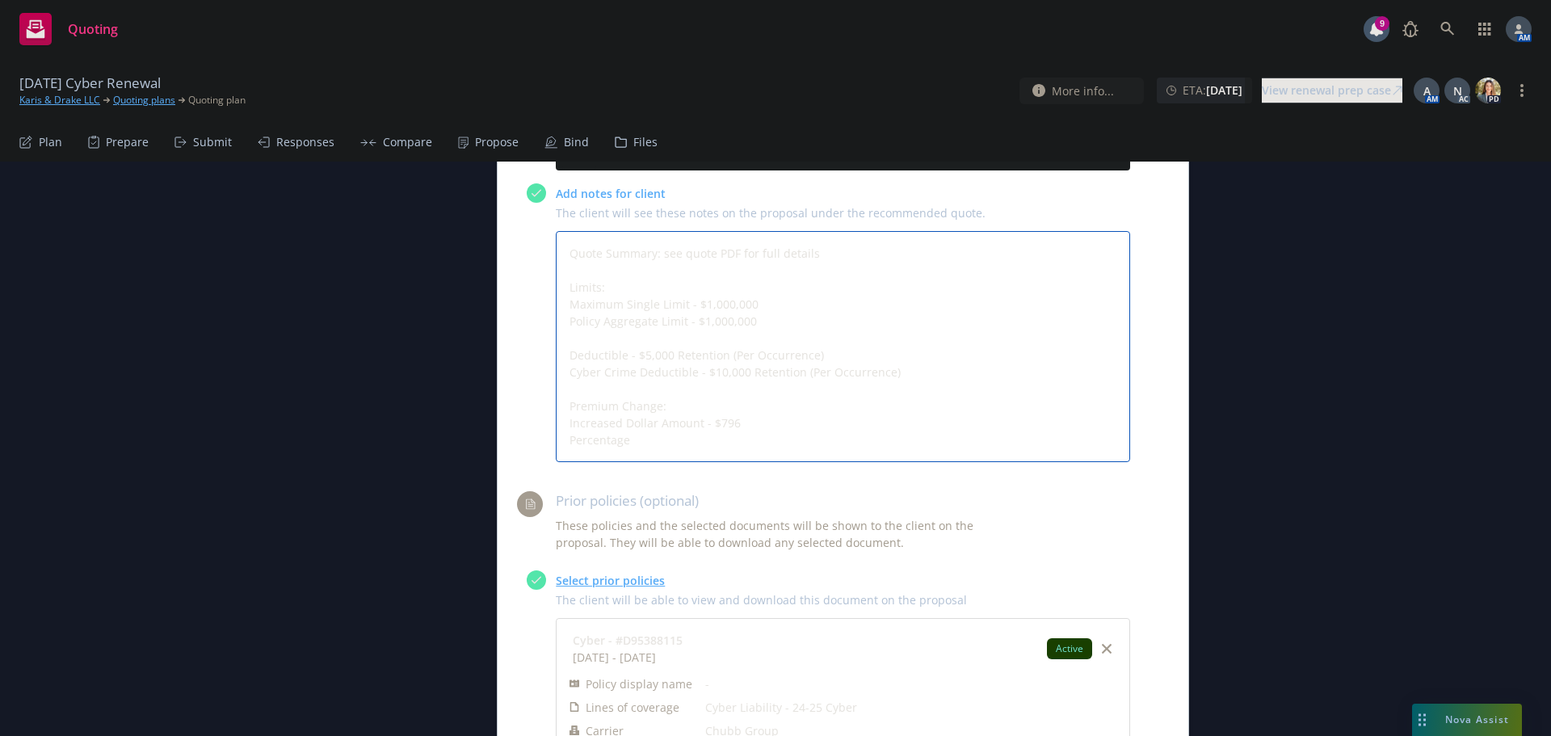
type textarea "x"
type textarea "Quote Summary: see quote PDF for full details Limits: Maximum Single Limit - $1…"
type textarea "x"
type textarea "Quote Summary: see quote PDF for full details Limits: Maximum Single Limit - $1…"
type textarea "x"
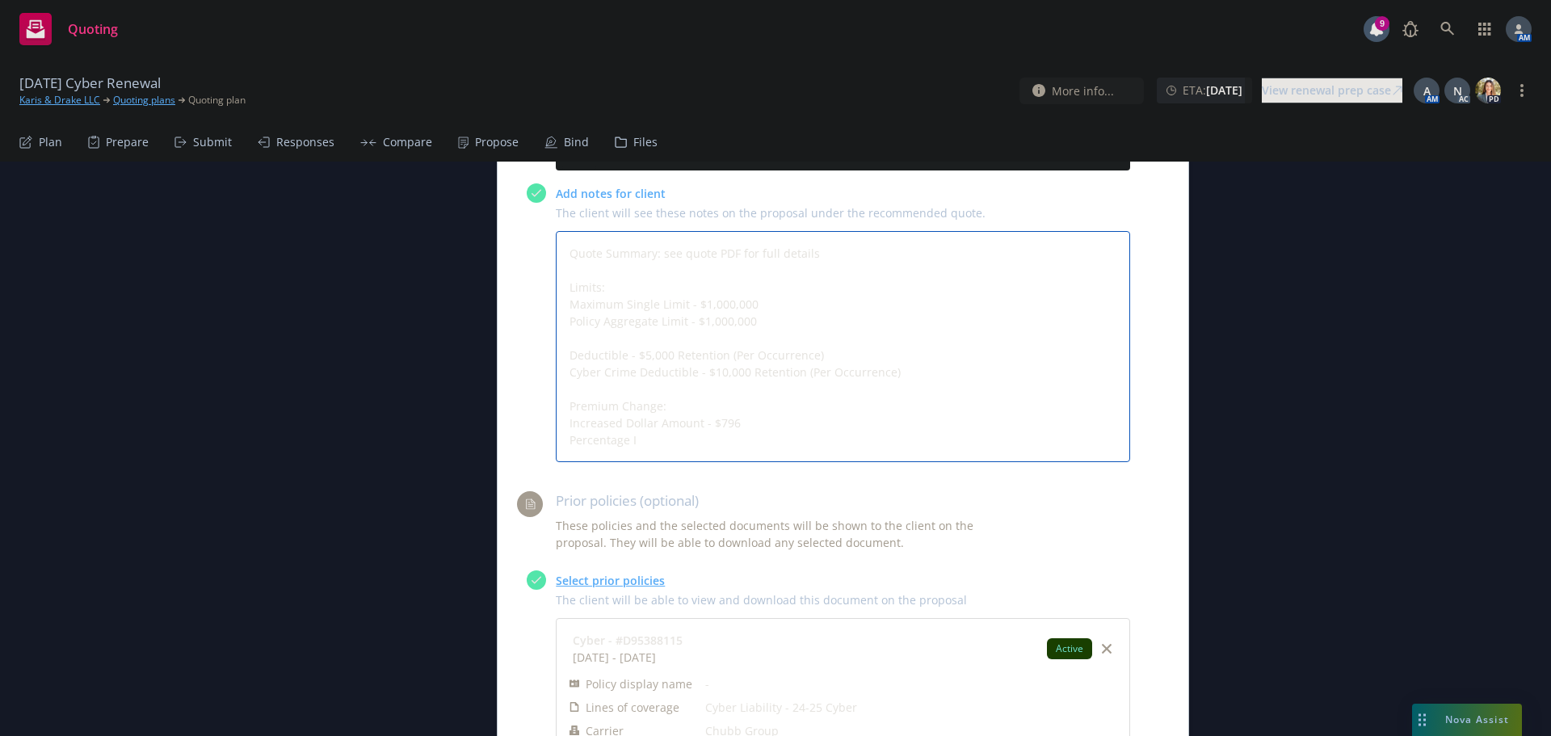
type textarea "Quote Summary: see quote PDF for full details Limits: Maximum Single Limit - $1…"
type textarea "x"
type textarea "Quote Summary: see quote PDF for full details Limits: Maximum Single Limit - $1…"
type textarea "x"
type textarea "Quote Summary: see quote PDF for full details Limits: Maximum Single Limit - $1…"
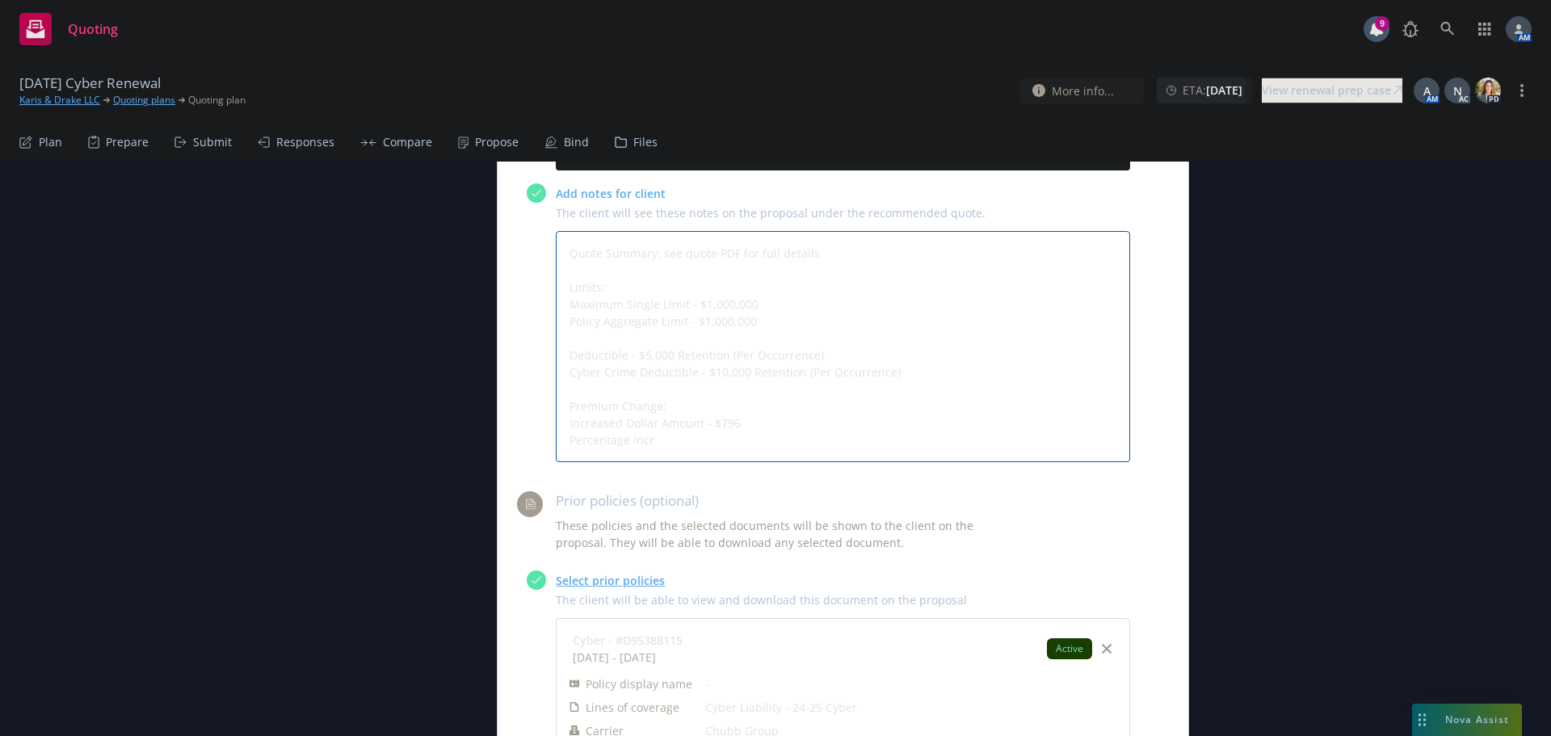
type textarea "x"
type textarea "Quote Summary: see quote PDF for full details Limits: Maximum Single Limit - $1…"
type textarea "x"
type textarea "Quote Summary: see quote PDF for full details Limits: Maximum Single Limit - $1…"
type textarea "x"
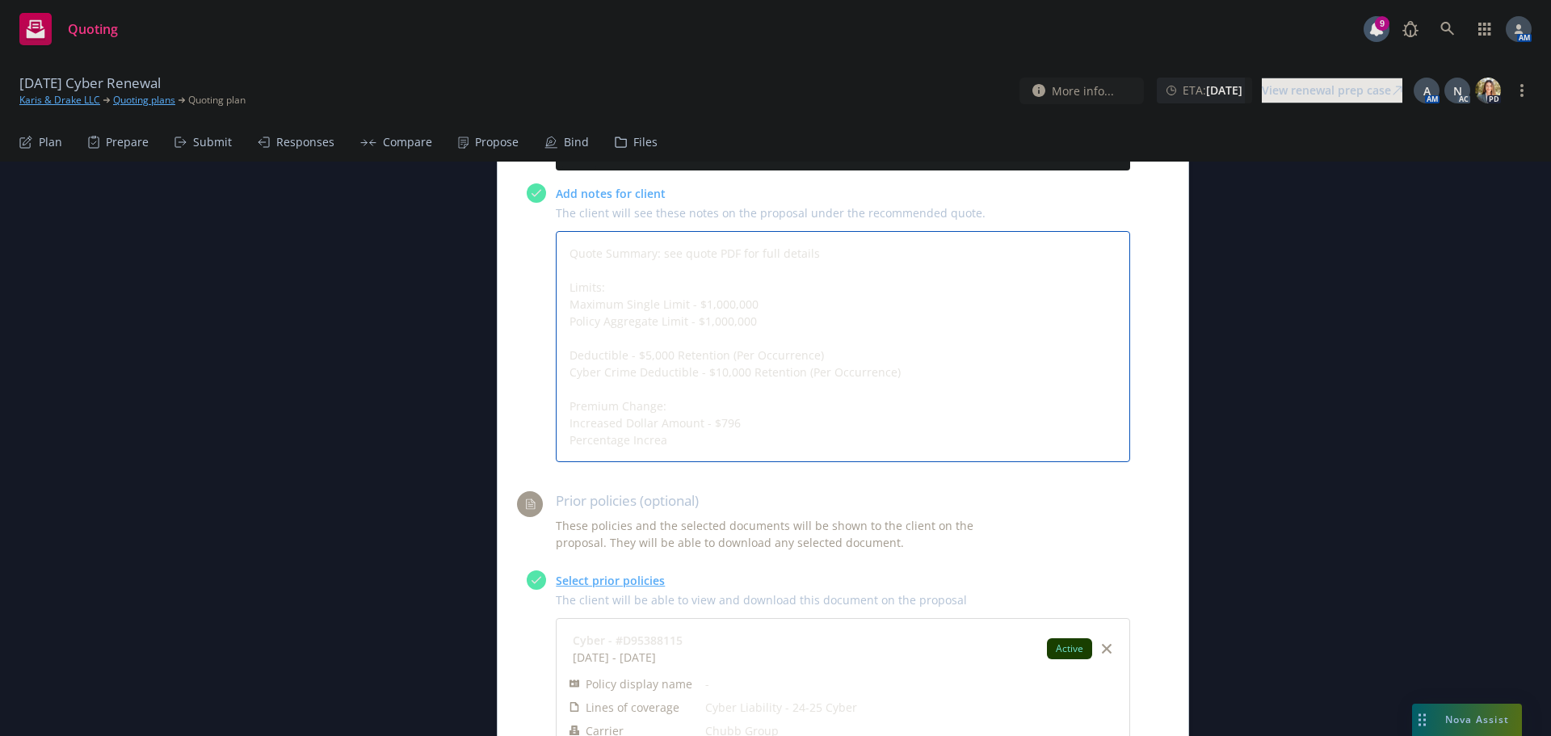
type textarea "Quote Summary: see quote PDF for full details Limits: Maximum Single Limit - $1…"
type textarea "x"
type textarea "Quote Summary: see quote PDF for full details Limits: Maximum Single Limit - $1…"
type textarea "x"
type textarea "Quote Summary: see quote PDF for full details Limits: Maximum Single Limit - $1…"
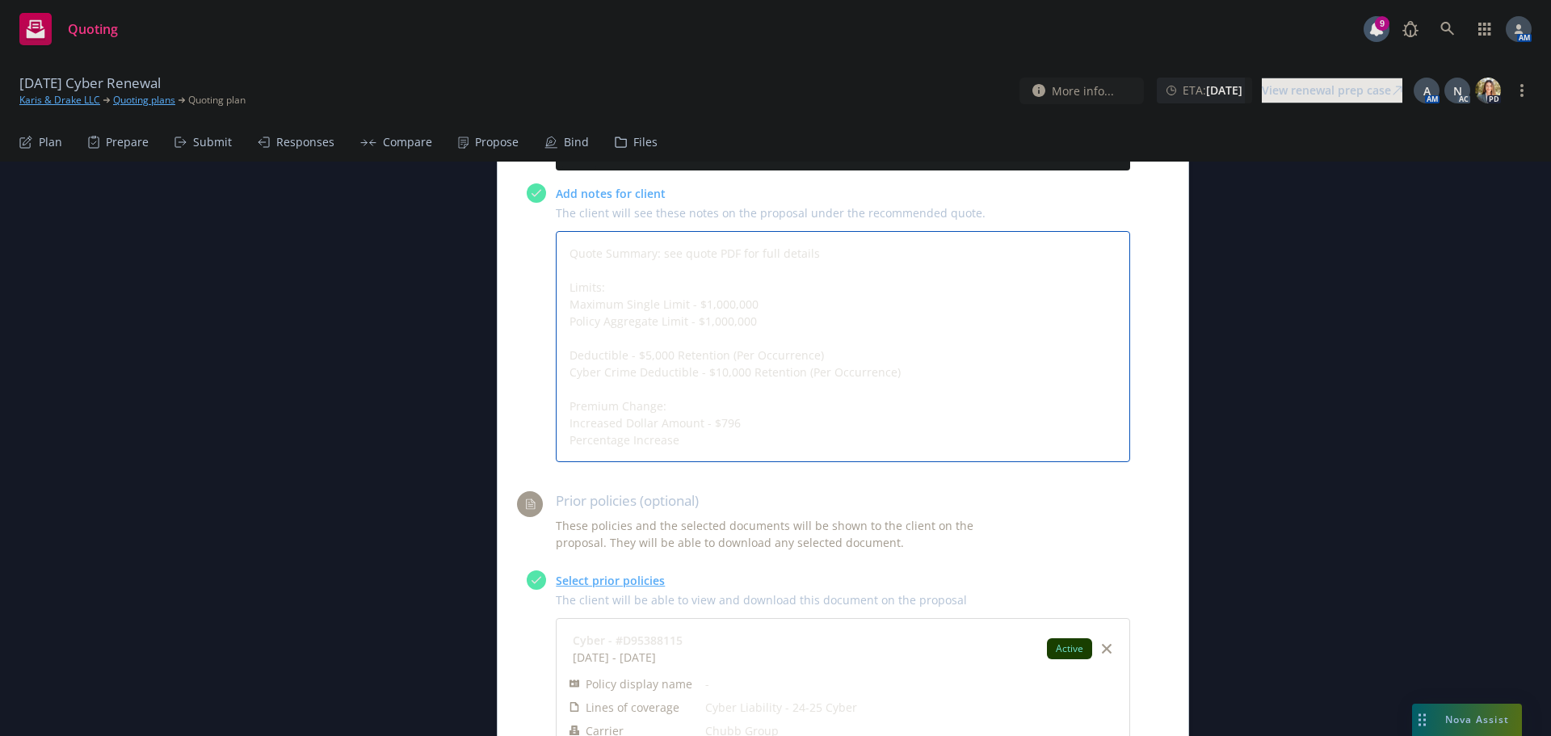
type textarea "x"
type textarea "Quote Summary: see quote PDF for full details Limits: Maximum Single Limit - $1…"
type textarea "x"
type textarea "Quote Summary: see quote PDF for full details Limits: Maximum Single Limit - $1…"
type textarea "x"
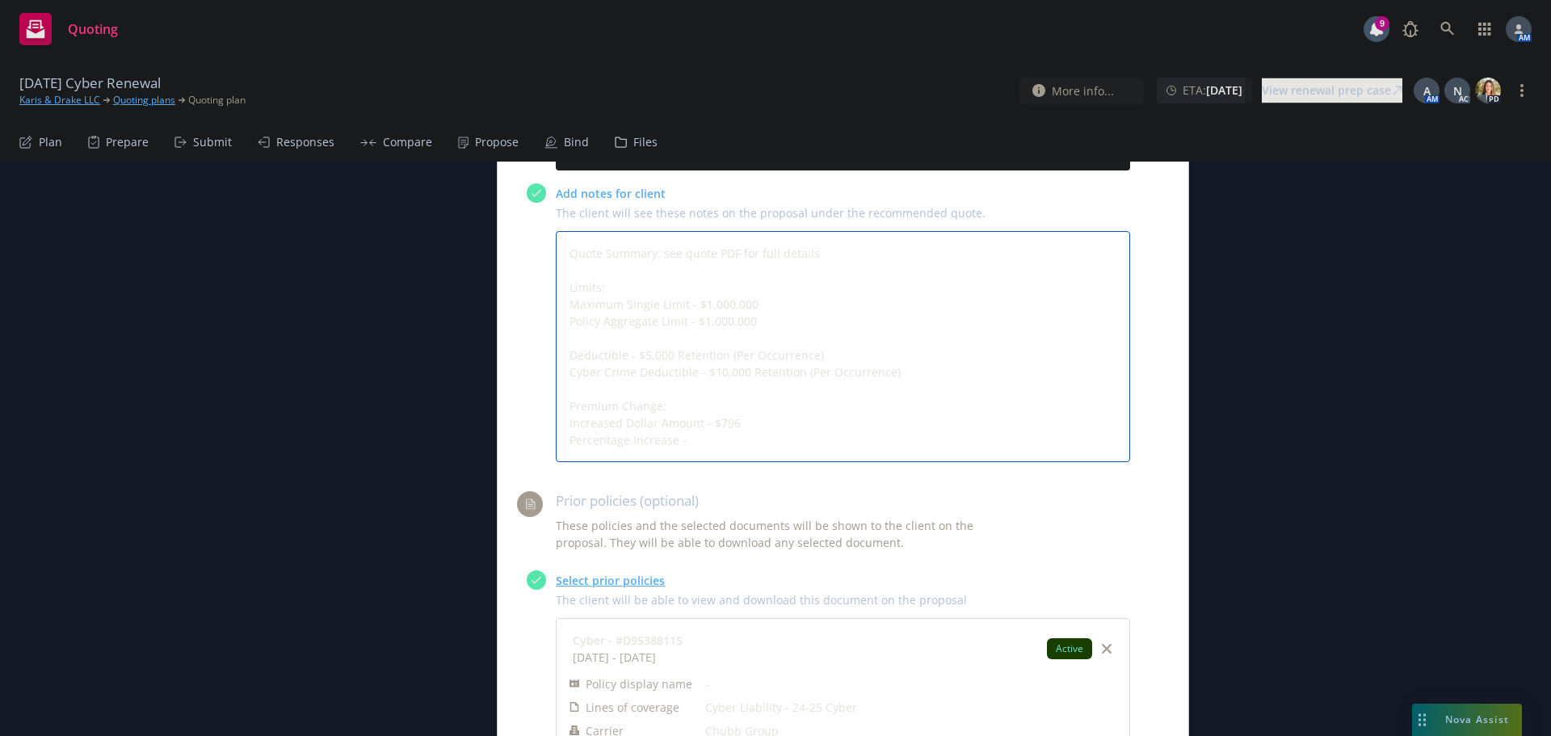
type textarea "Quote Summary: see quote PDF for full details Limits: Maximum Single Limit - $1…"
type textarea "x"
type textarea "Quote Summary: see quote PDF for full details Limits: Maximum Single Limit - $1…"
type textarea "x"
type textarea "Quote Summary: see quote PDF for full details Limits: Maximum Single Limit - $1…"
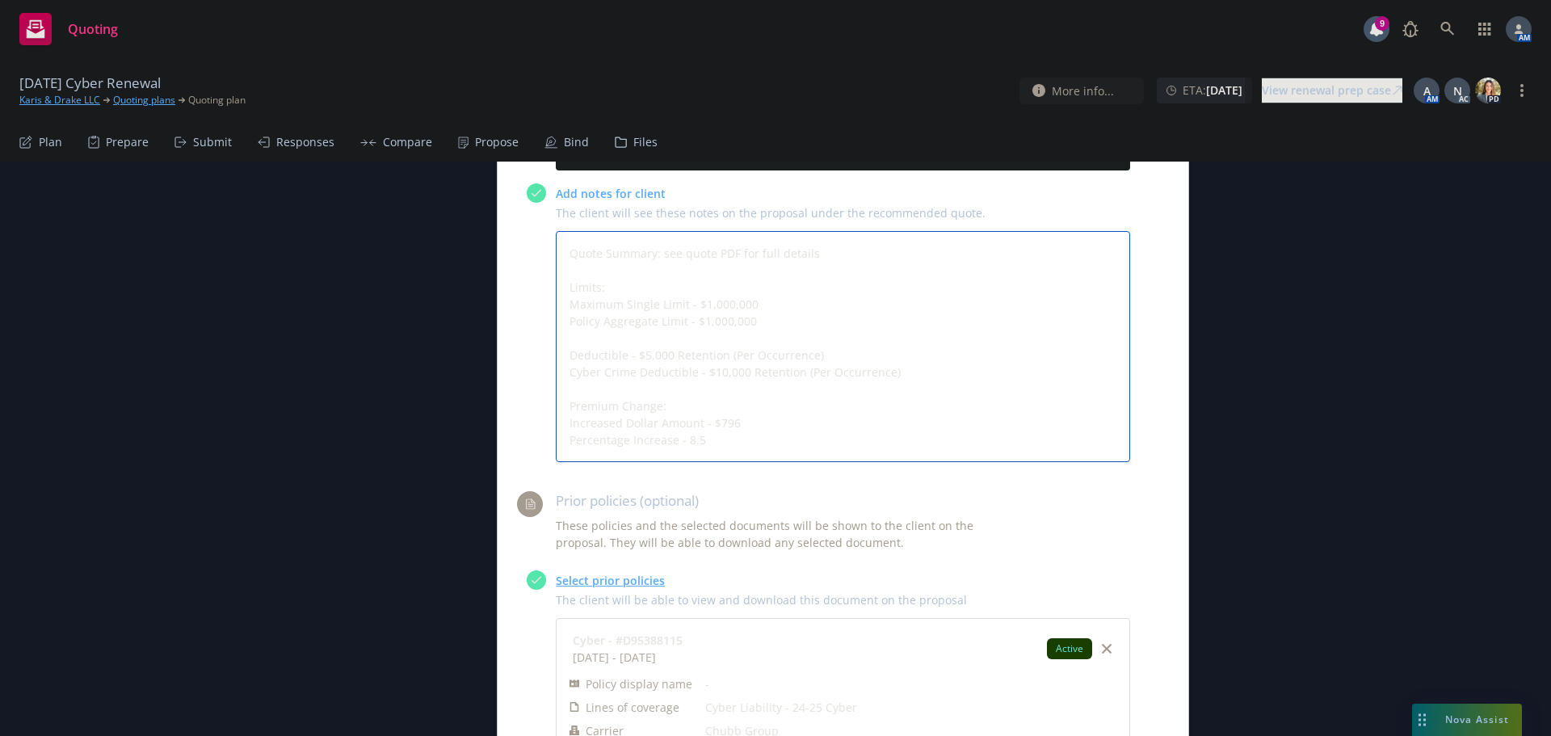
type textarea "x"
type textarea "Quote Summary: see quote PDF for full details Limits: Maximum Single Limit - $1…"
type textarea "x"
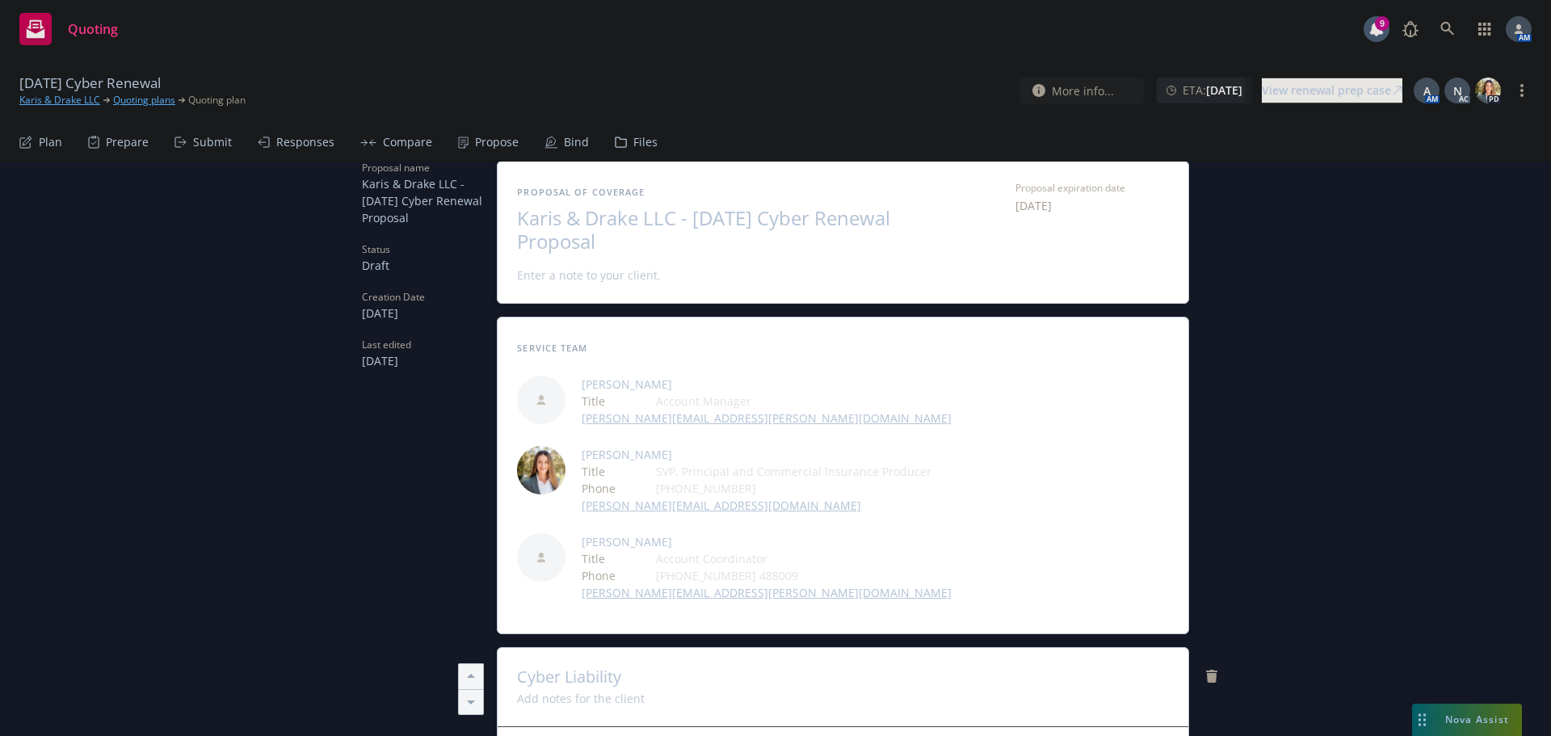
scroll to position [0, 0]
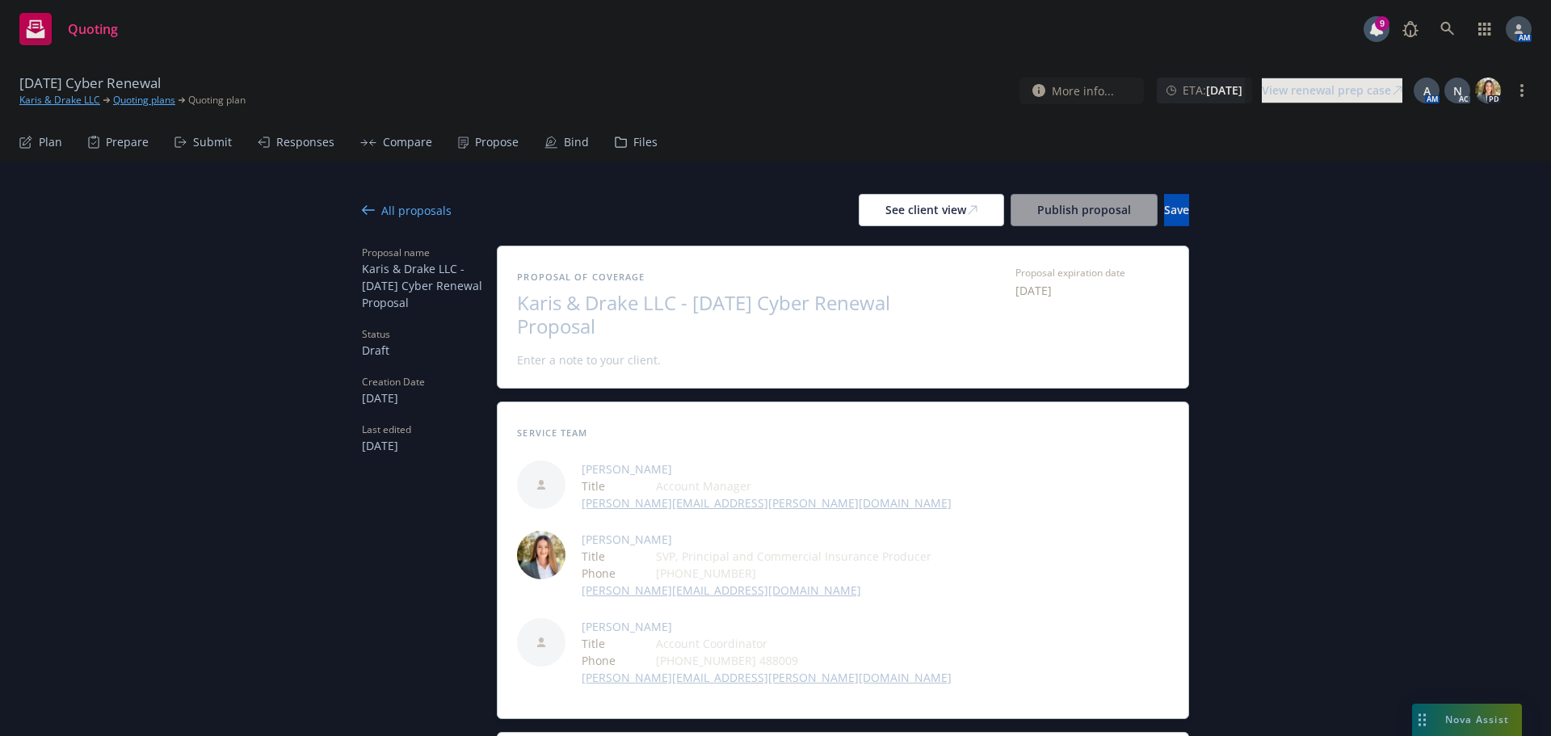
type textarea "Quote Summary: see quote PDF for full details Limits: Maximum Single Limit - $1…"
click at [1166, 211] on button "Save" at bounding box center [1176, 210] width 25 height 32
click at [885, 215] on div "See client view" at bounding box center [931, 210] width 92 height 31
type textarea "x"
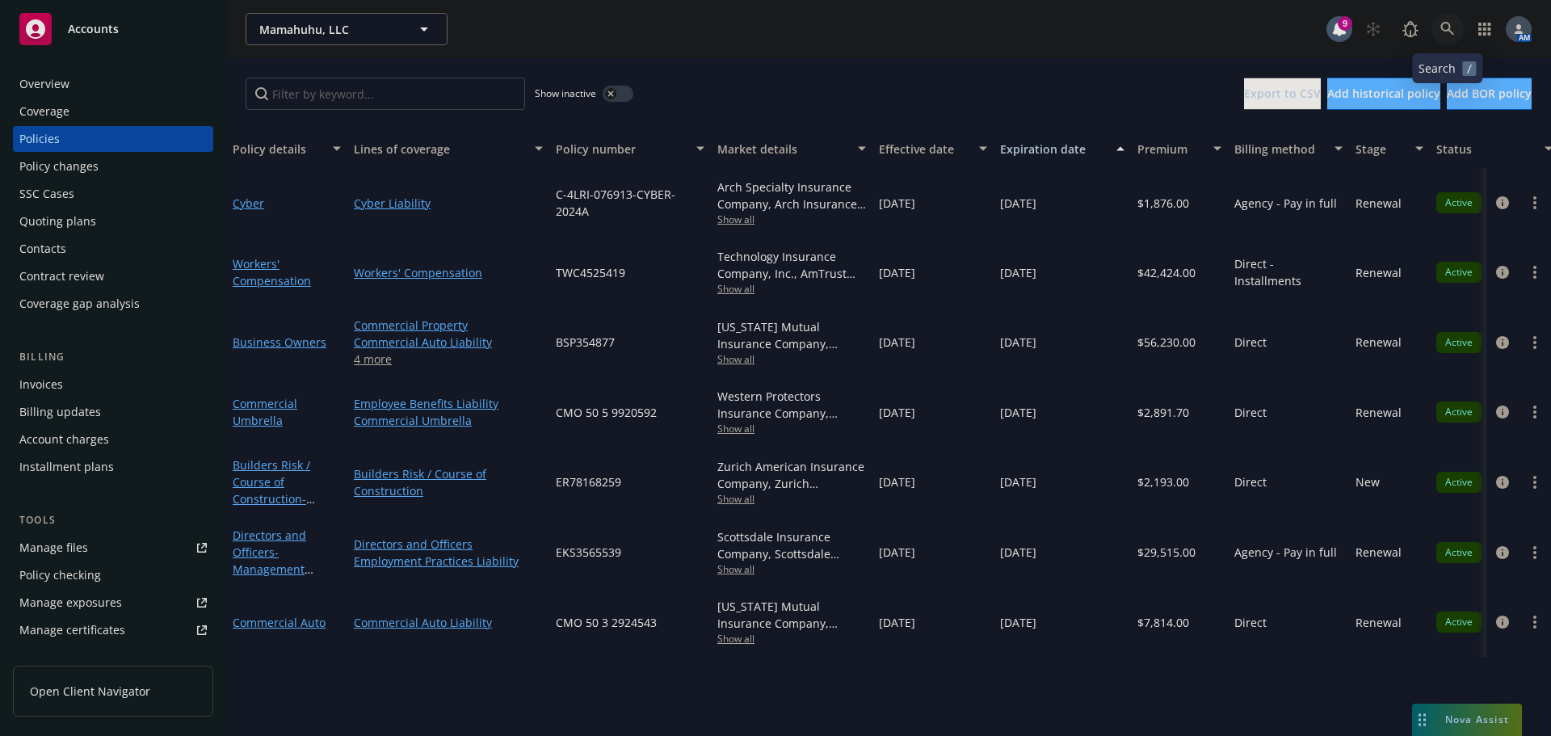
click at [1448, 22] on icon at bounding box center [1447, 29] width 15 height 15
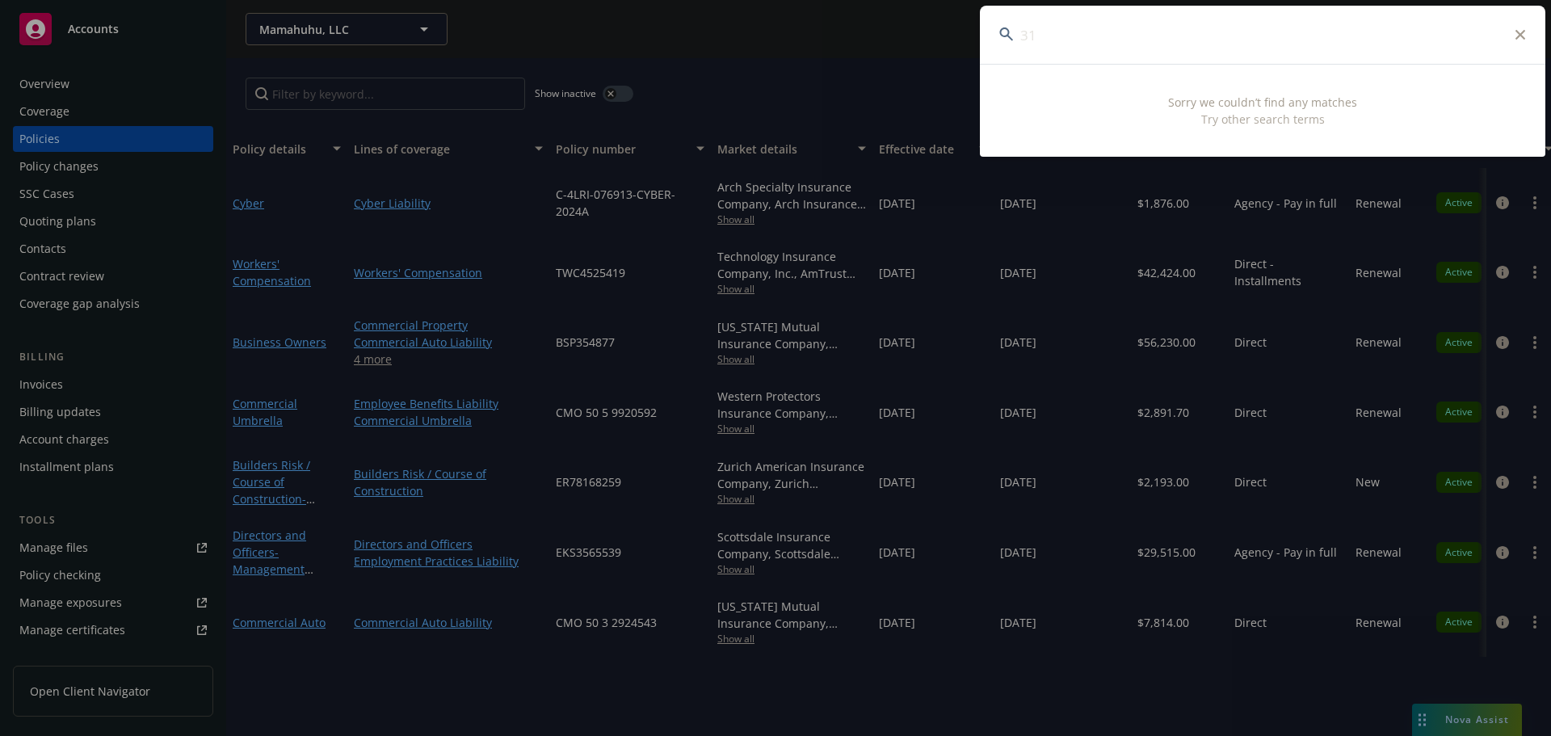
type input "3"
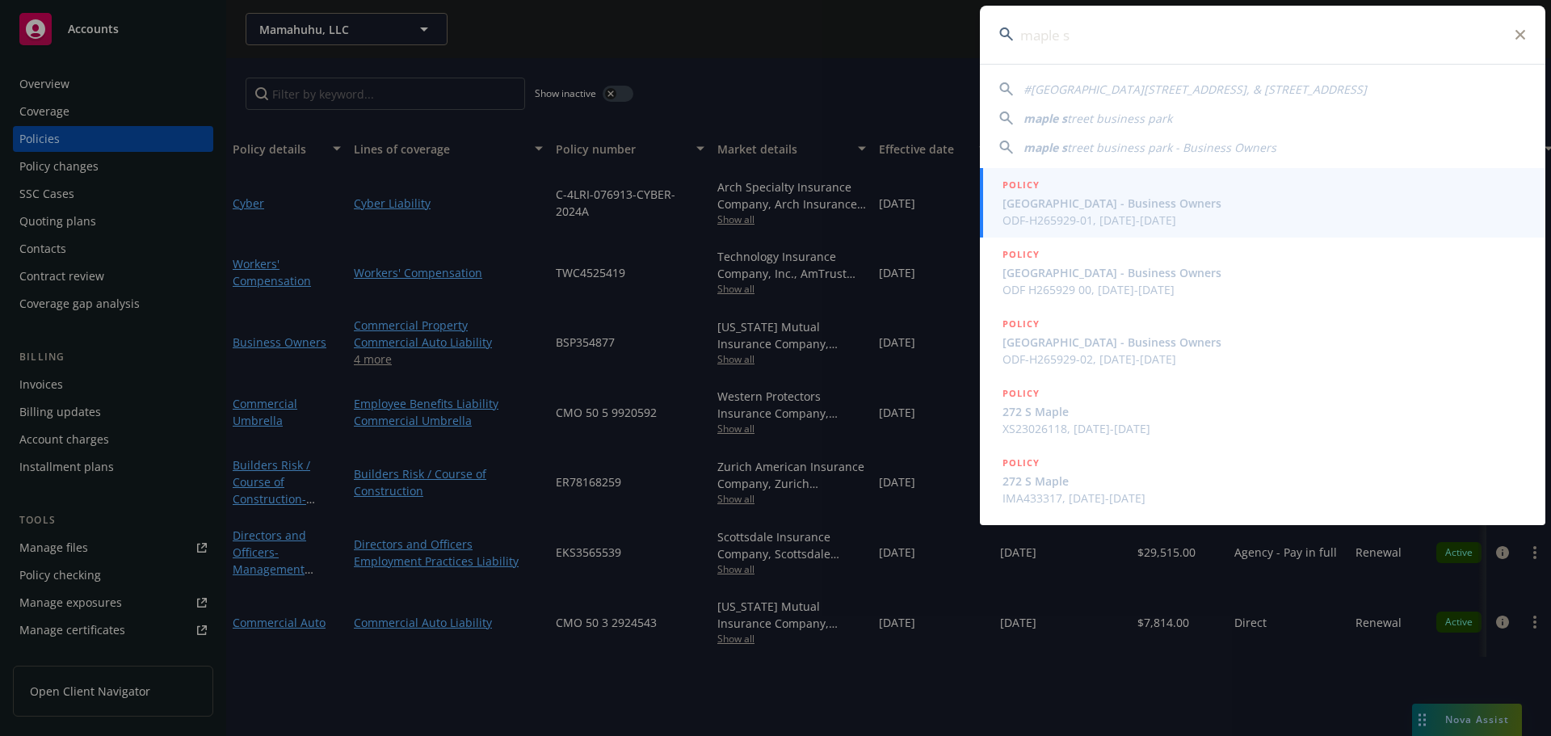
drag, startPoint x: 1125, startPoint y: 33, endPoint x: 836, endPoint y: 32, distance: 289.2
click at [836, 32] on div "maple s #[GEOGRAPHIC_DATA][STREET_ADDRESS], & 645-[STREET_ADDRESS] treet busine…" at bounding box center [775, 368] width 1551 height 736
paste input "Y6309X51425ATCT25"
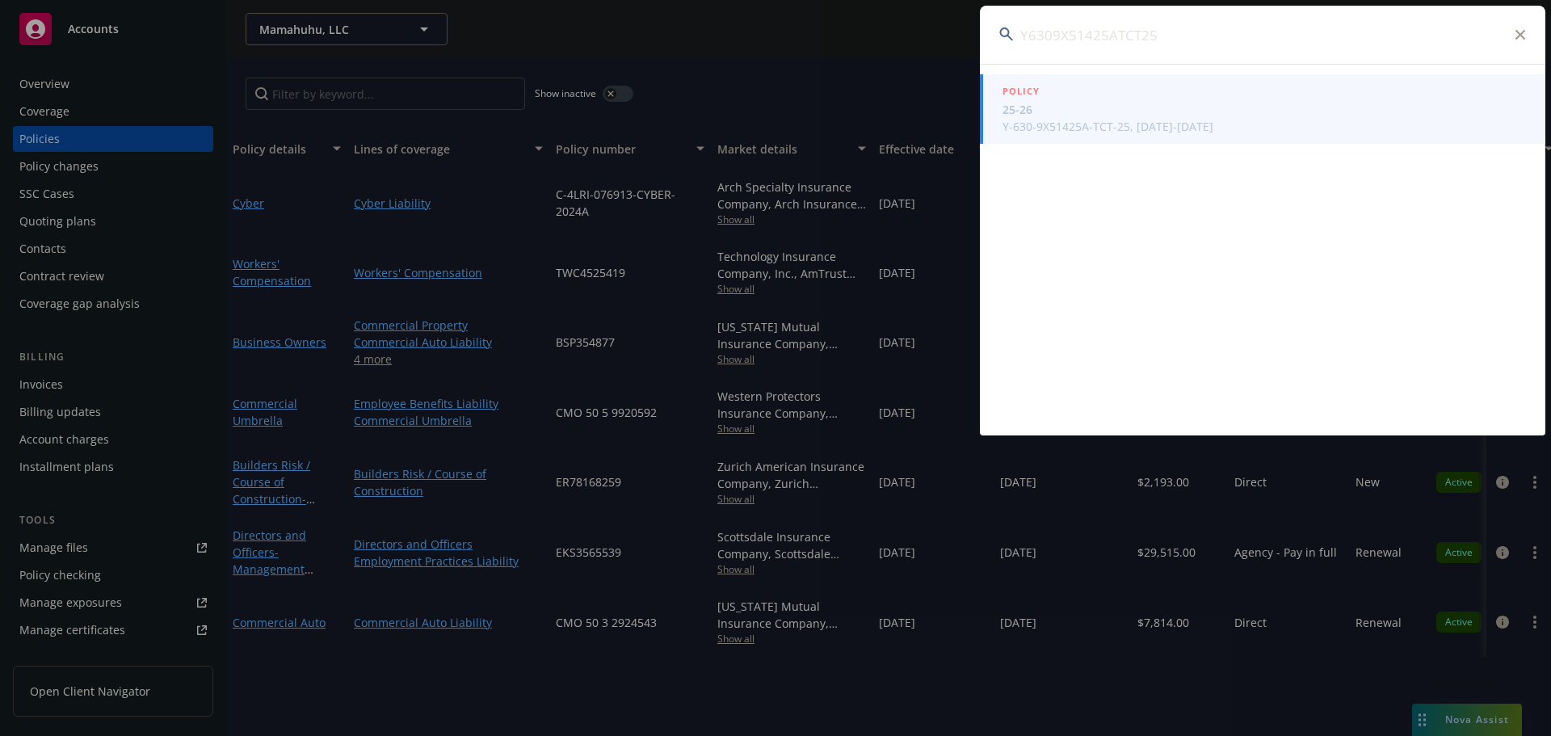
type input "Y6309X51425ATCT25"
click at [1087, 106] on span "25-26" at bounding box center [1264, 109] width 523 height 17
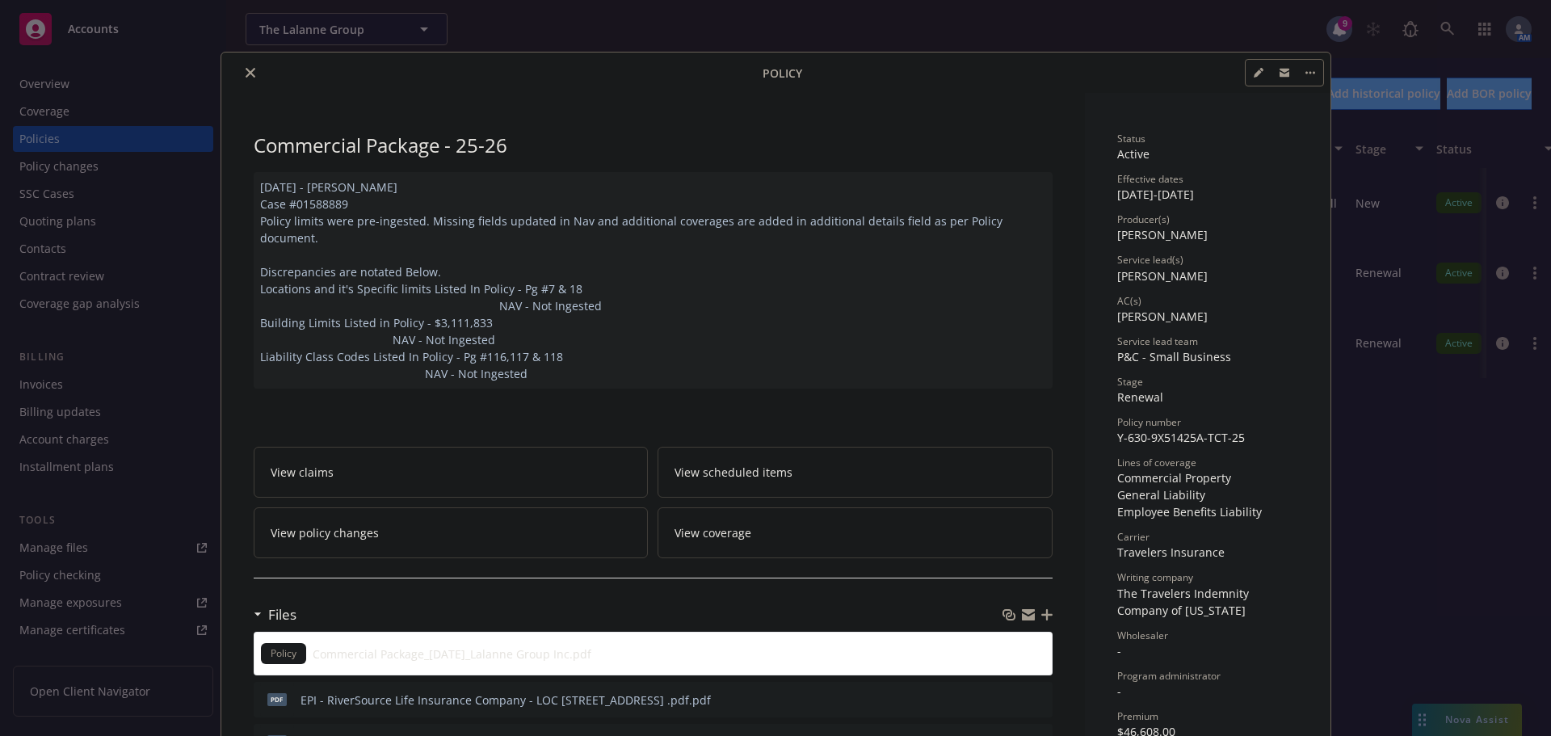
click at [246, 71] on icon "close" at bounding box center [251, 73] width 10 height 10
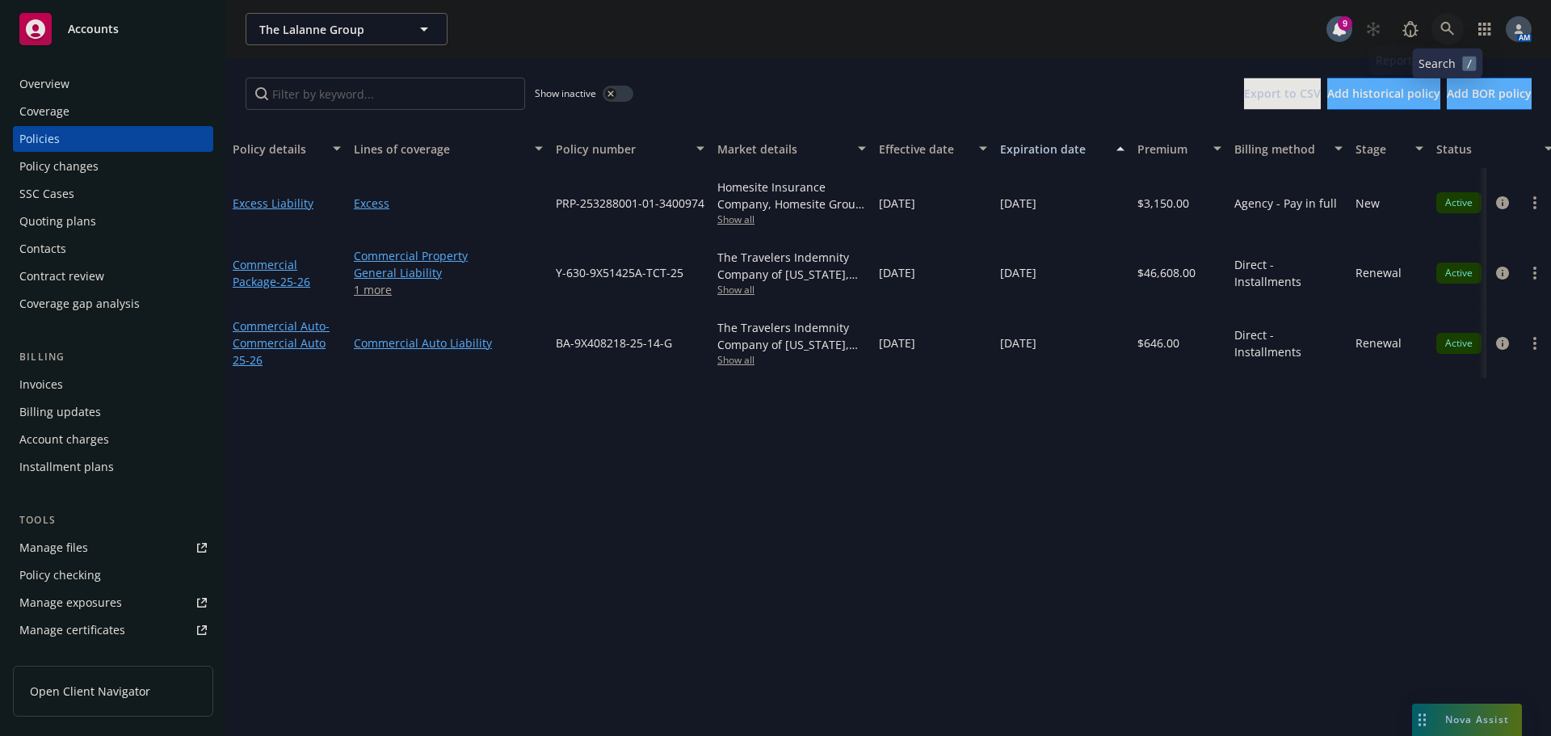
click at [1452, 33] on icon at bounding box center [1447, 29] width 14 height 14
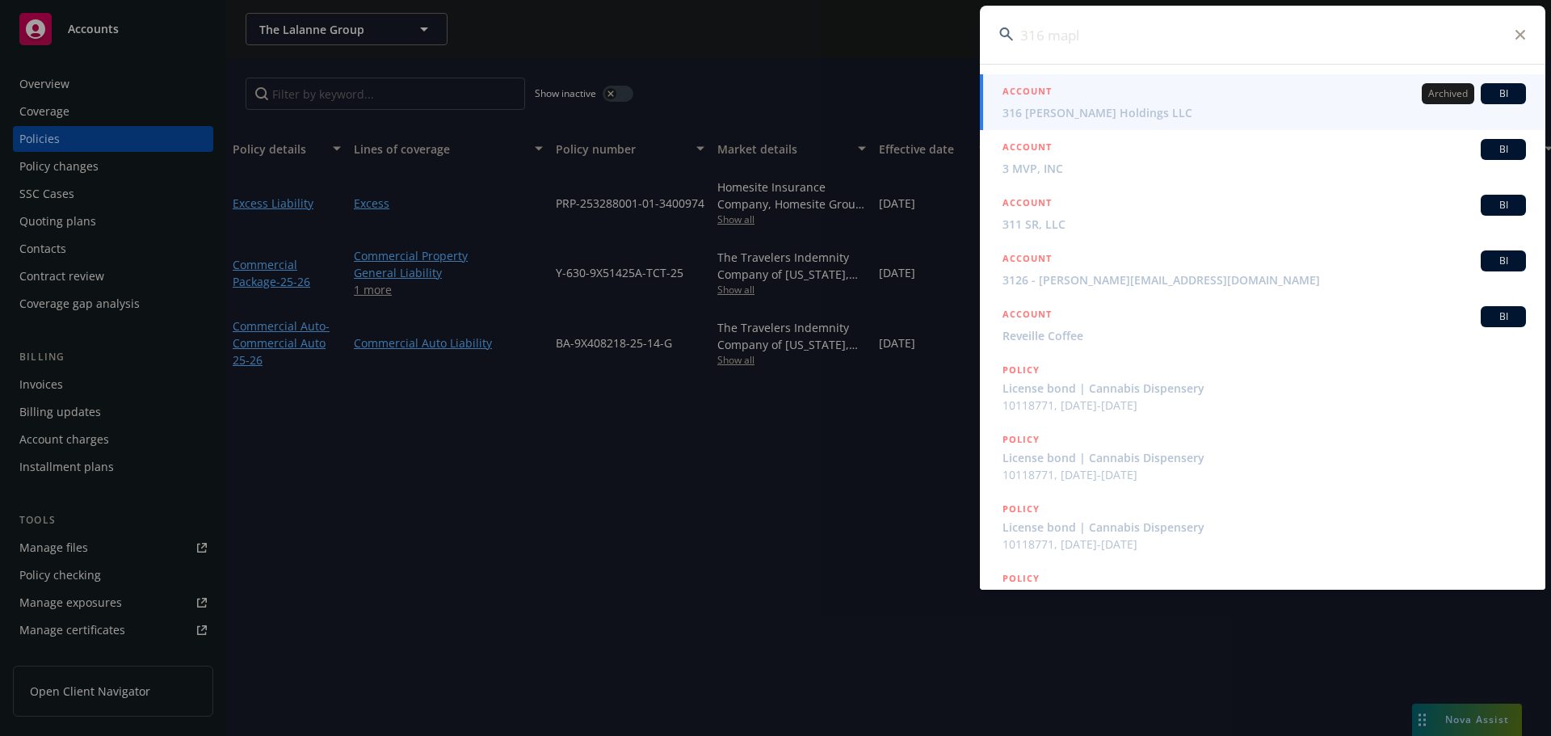
type input "316 maple"
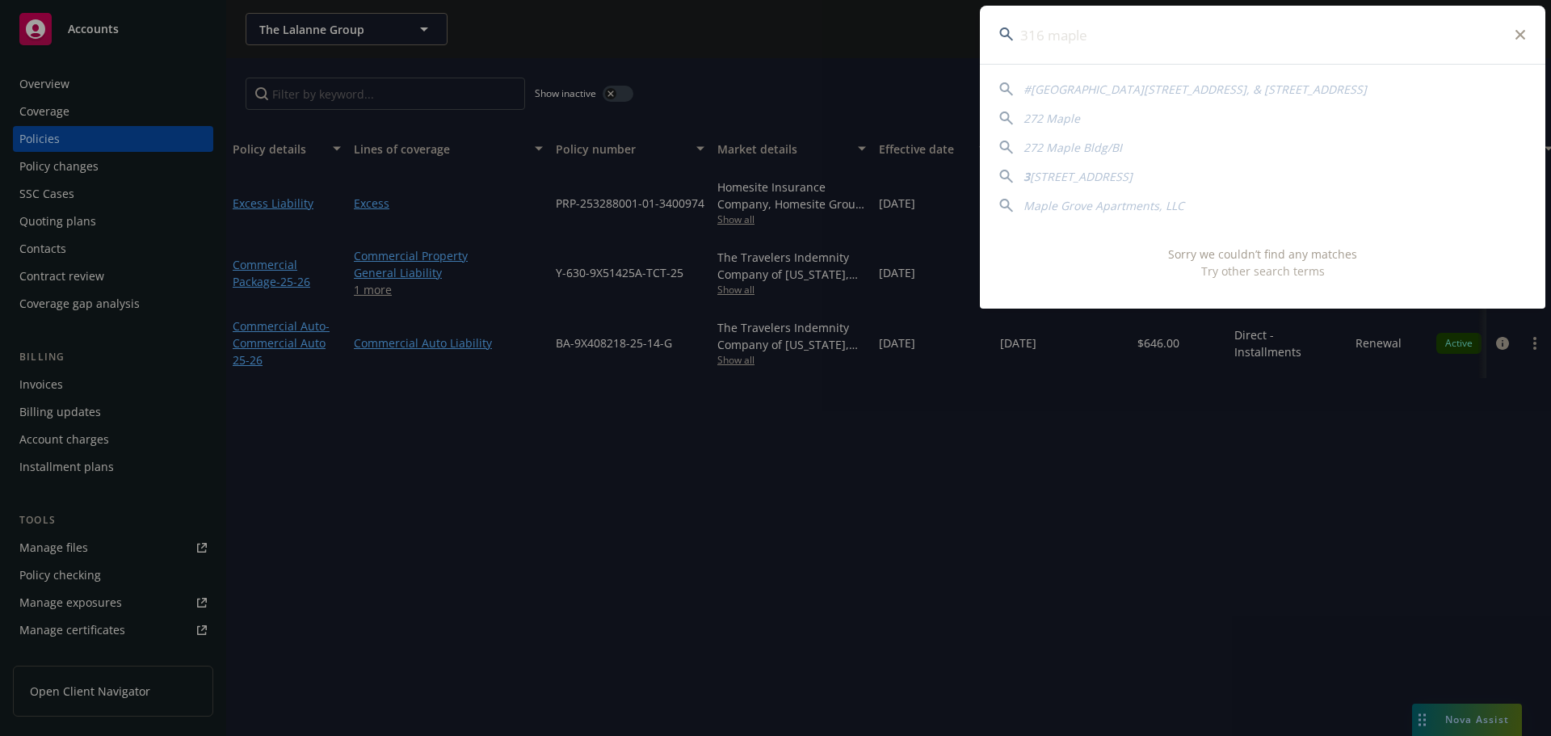
drag, startPoint x: 1165, startPoint y: 36, endPoint x: 946, endPoint y: 38, distance: 218.9
click at [946, 38] on div "316 maple #10 Maple St., 635 Broadway St, & 645-651 Broadway 272 Maple 272 Mapl…" at bounding box center [775, 368] width 1551 height 736
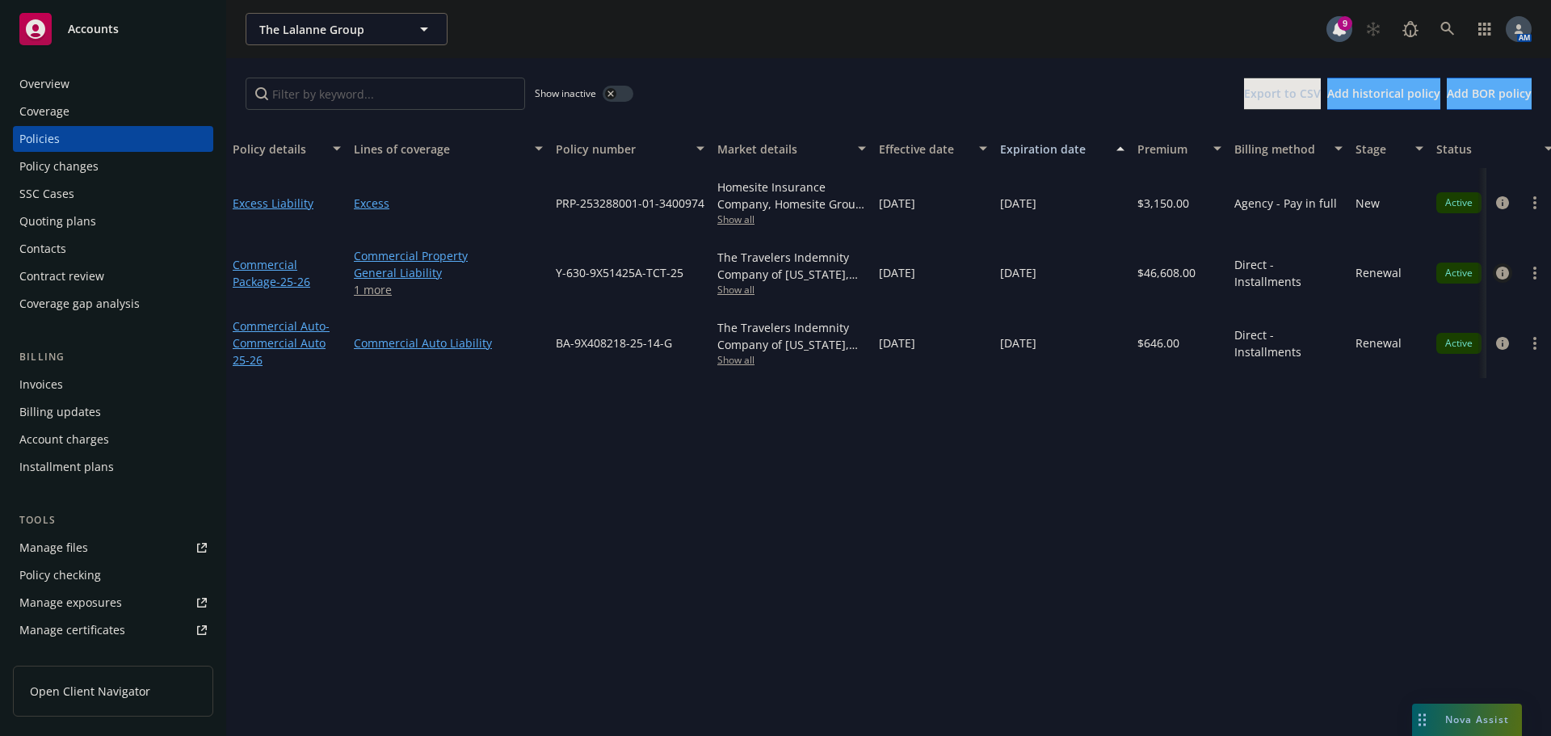
click at [1501, 271] on icon "circleInformation" at bounding box center [1502, 273] width 13 height 13
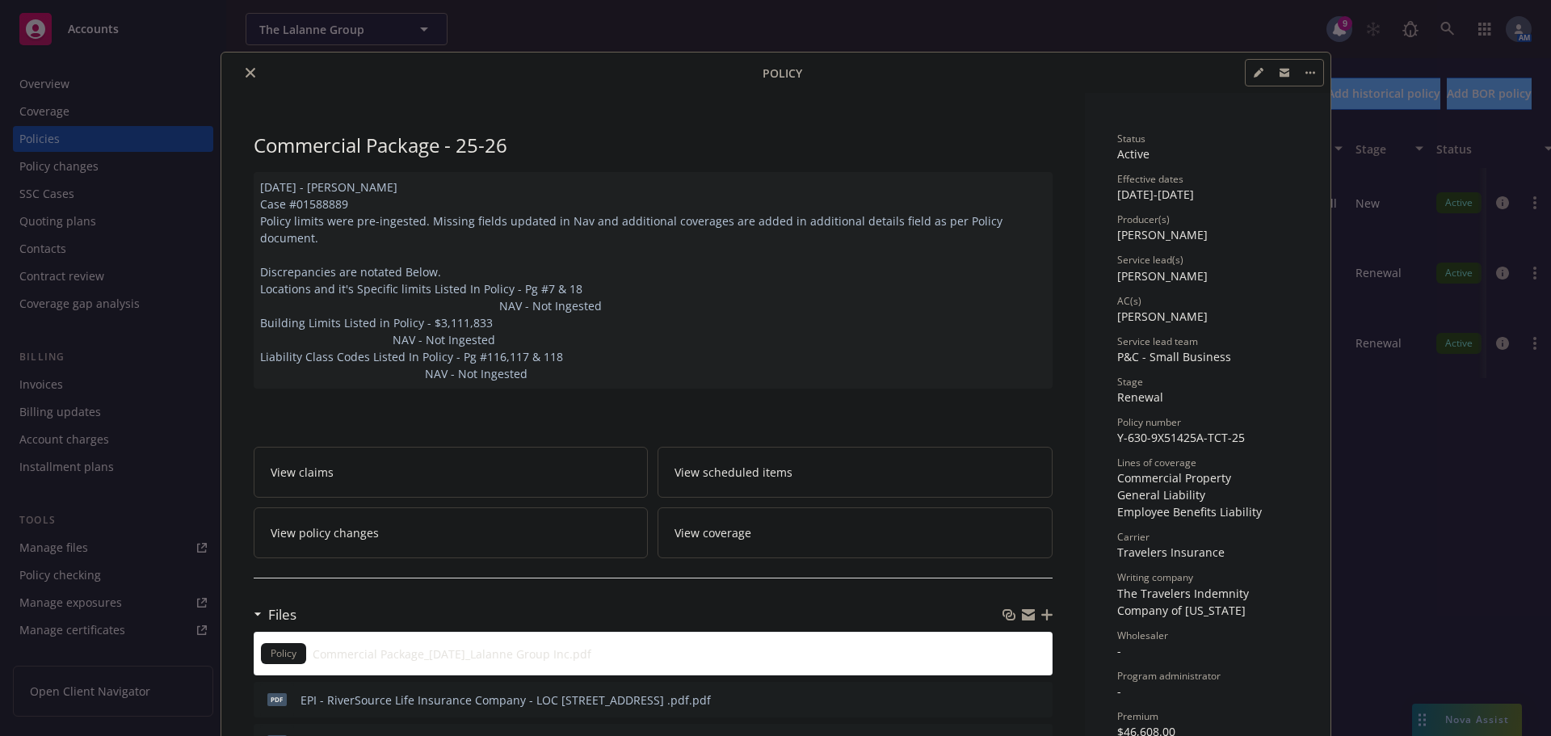
scroll to position [48, 0]
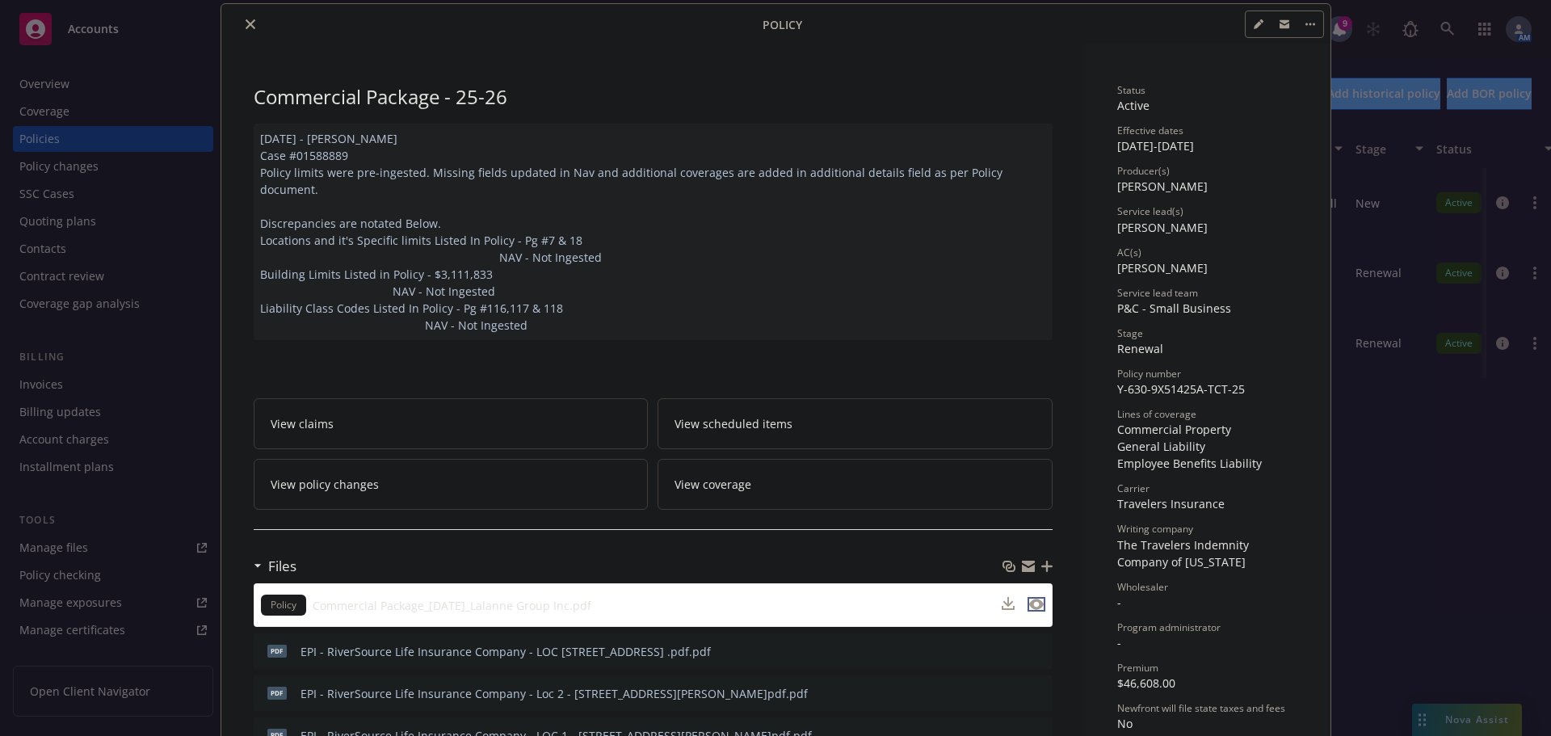
click at [1029, 599] on icon "preview file" at bounding box center [1036, 604] width 15 height 11
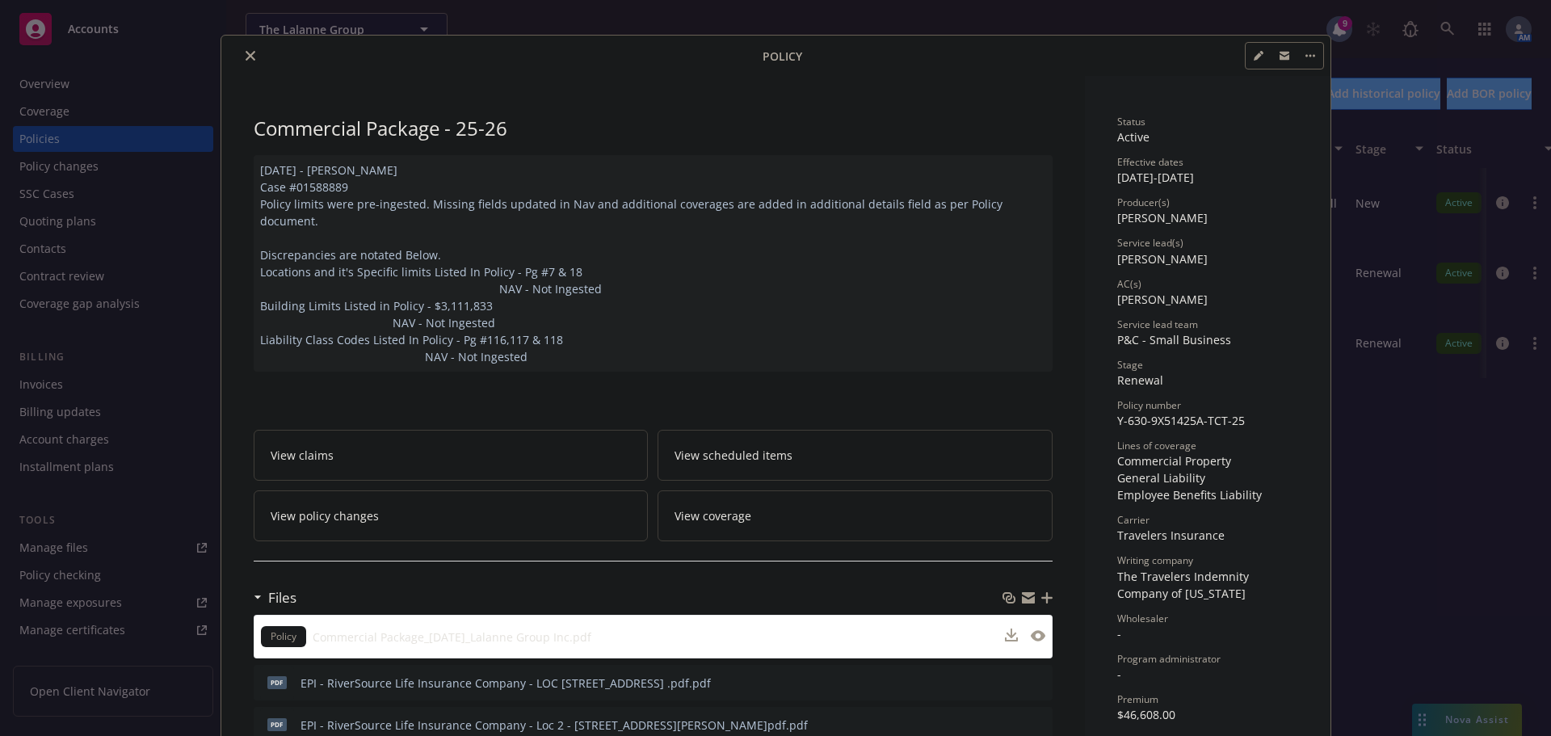
scroll to position [0, 0]
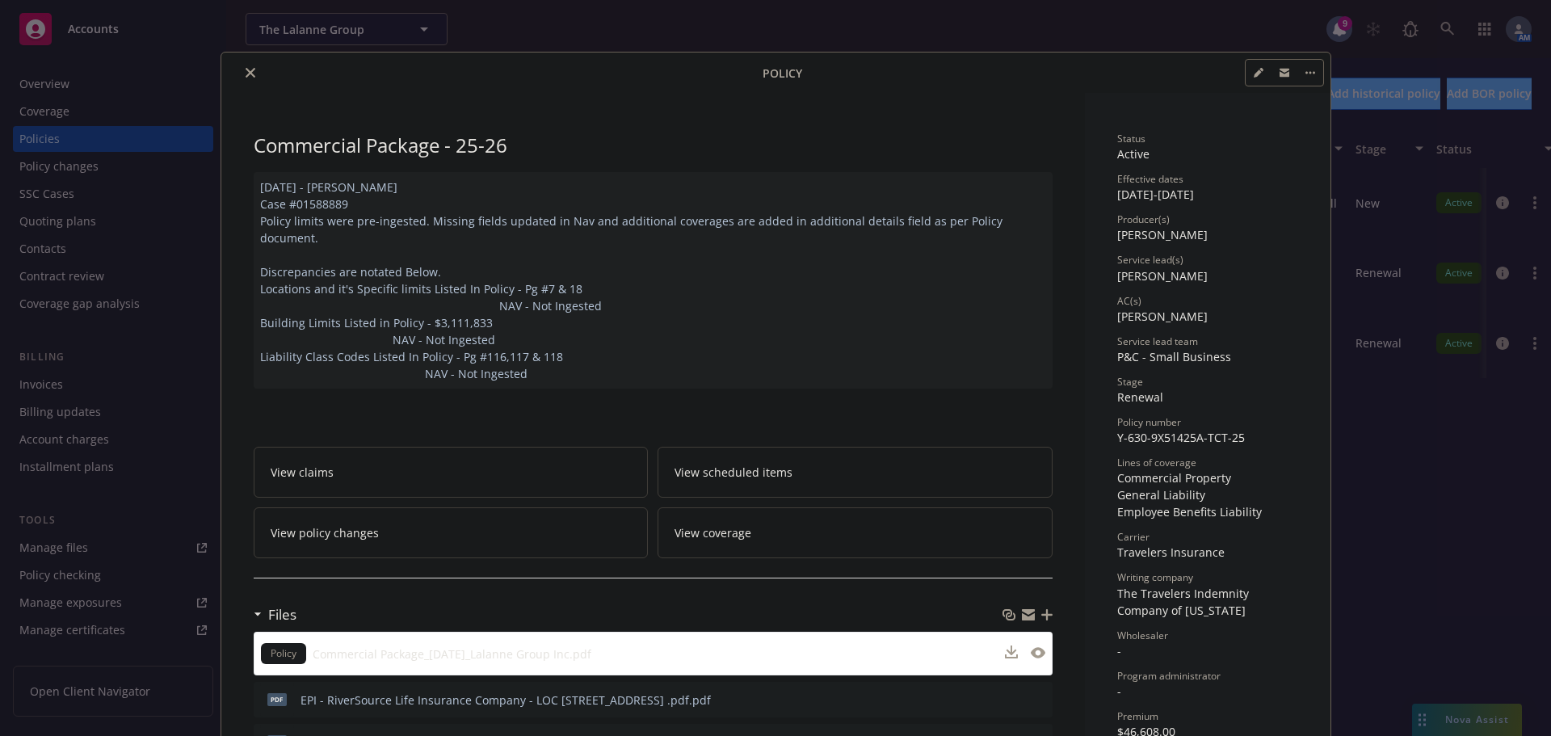
click at [246, 67] on button "close" at bounding box center [250, 72] width 19 height 19
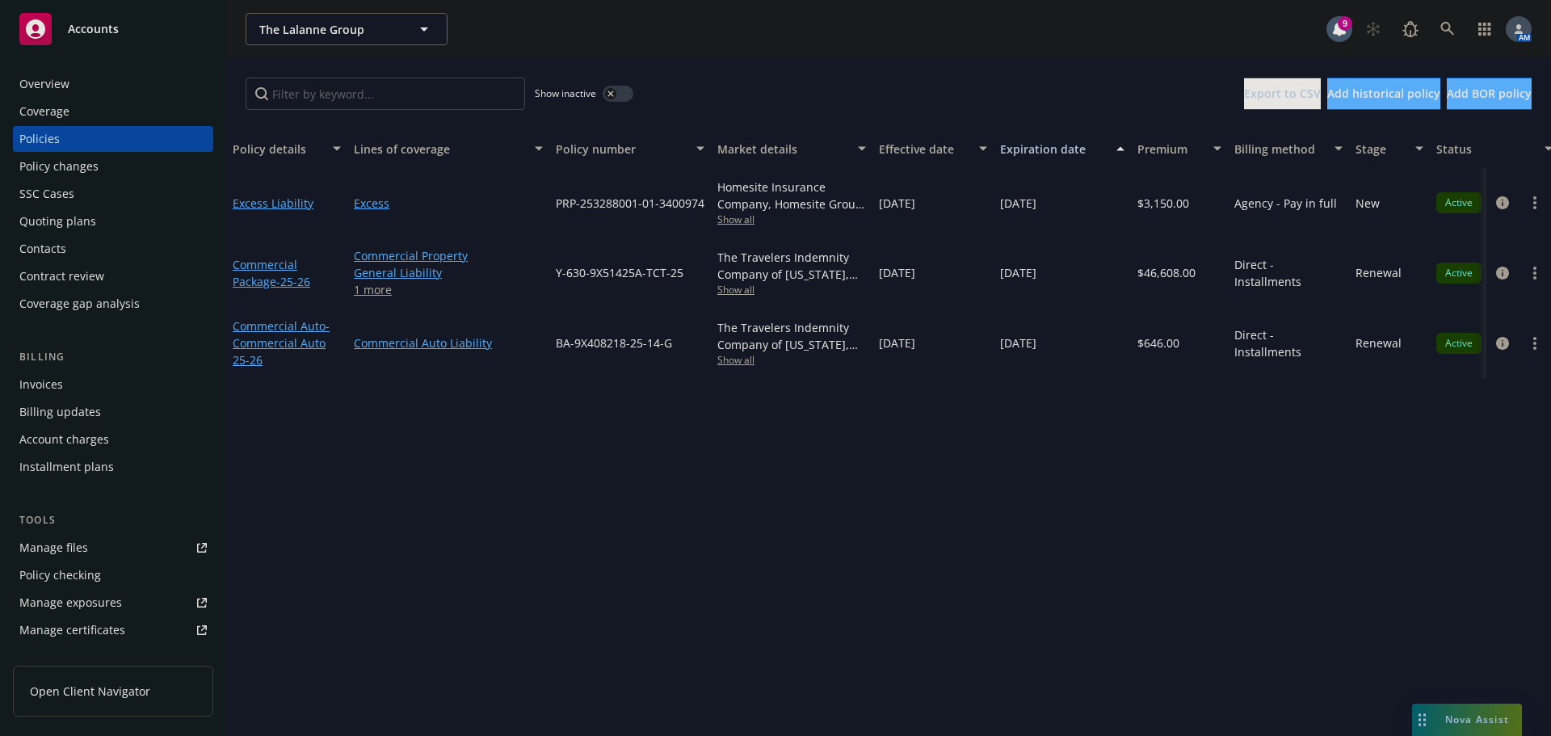
click at [732, 289] on span "Show all" at bounding box center [791, 290] width 149 height 14
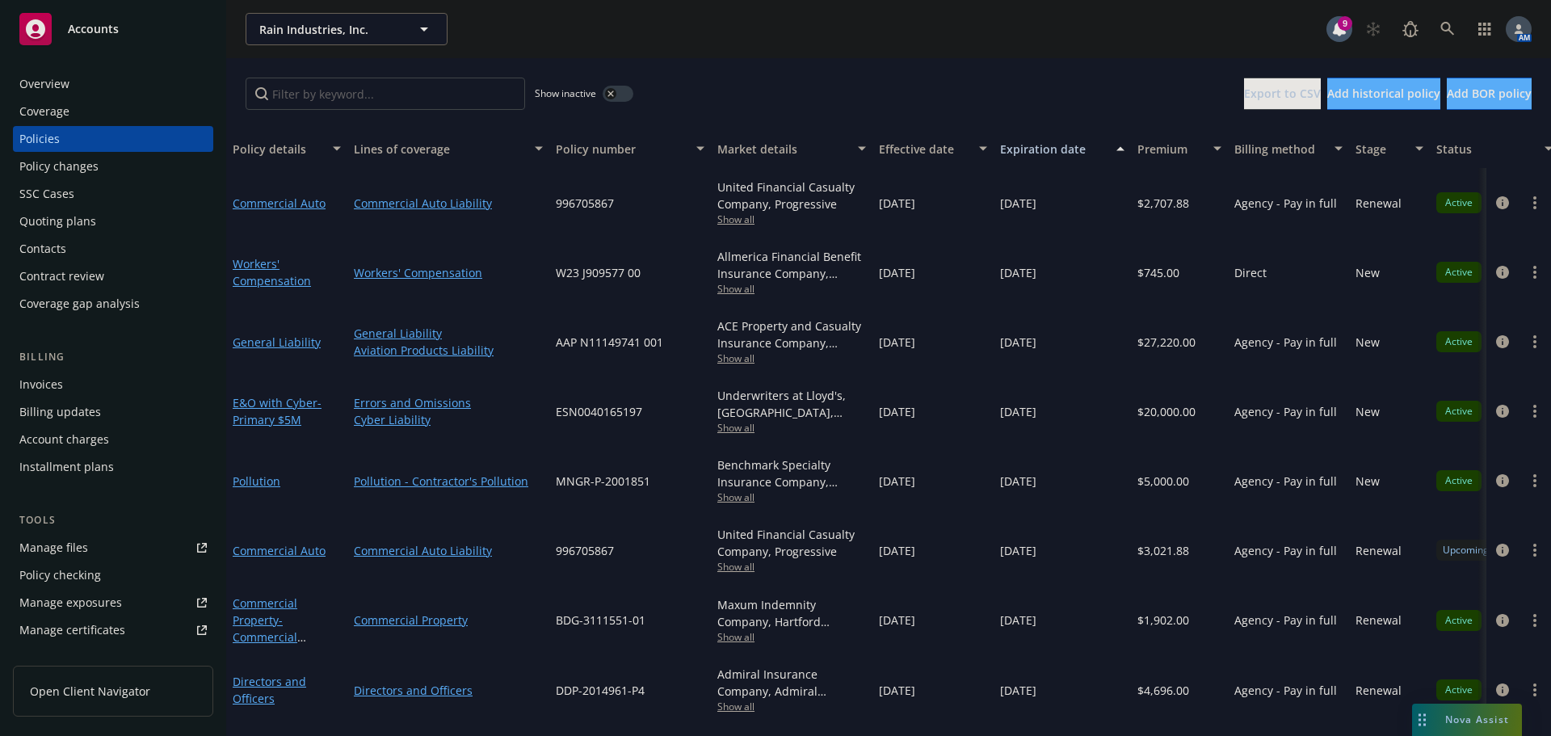
scroll to position [1, 0]
click at [1473, 721] on span "Nova Assist" at bounding box center [1477, 720] width 64 height 14
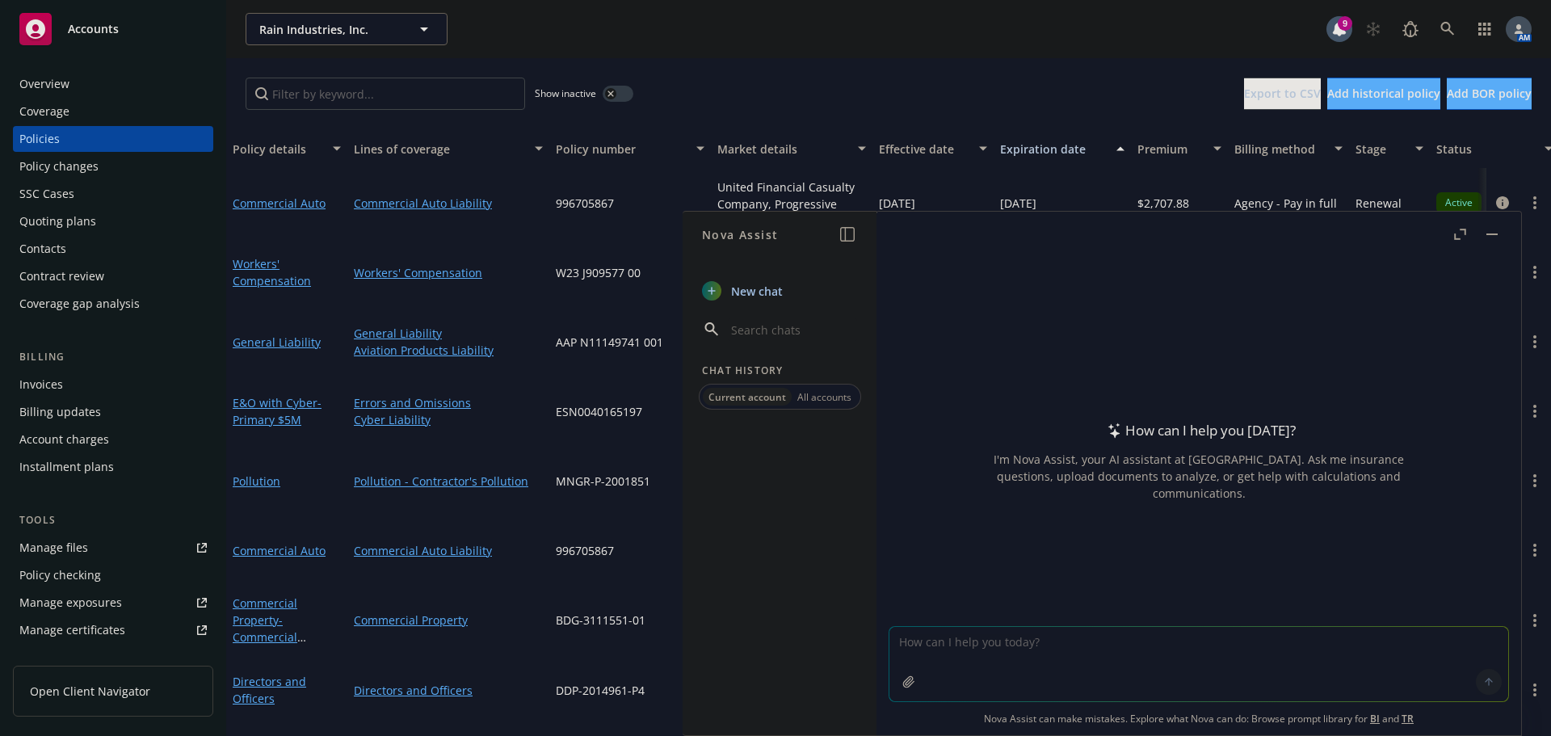
click at [1226, 644] on textarea at bounding box center [1198, 664] width 619 height 74
type textarea "What is an ERP endorsement?"
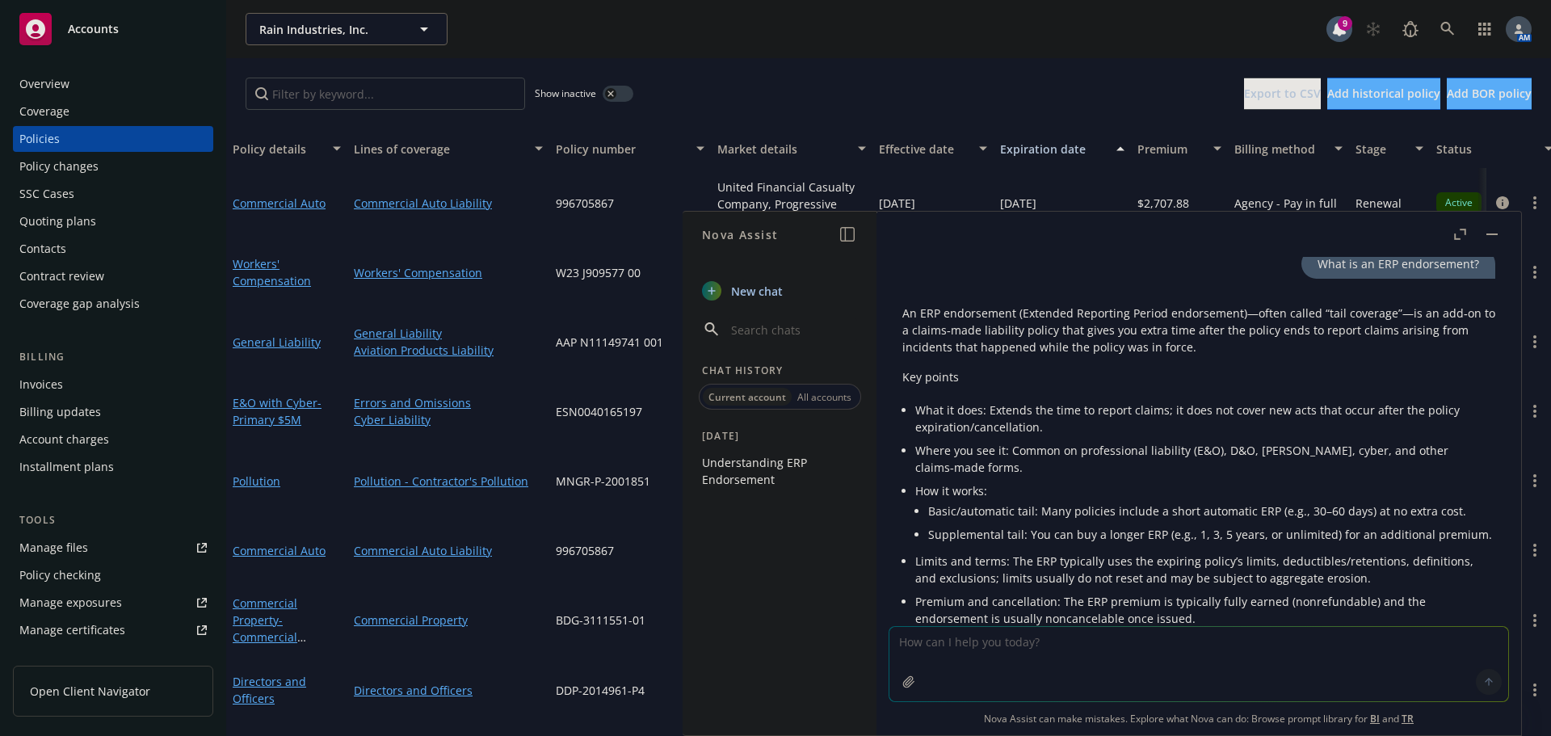
scroll to position [0, 0]
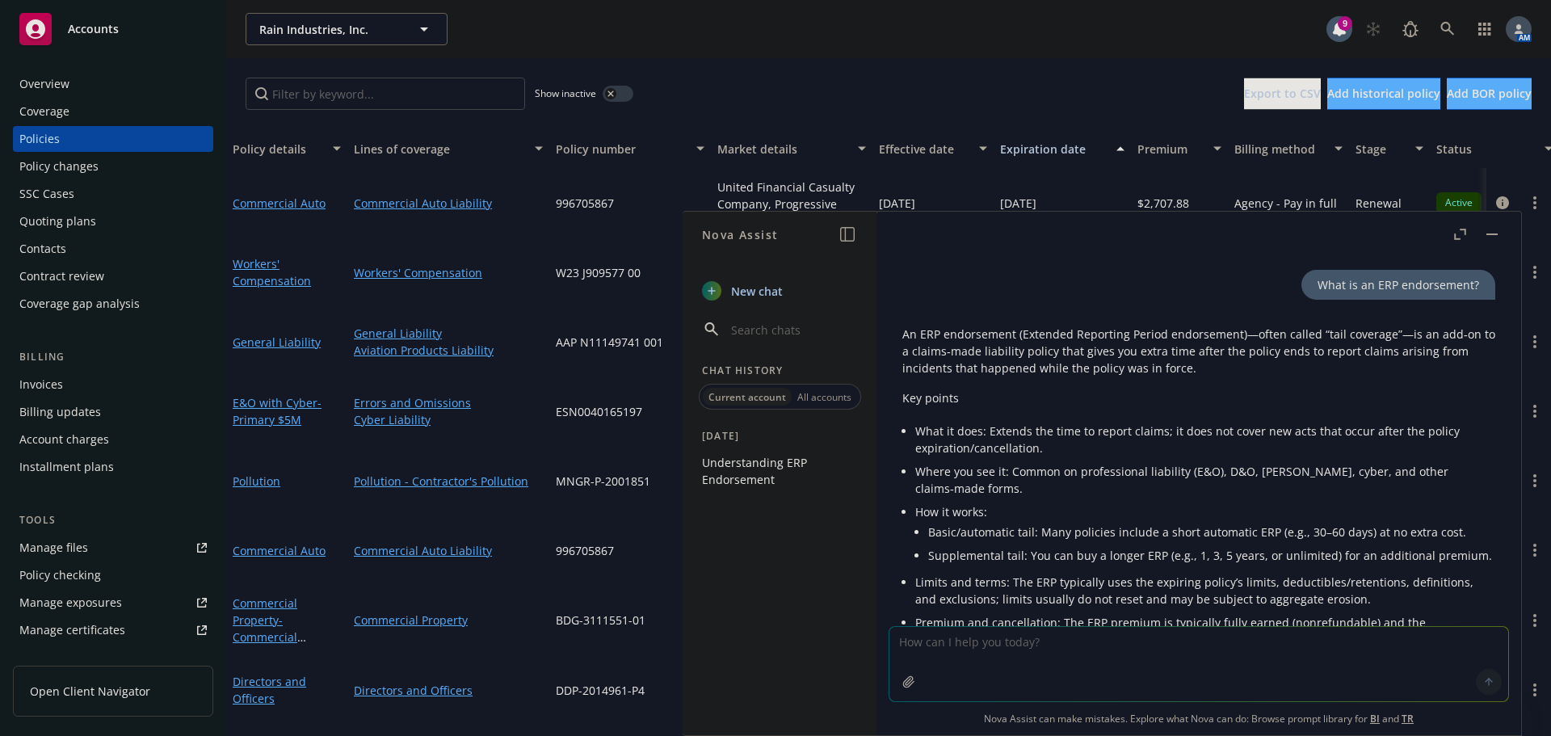
click at [1494, 232] on button "button" at bounding box center [1491, 234] width 19 height 19
